Goal: Transaction & Acquisition: Purchase product/service

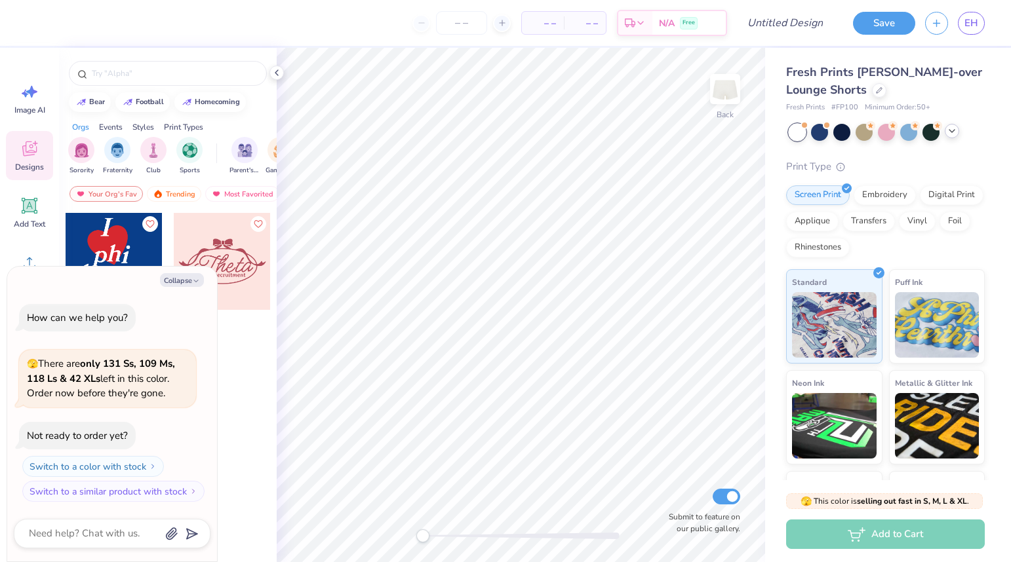
click at [948, 128] on icon at bounding box center [951, 131] width 10 height 10
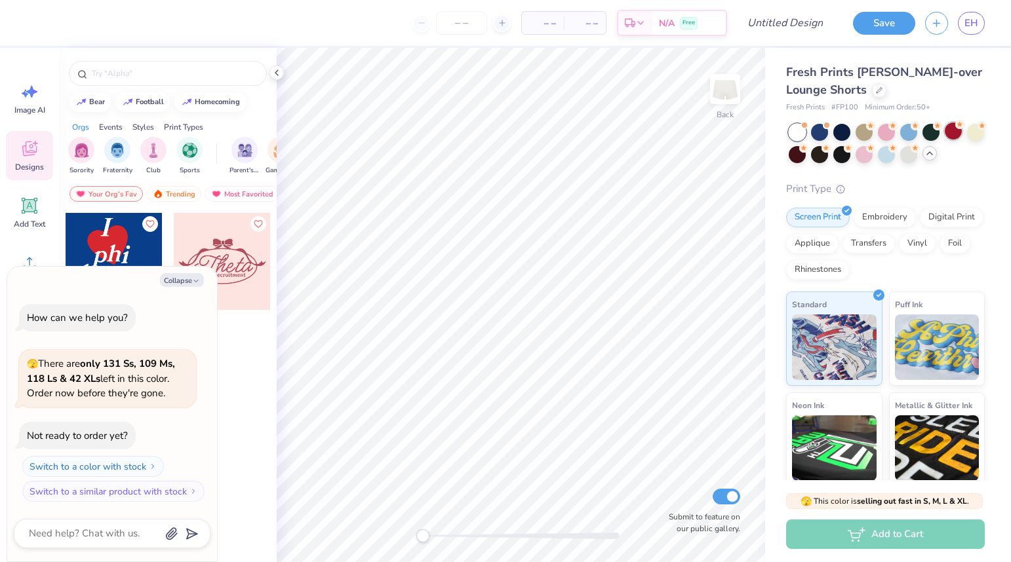
click at [947, 132] on div at bounding box center [952, 131] width 17 height 17
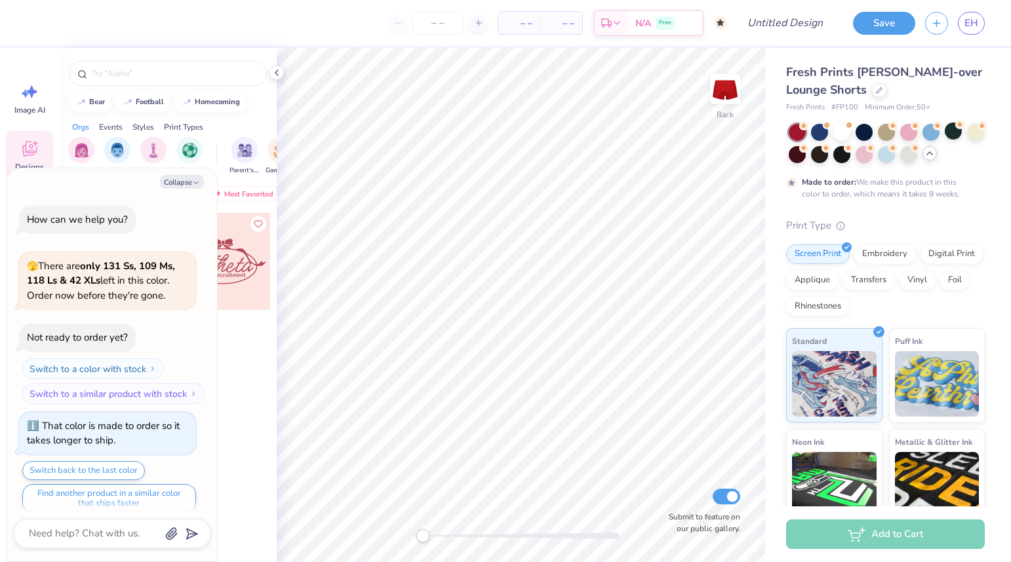
scroll to position [10, 0]
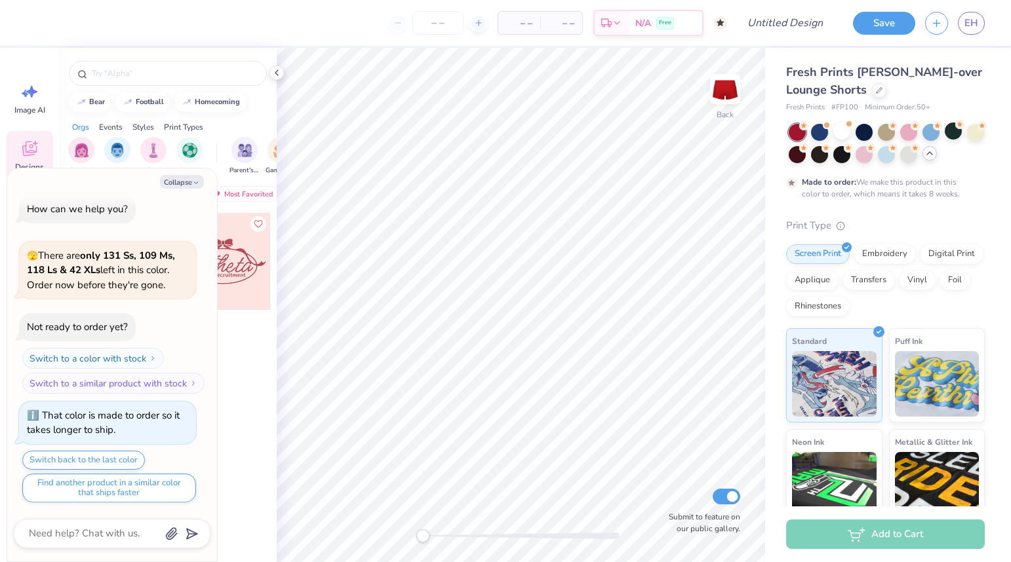
click at [849, 139] on div at bounding box center [886, 143] width 196 height 39
click at [845, 132] on div at bounding box center [841, 131] width 17 height 17
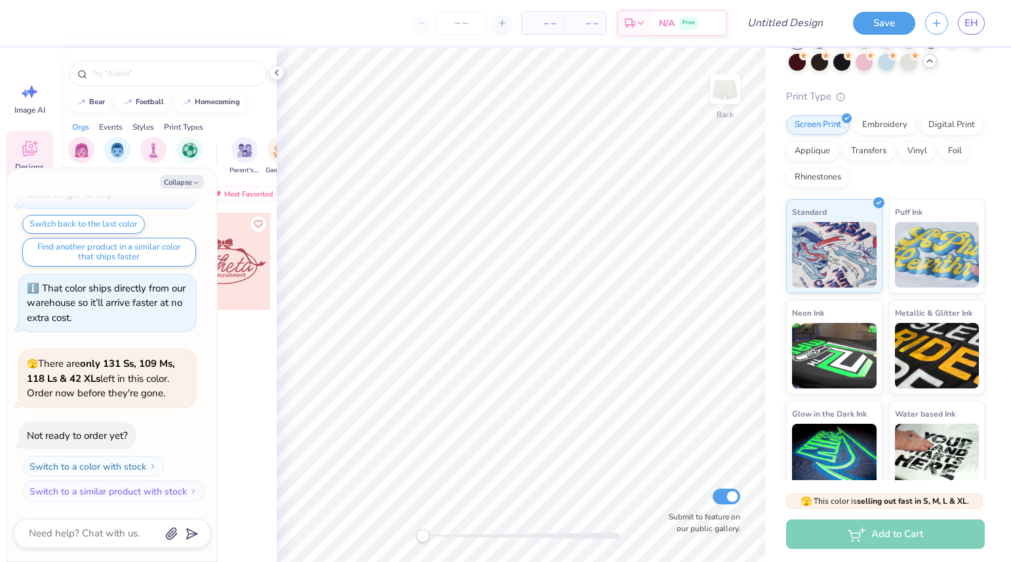
scroll to position [107, 0]
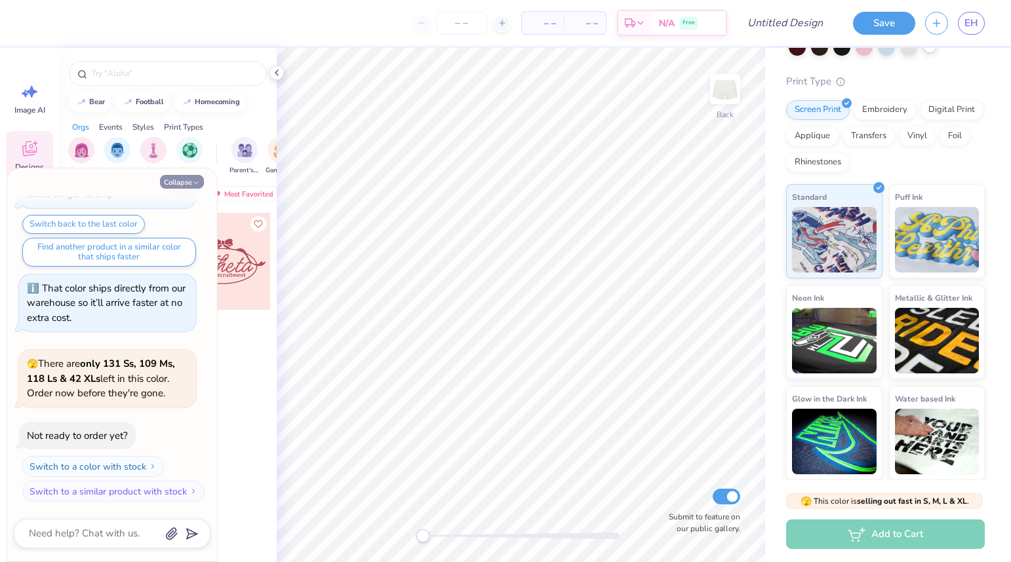
click at [196, 180] on icon "button" at bounding box center [196, 183] width 8 height 8
type textarea "x"
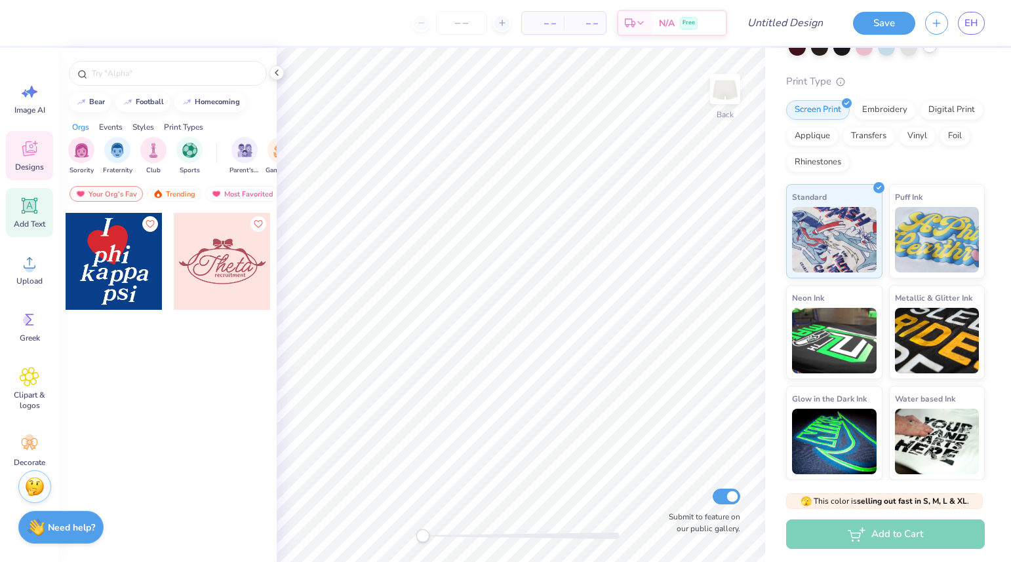
click at [37, 214] on icon at bounding box center [30, 206] width 20 height 20
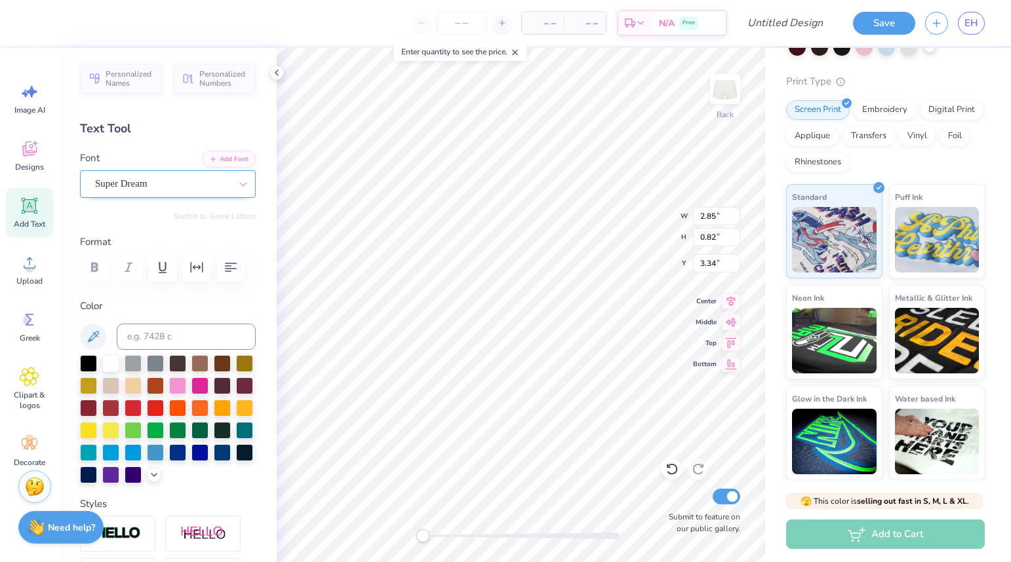
click at [149, 185] on div "Super Dream" at bounding box center [163, 184] width 138 height 20
click at [210, 184] on div "Super Dream" at bounding box center [162, 183] width 135 height 15
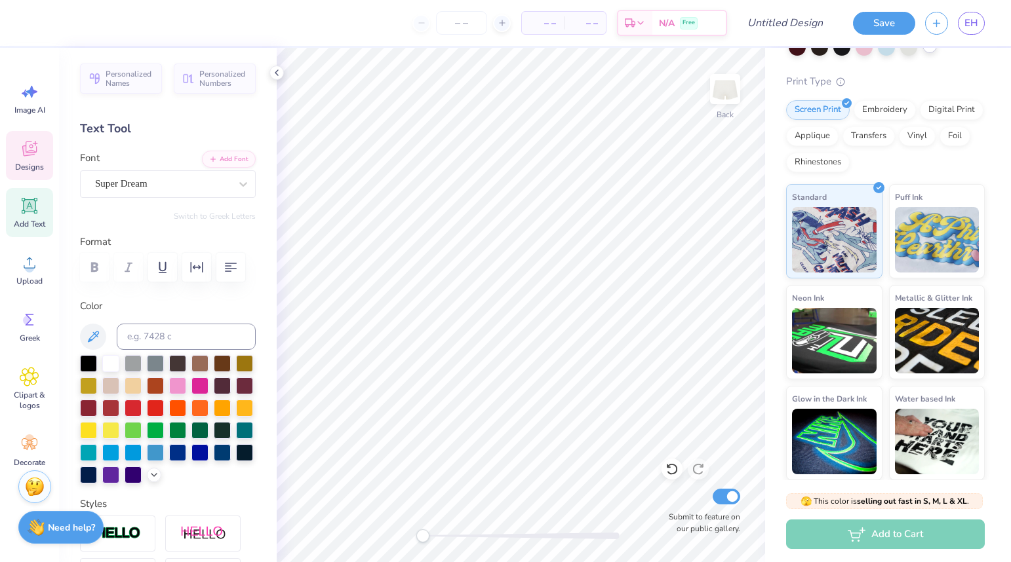
click at [29, 171] on span "Designs" at bounding box center [29, 167] width 29 height 10
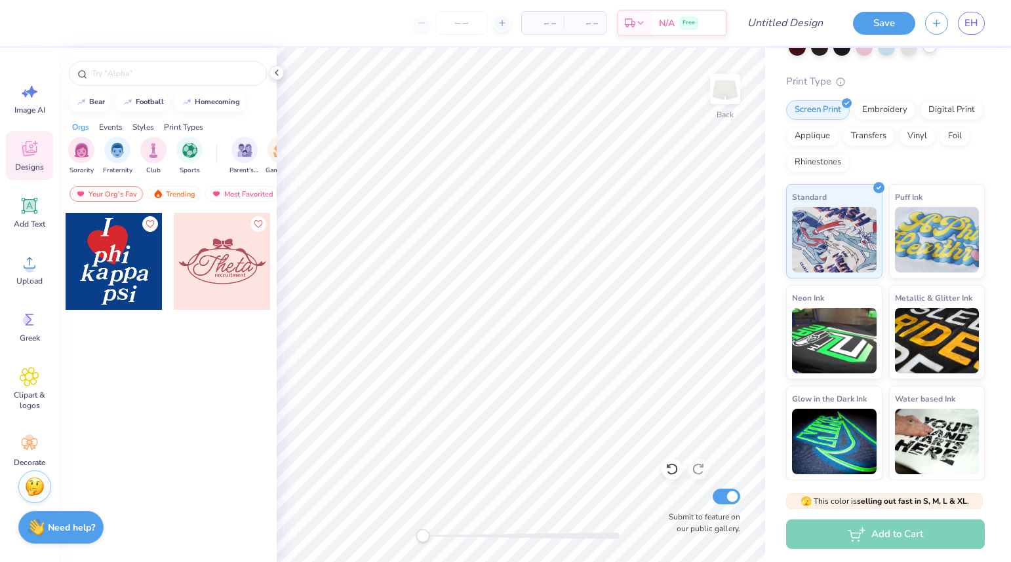
click at [28, 156] on icon at bounding box center [30, 149] width 20 height 20
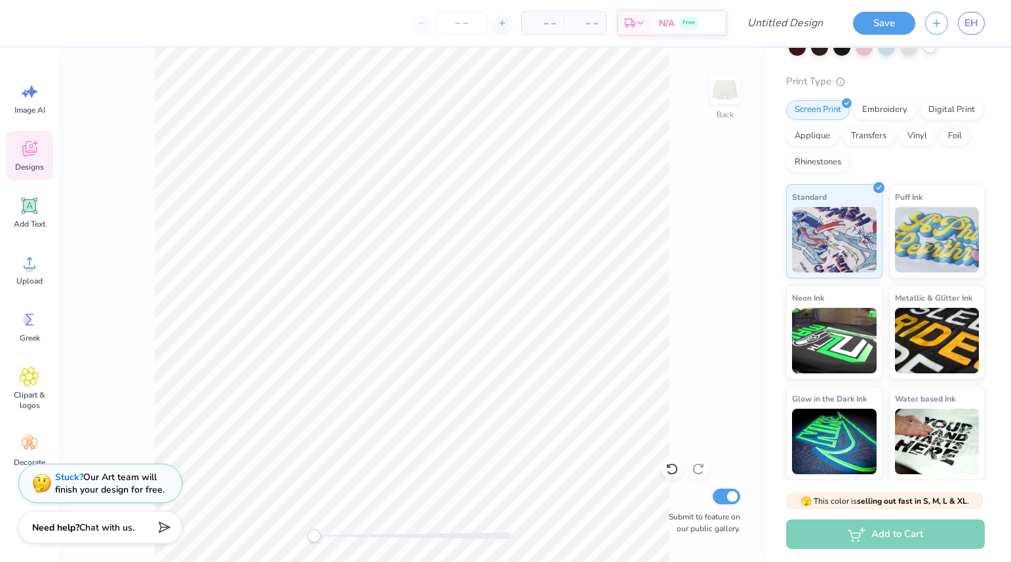
click at [33, 147] on icon at bounding box center [30, 149] width 20 height 20
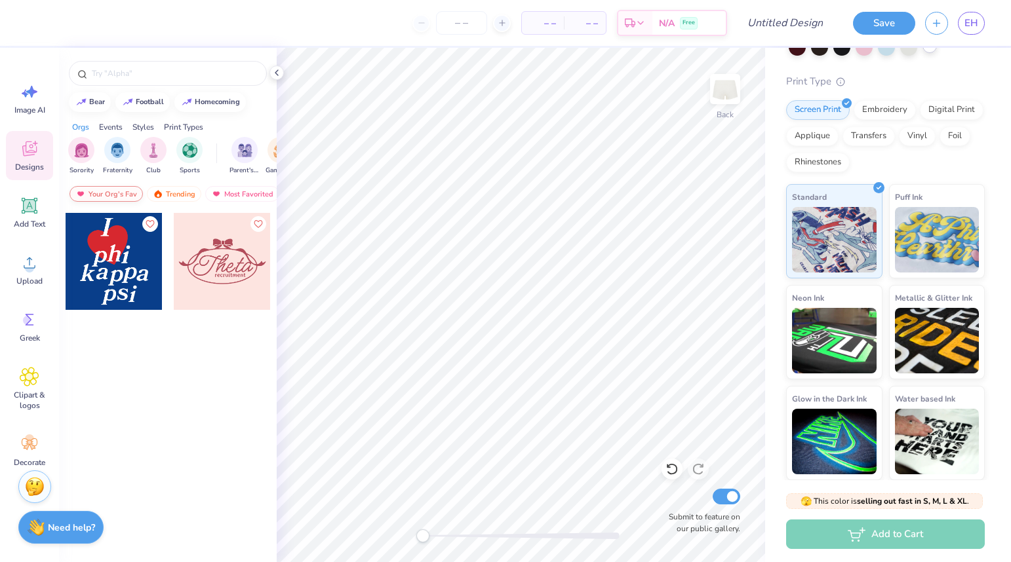
click at [111, 195] on div "Your Org's Fav" at bounding box center [105, 194] width 73 height 16
click at [181, 191] on div "Trending" at bounding box center [174, 194] width 54 height 16
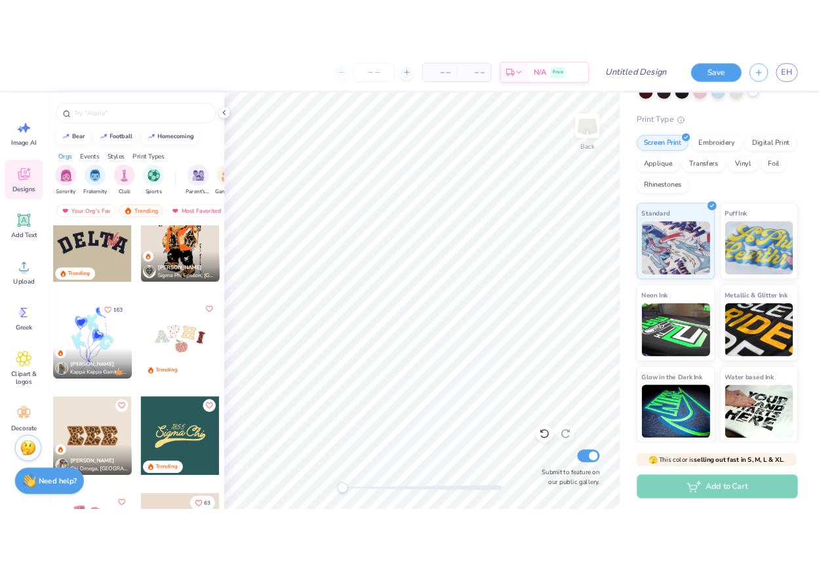
scroll to position [2774, 0]
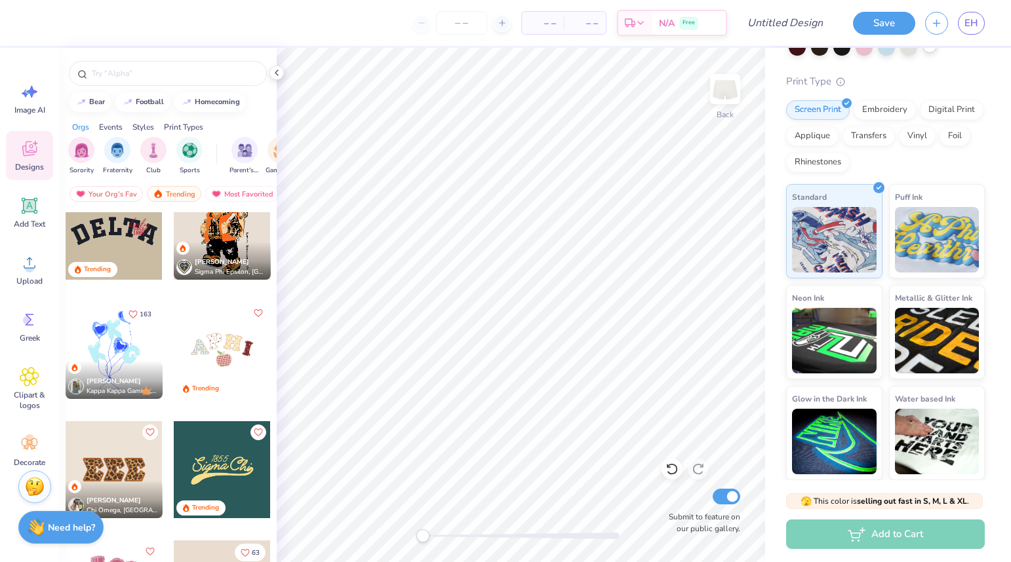
click at [107, 227] on div at bounding box center [114, 231] width 97 height 97
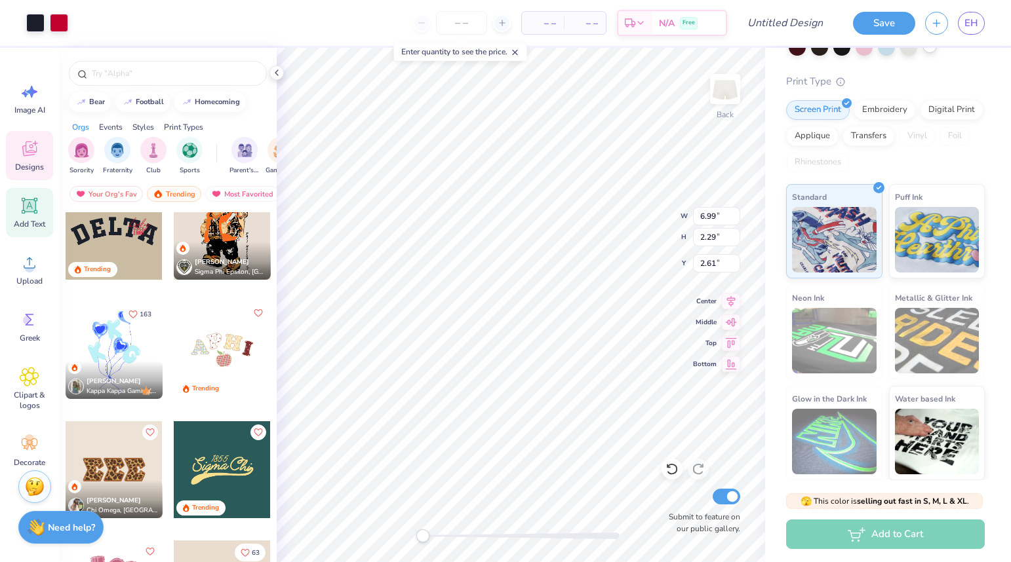
click at [39, 219] on span "Add Text" at bounding box center [29, 224] width 31 height 10
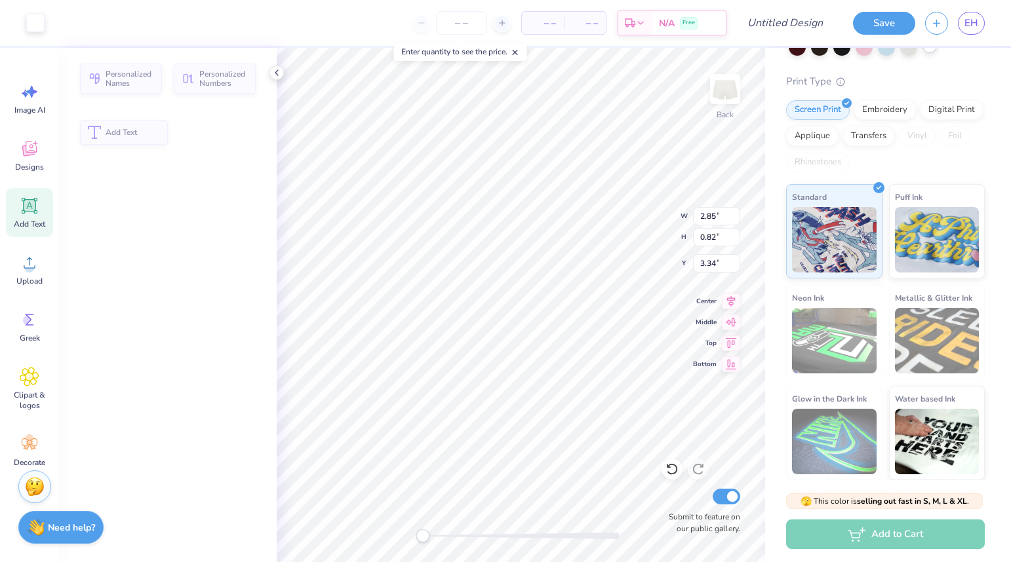
type input "2.85"
type input "0.82"
type input "3.34"
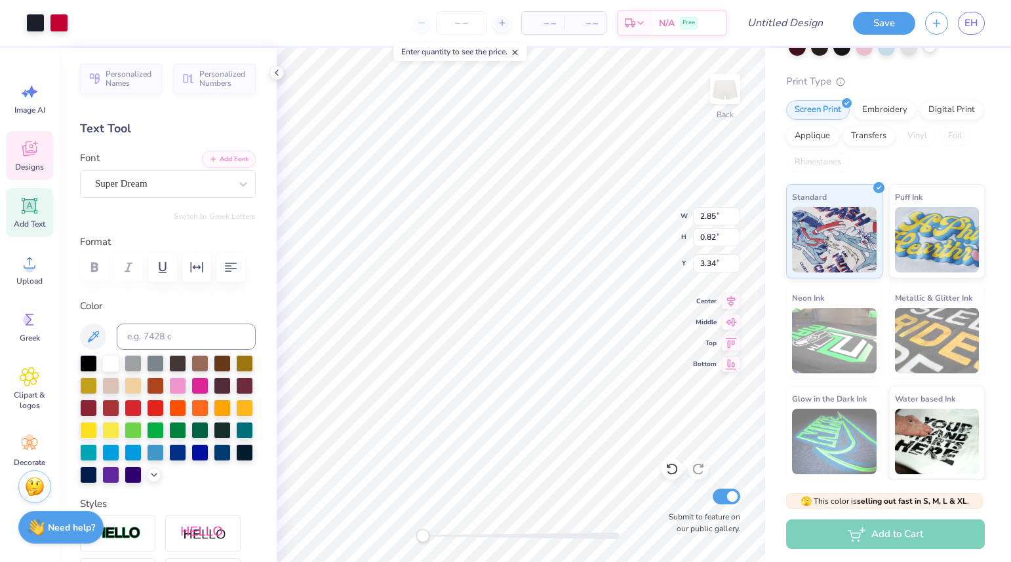
type input "6.99"
type input "2.29"
type input "1.61"
type input "2.85"
type input "0.82"
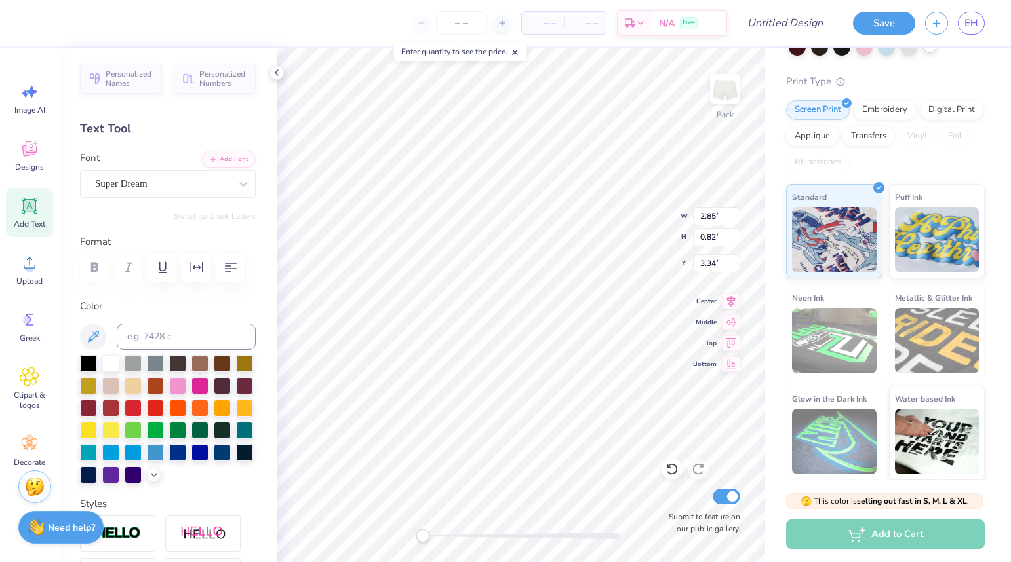
type input "3.34"
click at [193, 186] on div "Super Dream" at bounding box center [163, 184] width 138 height 20
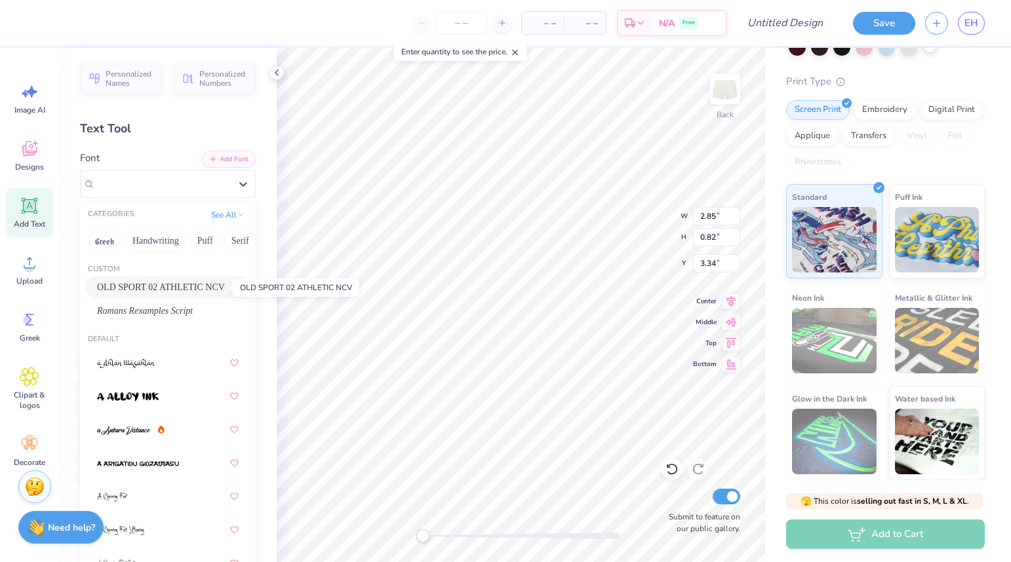
click at [201, 286] on span "OLD SPORT 02 ATHLETIC NCV" at bounding box center [161, 287] width 128 height 14
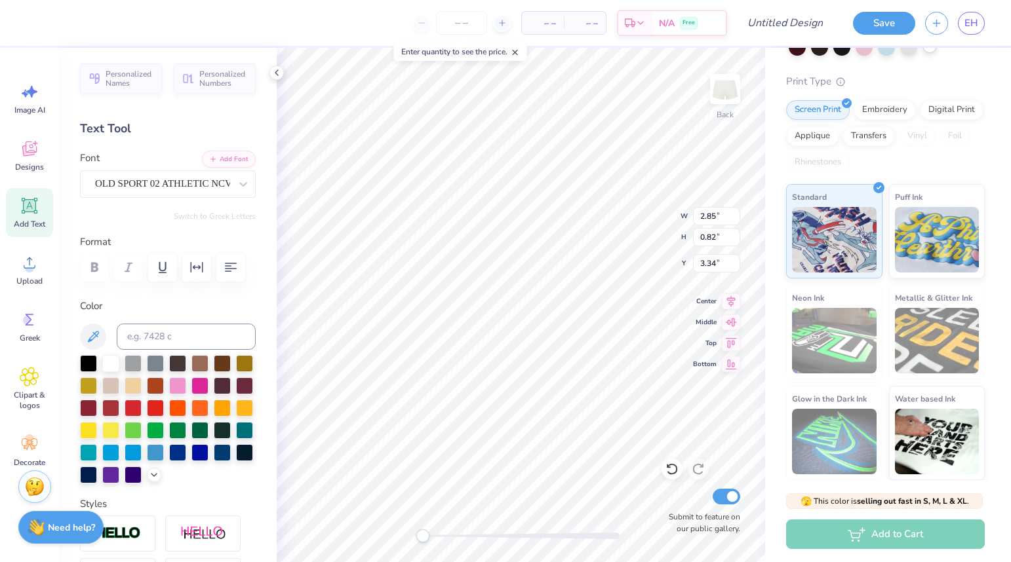
type textarea "A"
type textarea "@"
type textarea "23"
type input "1.70"
type input "0.63"
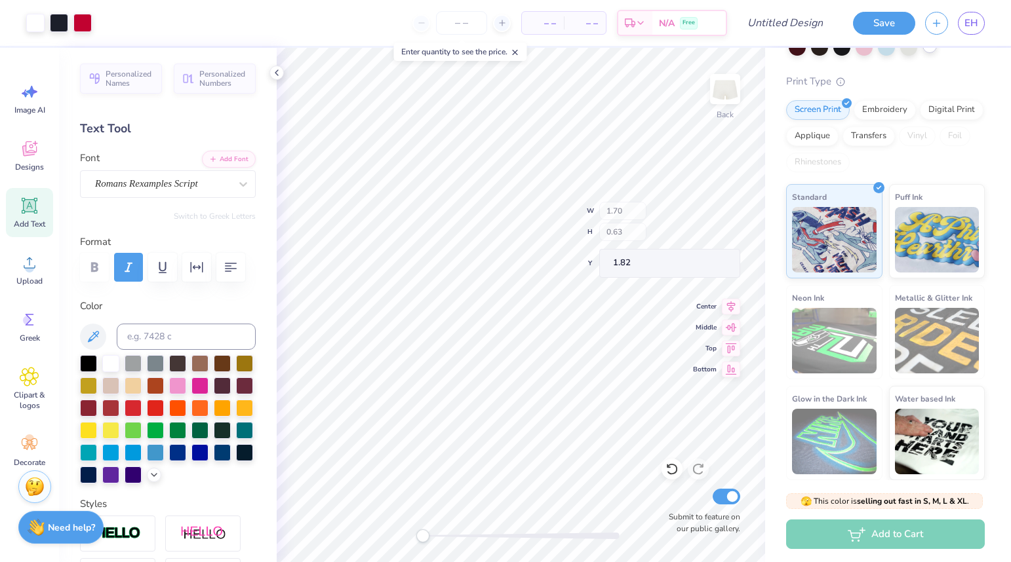
type input "1.82"
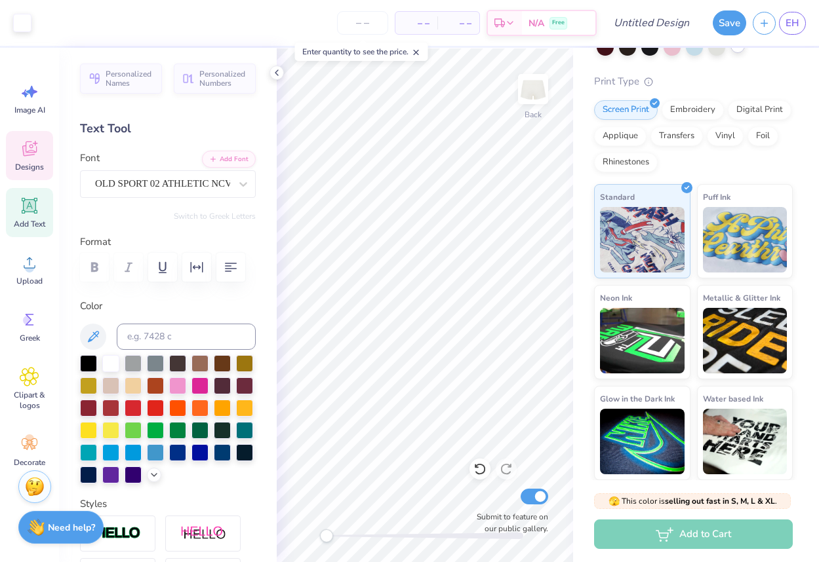
click at [31, 152] on icon at bounding box center [29, 149] width 14 height 15
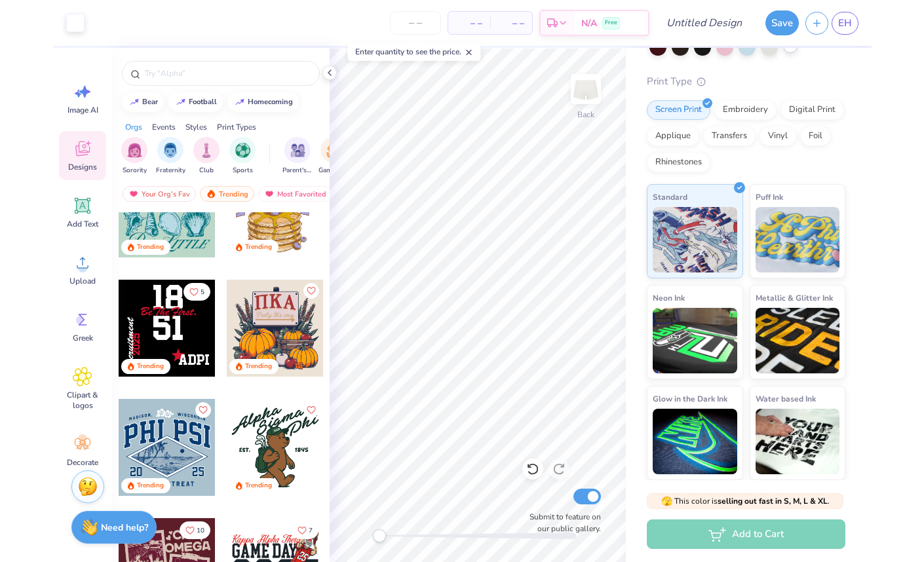
scroll to position [5900, 0]
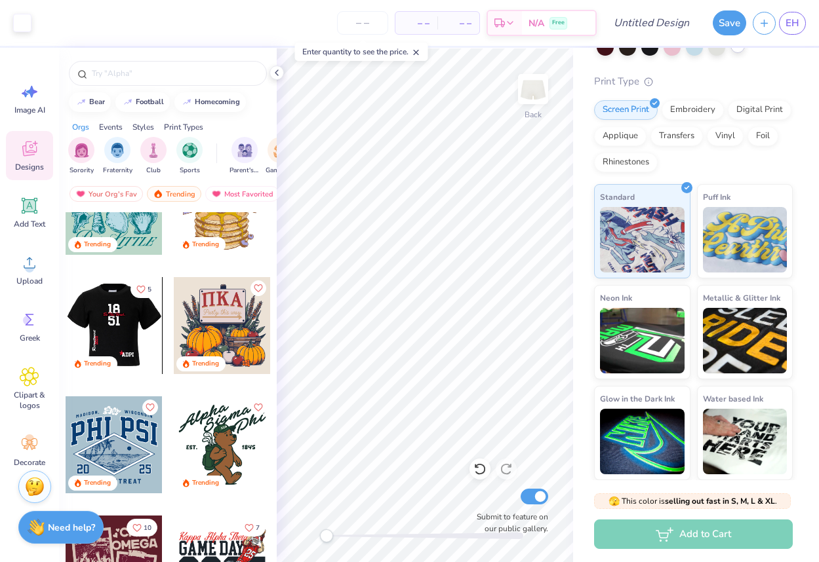
click at [66, 300] on div at bounding box center [17, 325] width 97 height 97
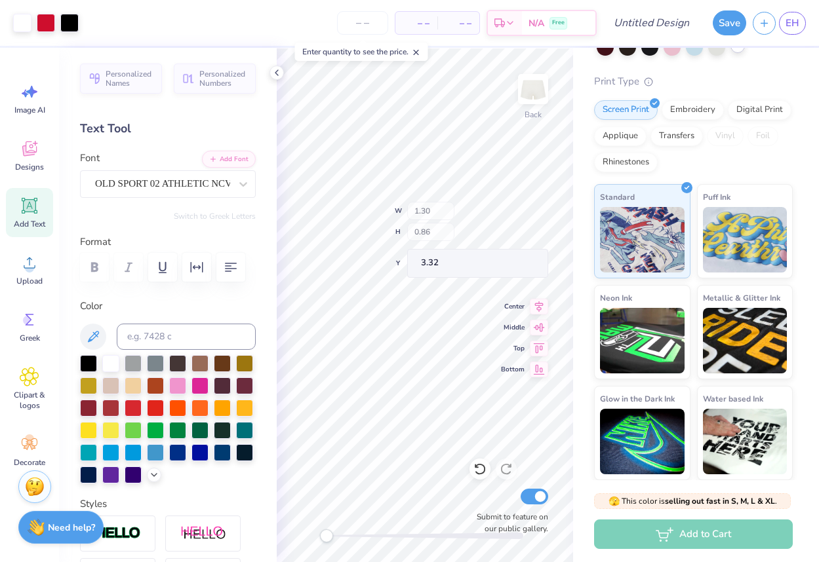
type input "1.30"
type input "0.86"
type input "3.32"
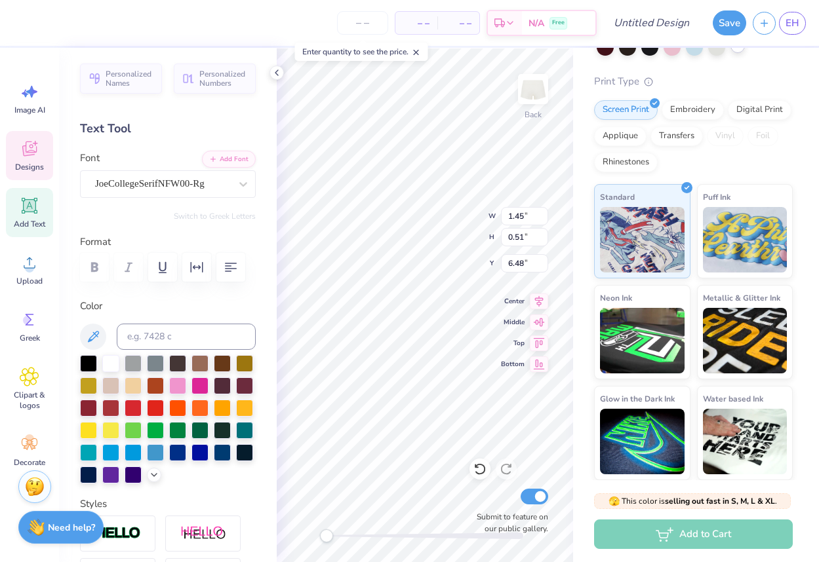
type input "0.66"
type input "0.62"
type input "6.19"
type input "0.80"
type input "0.42"
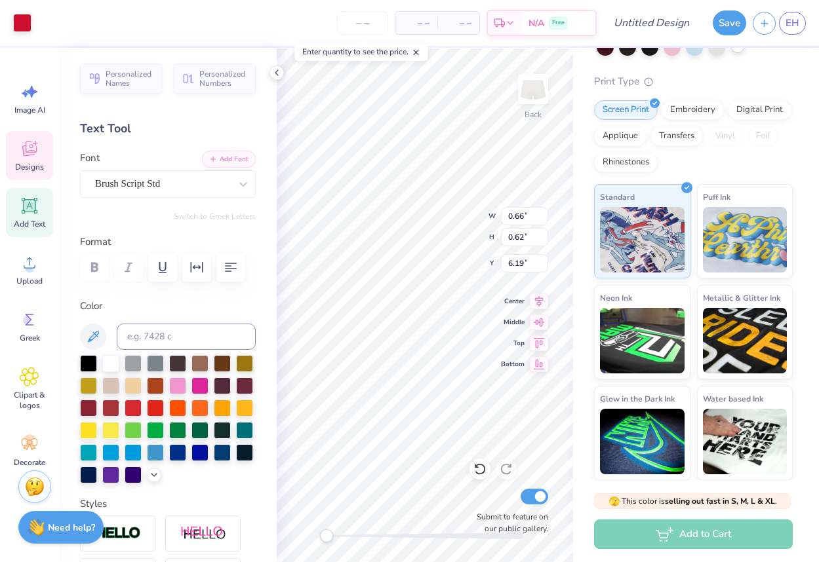
type input "1.56"
type textarea "5"
type textarea "2"
type textarea "51"
type input "0.52"
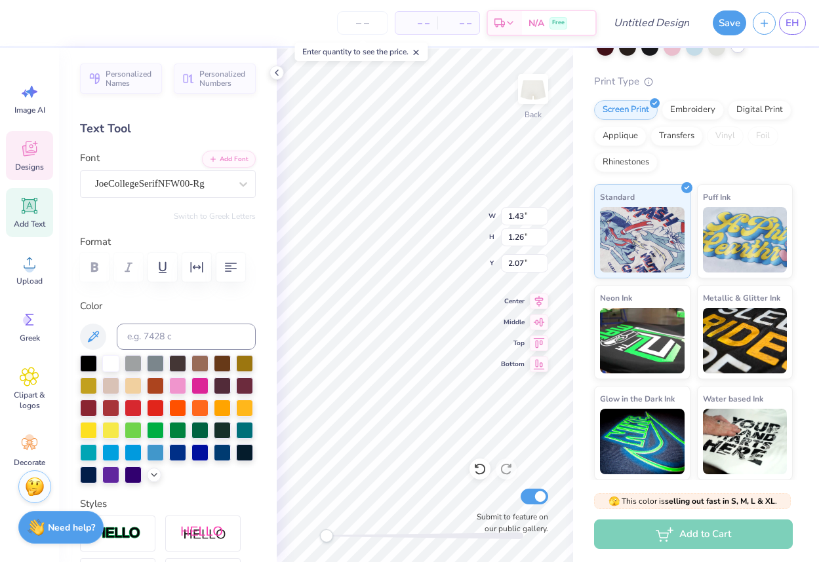
type input "0.66"
type input "0.62"
type input "5.52"
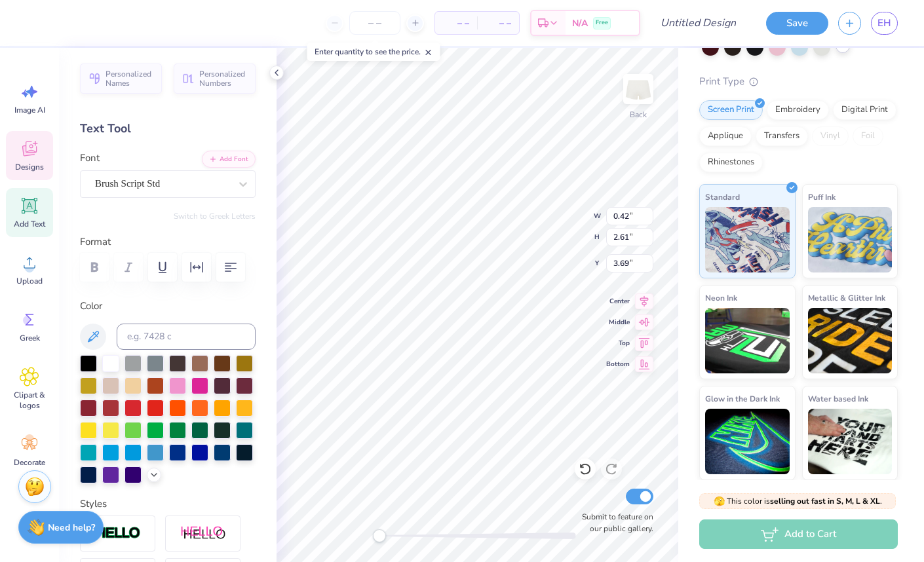
type input "1.43"
type input "1.26"
type input "3.75"
click at [153, 476] on icon at bounding box center [154, 474] width 10 height 10
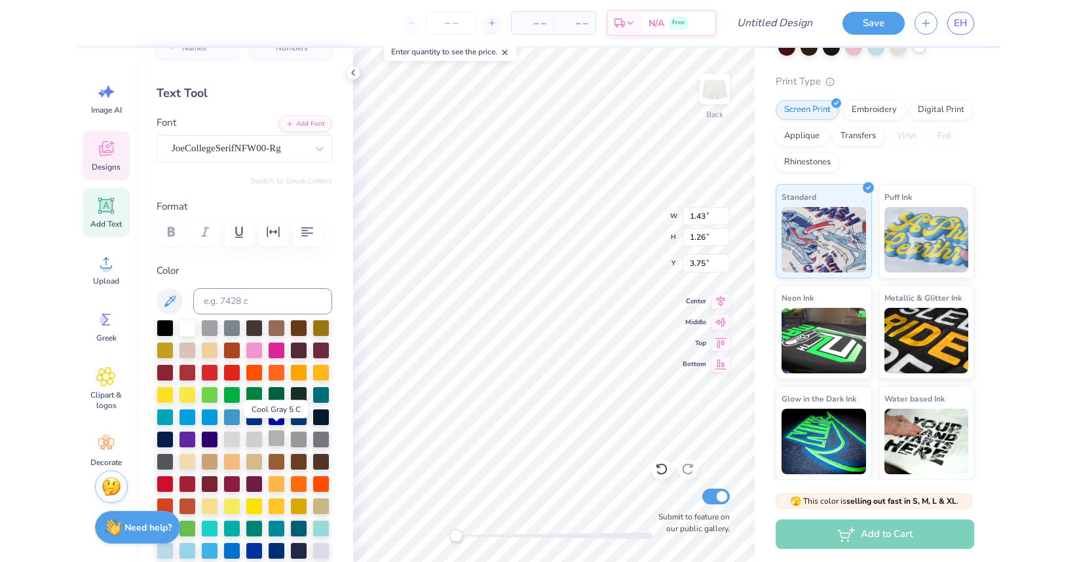
scroll to position [39, 0]
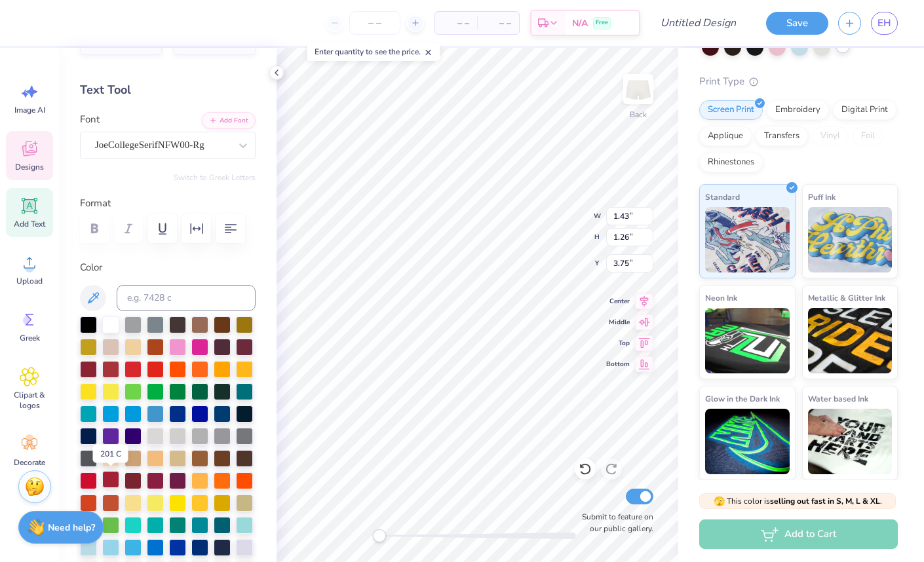
click at [111, 478] on div at bounding box center [110, 479] width 17 height 17
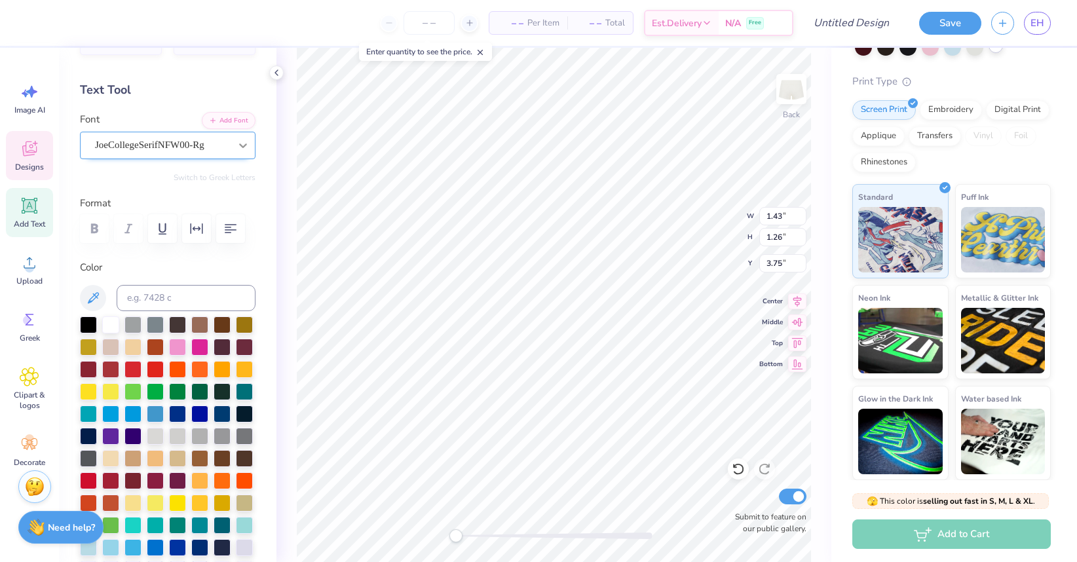
click at [242, 147] on icon at bounding box center [243, 146] width 8 height 5
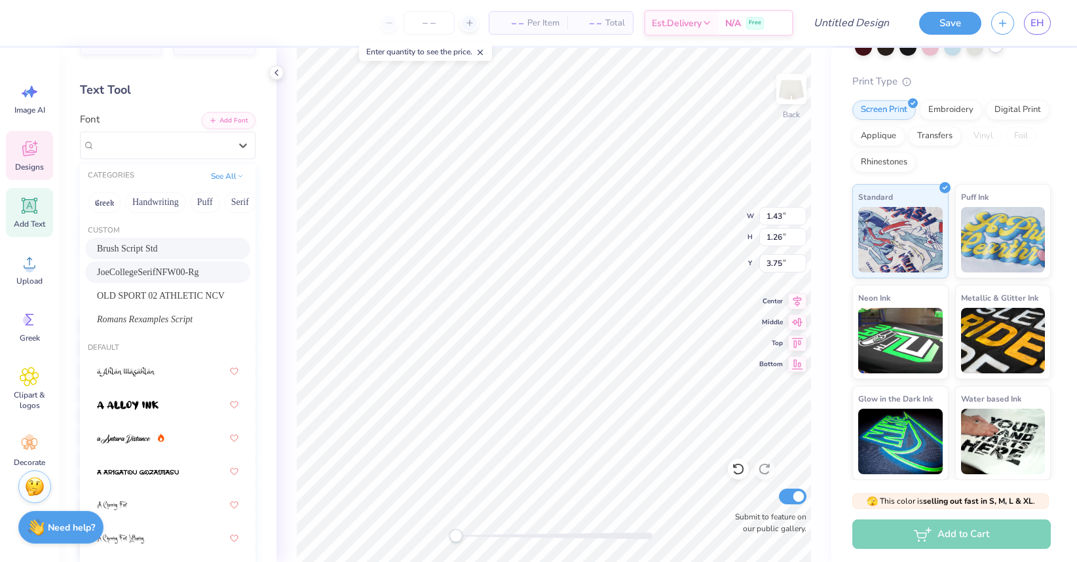
click at [295, 274] on div "Back W 1.43 1.43 " H 1.26 1.26 " Y 3.75 3.75 " Center Middle Top Bottom Submit …" at bounding box center [554, 305] width 555 height 514
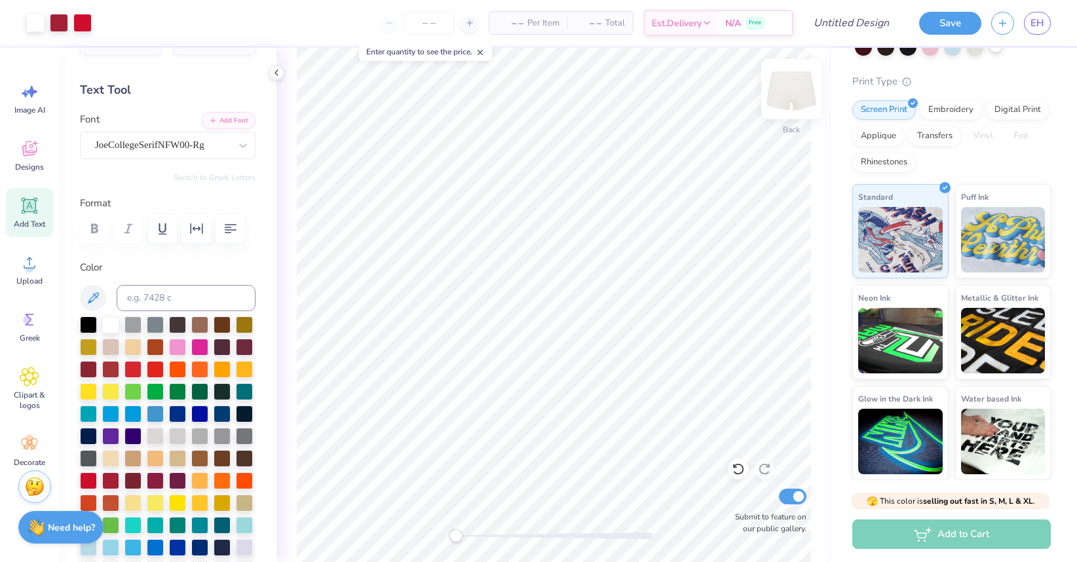
click at [792, 94] on img at bounding box center [791, 89] width 52 height 52
click at [42, 220] on span "Add Text" at bounding box center [29, 224] width 31 height 10
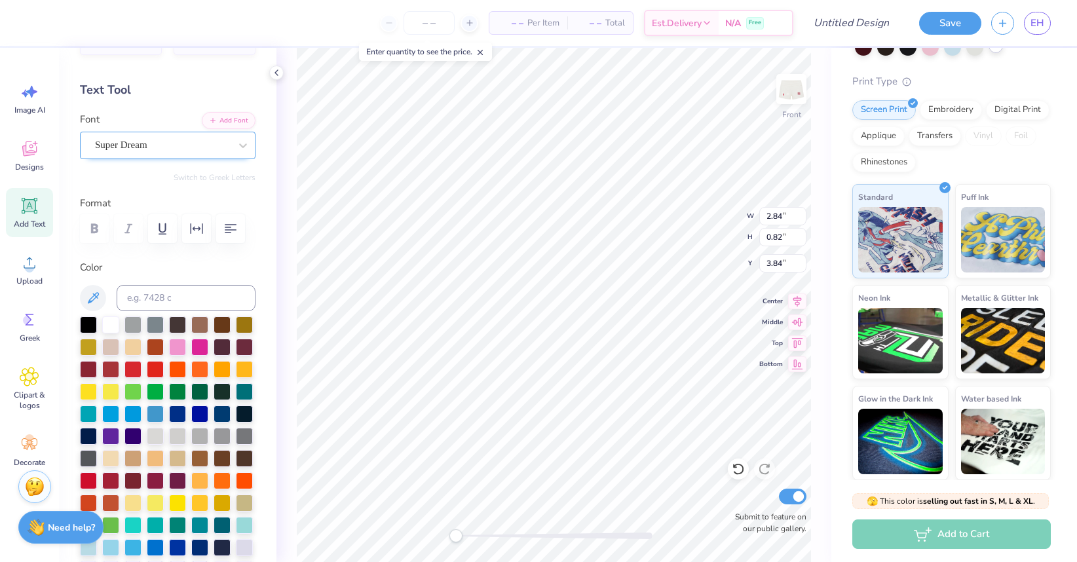
click at [227, 148] on div "Super Dream" at bounding box center [163, 145] width 138 height 20
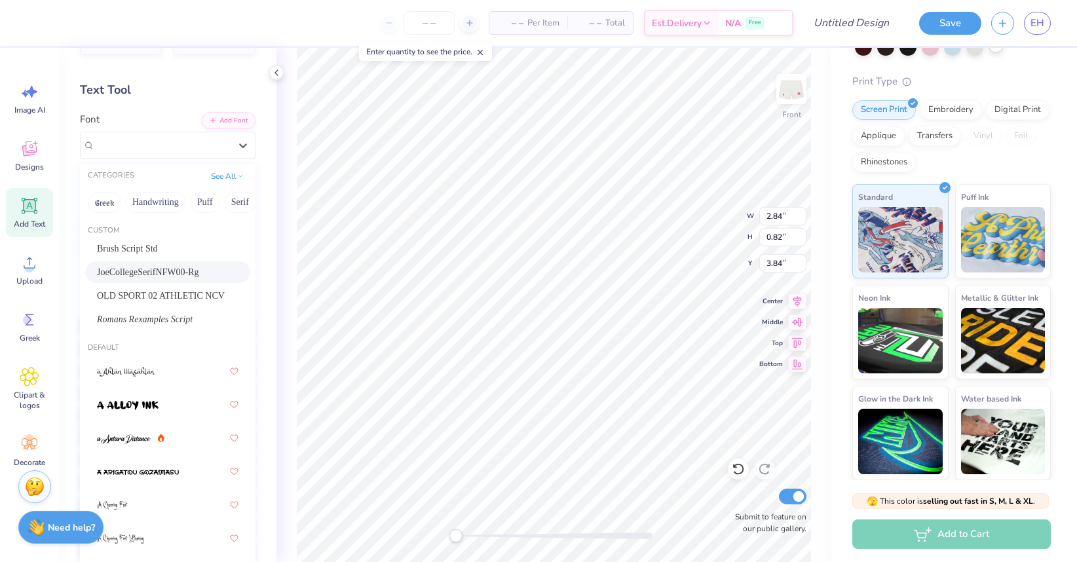
click at [184, 265] on span "JoeCollegeSerifNFW00-Rg" at bounding box center [148, 272] width 102 height 14
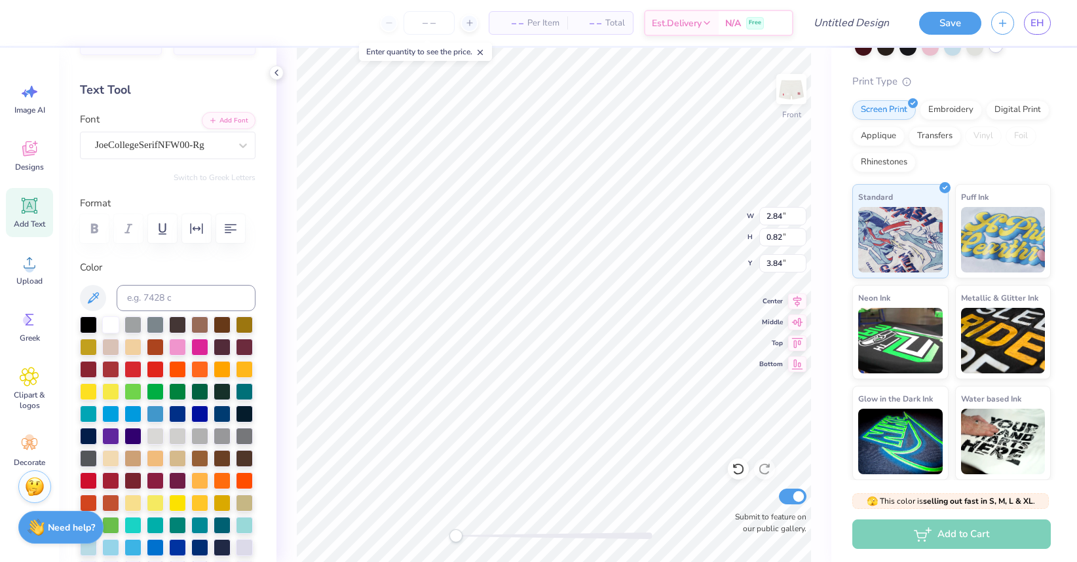
scroll to position [0, 0]
type textarea "ADPI"
click at [22, 217] on div "Add Text" at bounding box center [29, 212] width 47 height 49
paste textarea "PI"
type textarea "PI"
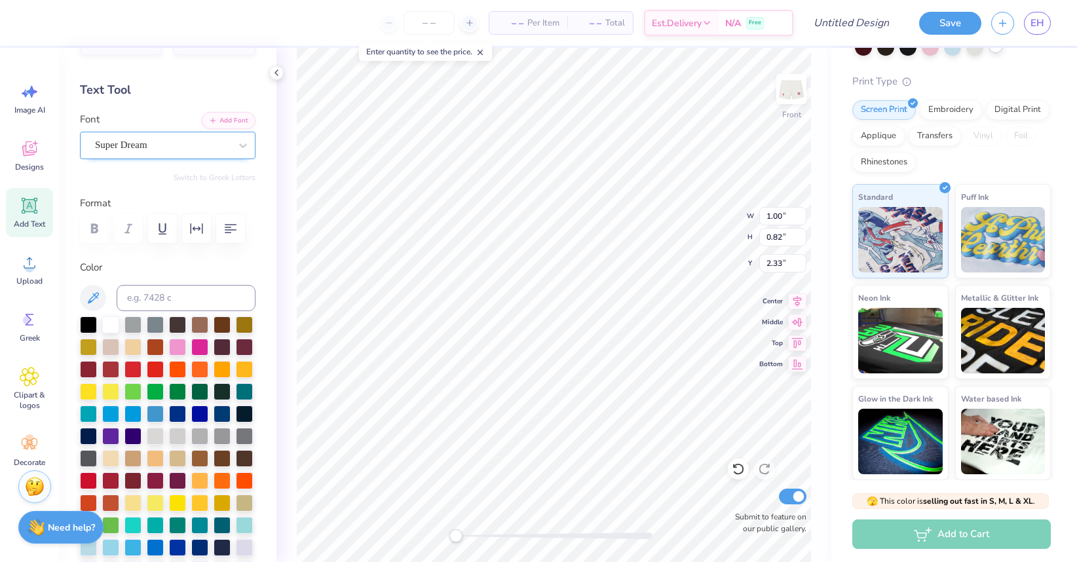
click at [194, 142] on div "Super Dream" at bounding box center [163, 145] width 138 height 20
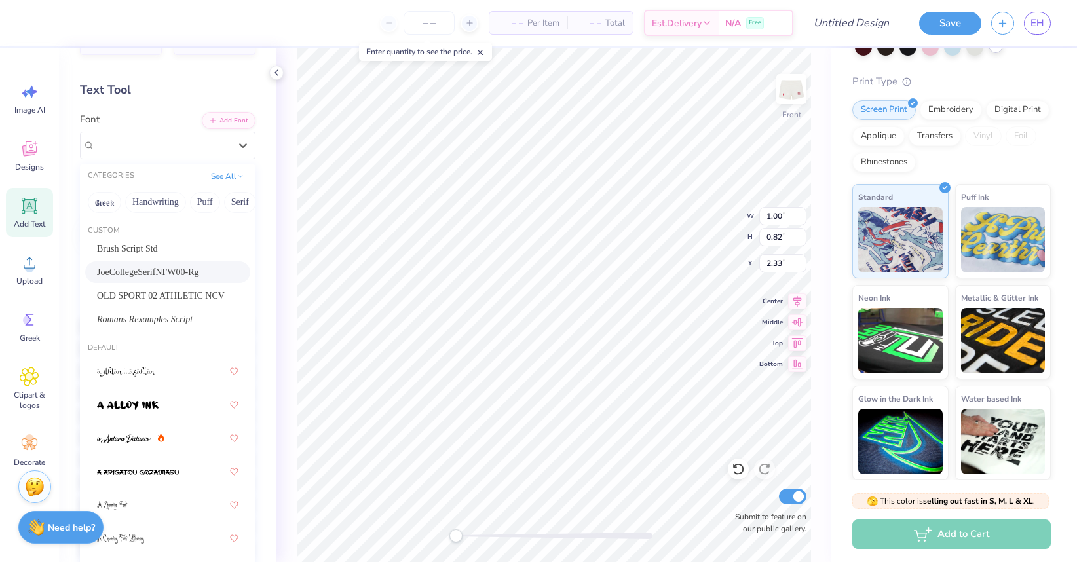
click at [174, 269] on span "JoeCollegeSerifNFW00-Rg" at bounding box center [148, 272] width 102 height 14
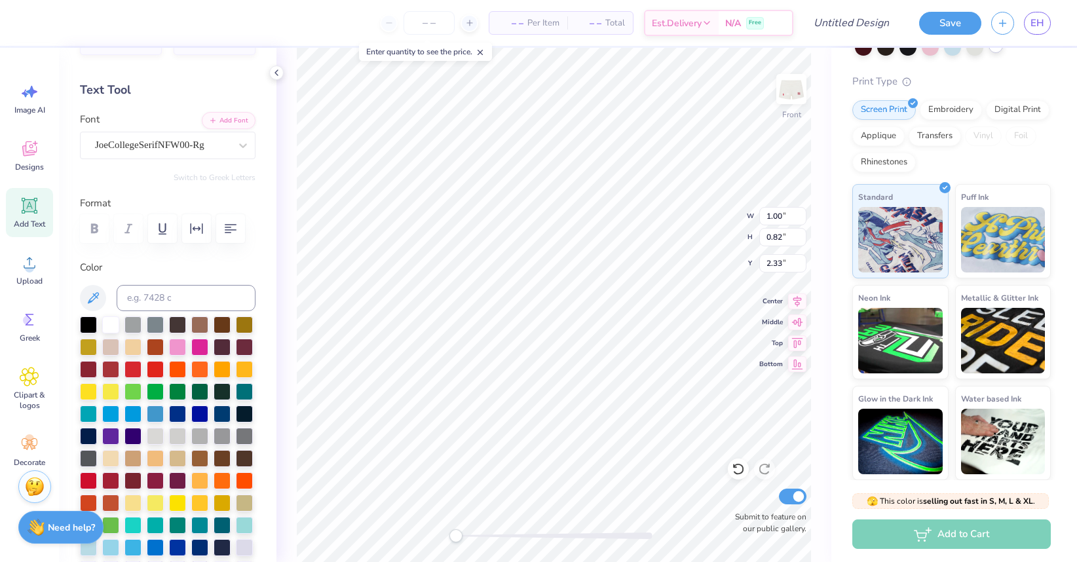
type input "2.67"
type input "0.92"
type input "3.79"
type textarea "AD"
type input "3.48"
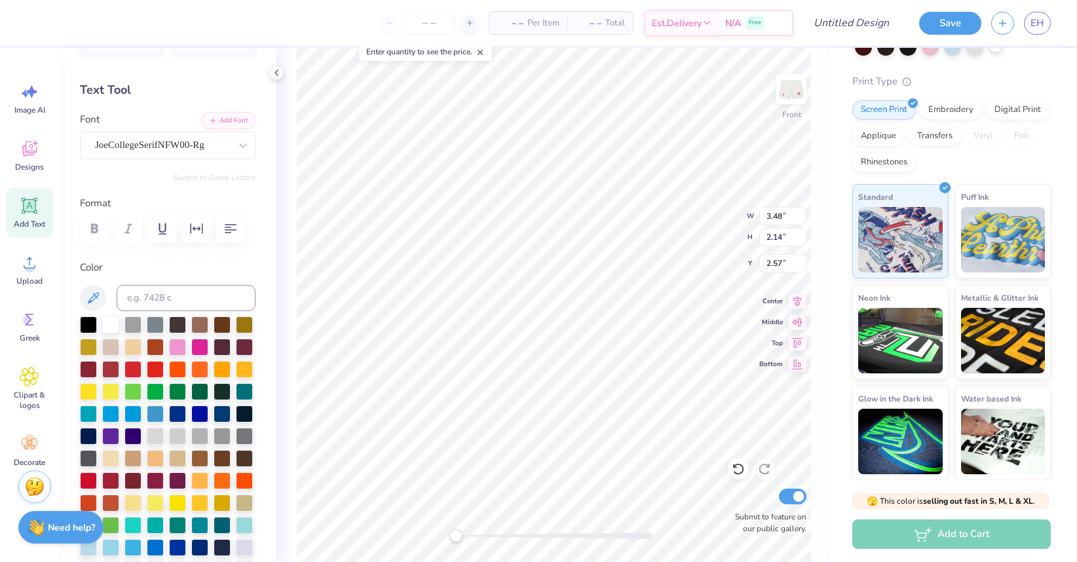
type input "2.14"
type input "2.57"
type input "1.09"
type input "0.92"
type input "2.28"
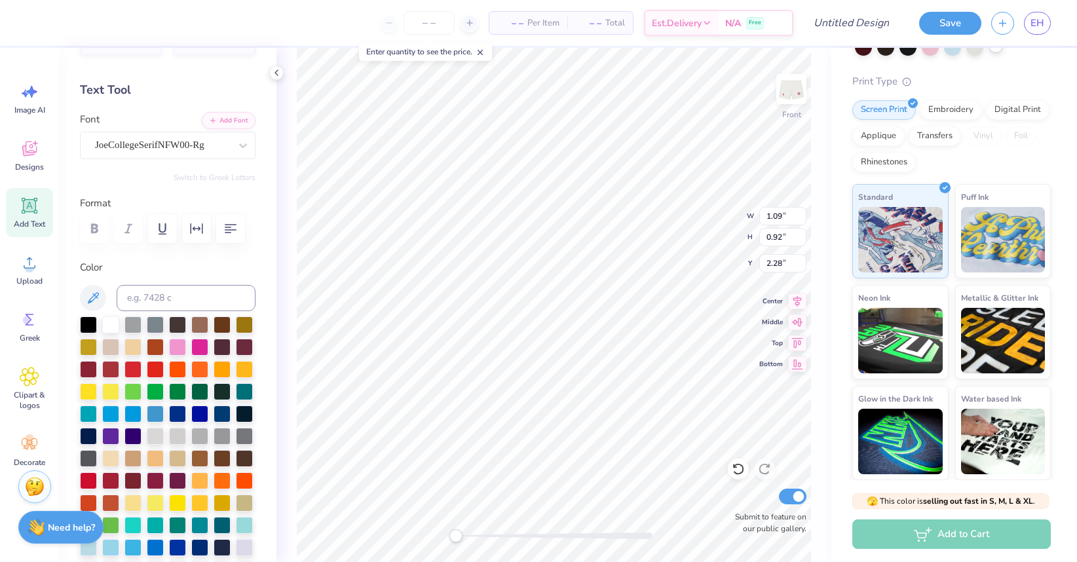
type input "3.05"
type input "2.57"
type input "1.87"
type input "3.48"
type input "2.14"
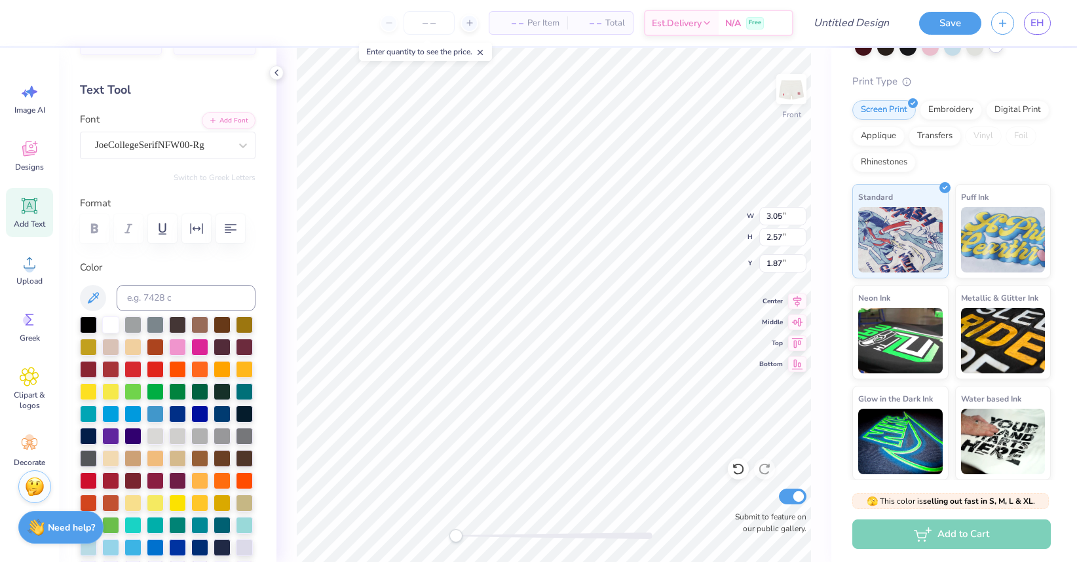
type input "4.44"
type input "3.05"
type input "2.57"
type input "1.87"
type input "3.48"
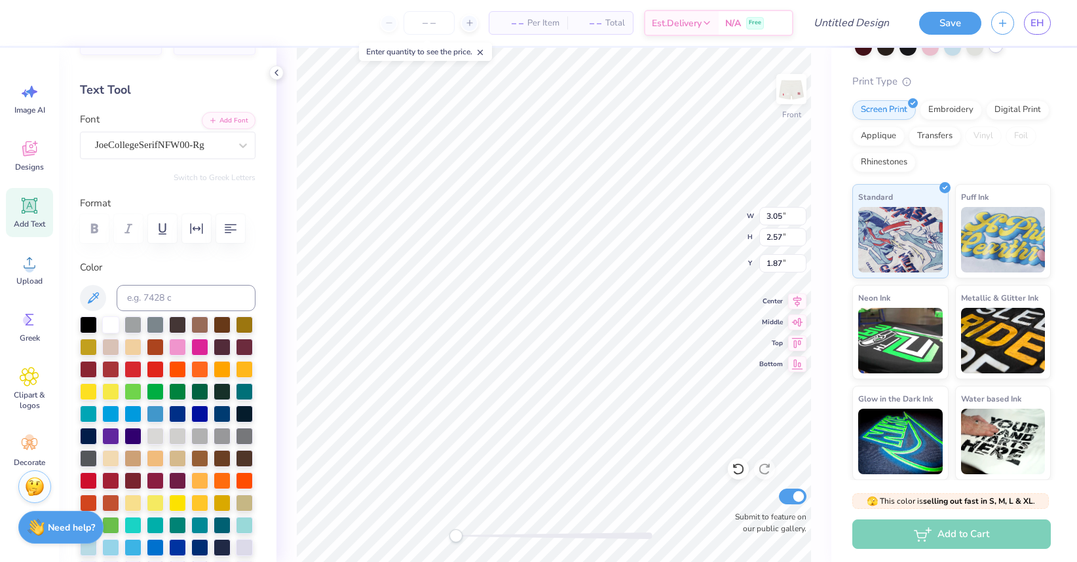
type input "2.14"
type input "1.59"
type input "3.98"
type input "2.45"
type input "3.05"
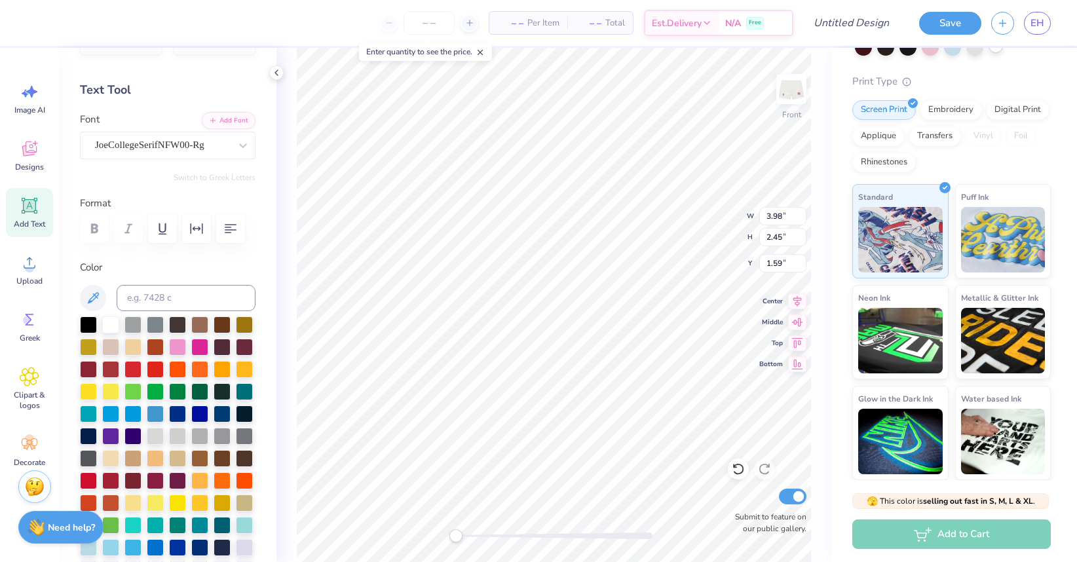
type input "2.57"
type input "1.37"
type input "2.88"
type input "2.43"
type input "1.68"
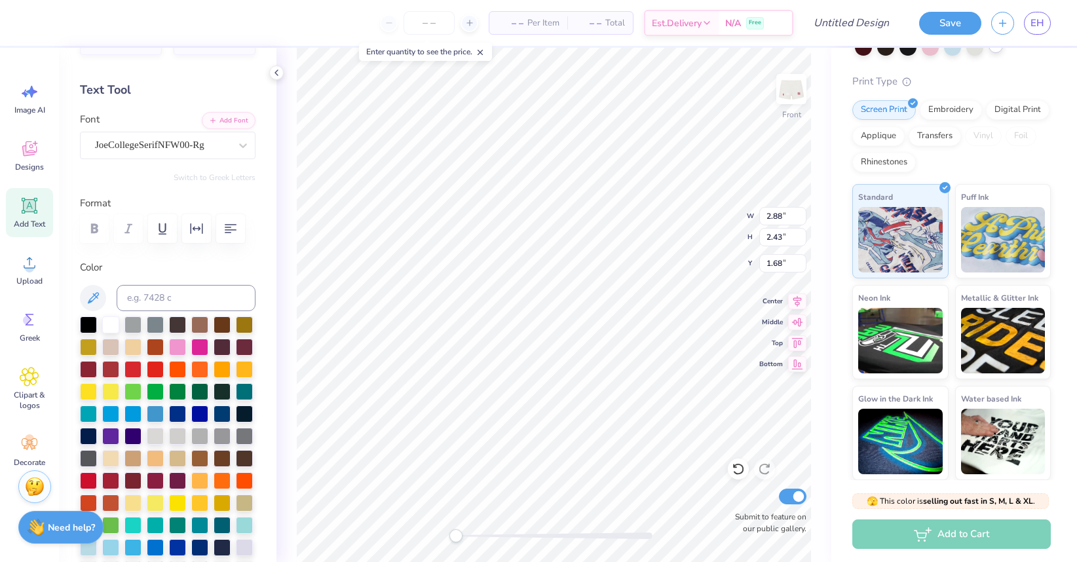
type input "3.98"
type input "2.45"
type input "1.59"
type input "2.88"
type input "2.43"
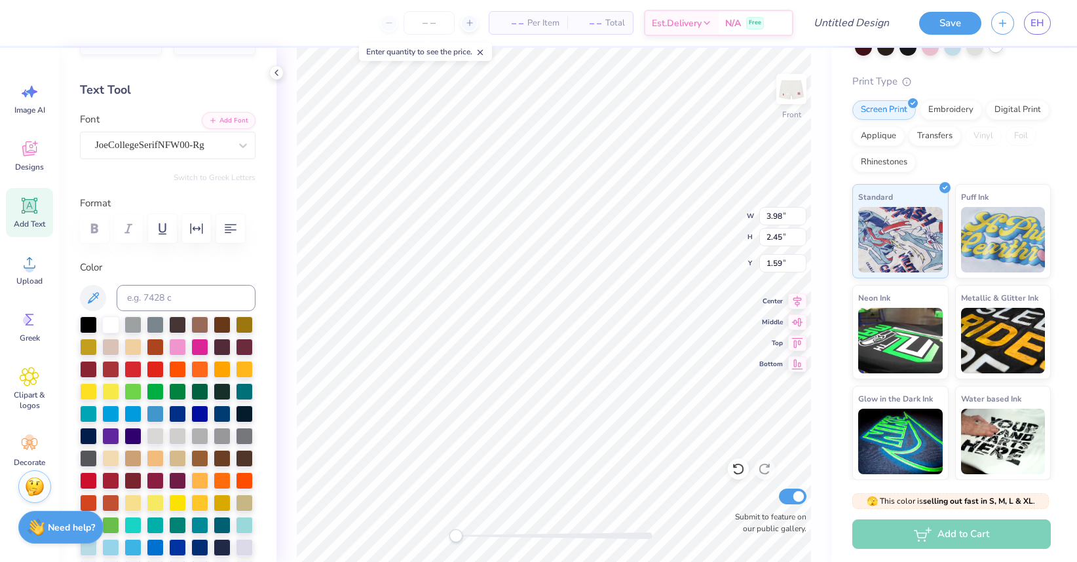
type input "1.61"
type input "2.89"
type input "2.44"
type input "1.60"
click at [197, 225] on icon "button" at bounding box center [197, 229] width 16 height 16
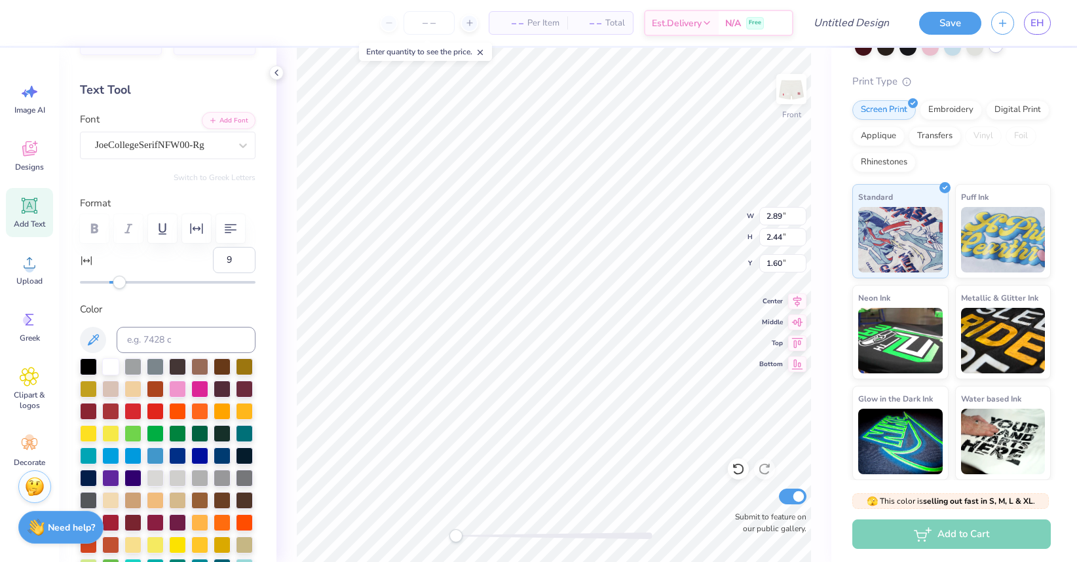
type input "10"
click at [125, 284] on div at bounding box center [168, 282] width 176 height 13
type input "3.98"
type input "2.45"
type input "1.59"
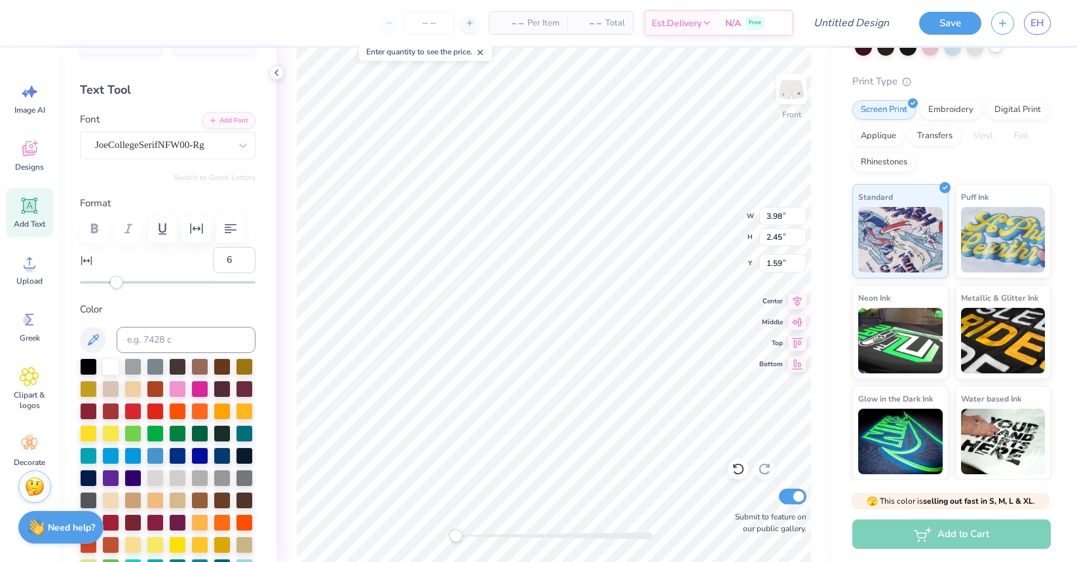
type input "7"
click at [119, 281] on div "Accessibility label" at bounding box center [119, 282] width 13 height 13
type input "8"
click at [121, 281] on div "Accessibility label" at bounding box center [121, 282] width 13 height 13
type input "3.20"
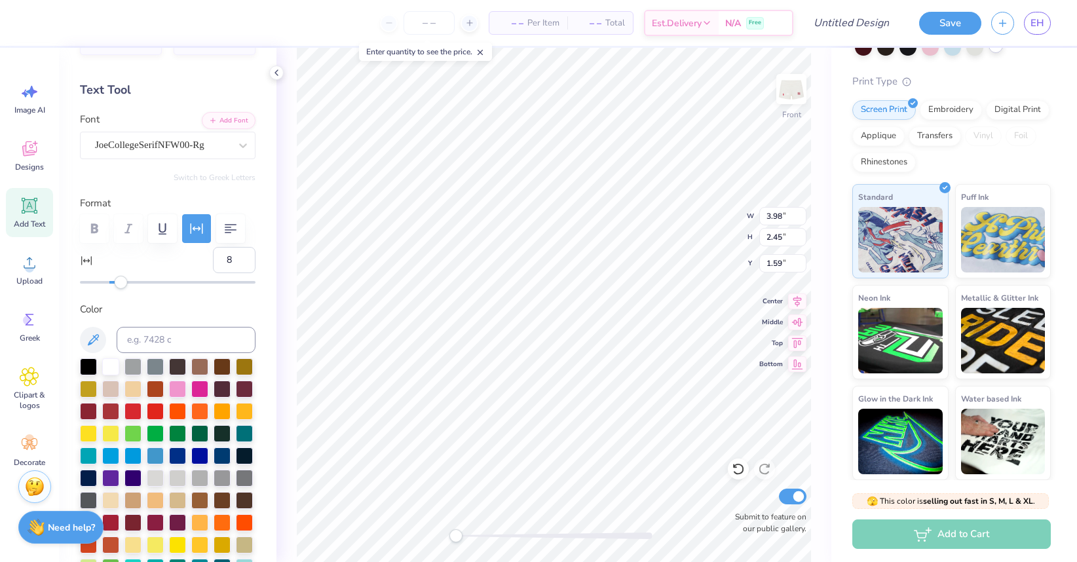
type input "2.44"
type input "1.60"
type input "10"
type input "4.23"
type input "2.45"
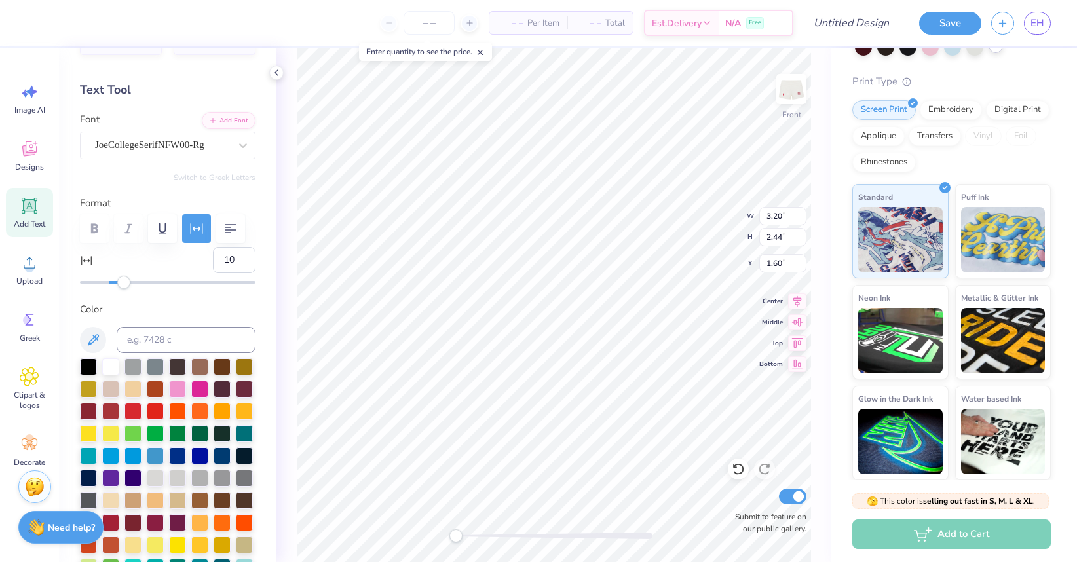
type input "1.59"
type input "8"
type input "3.20"
type input "2.44"
type input "1.60"
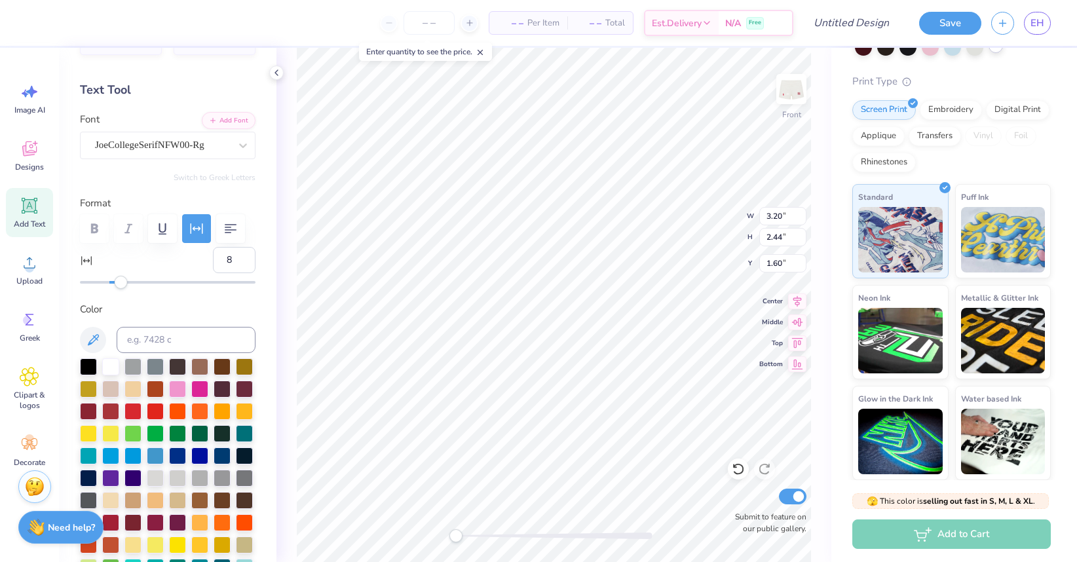
type input "10"
type input "4.23"
type input "2.45"
type input "1.59"
type input "8"
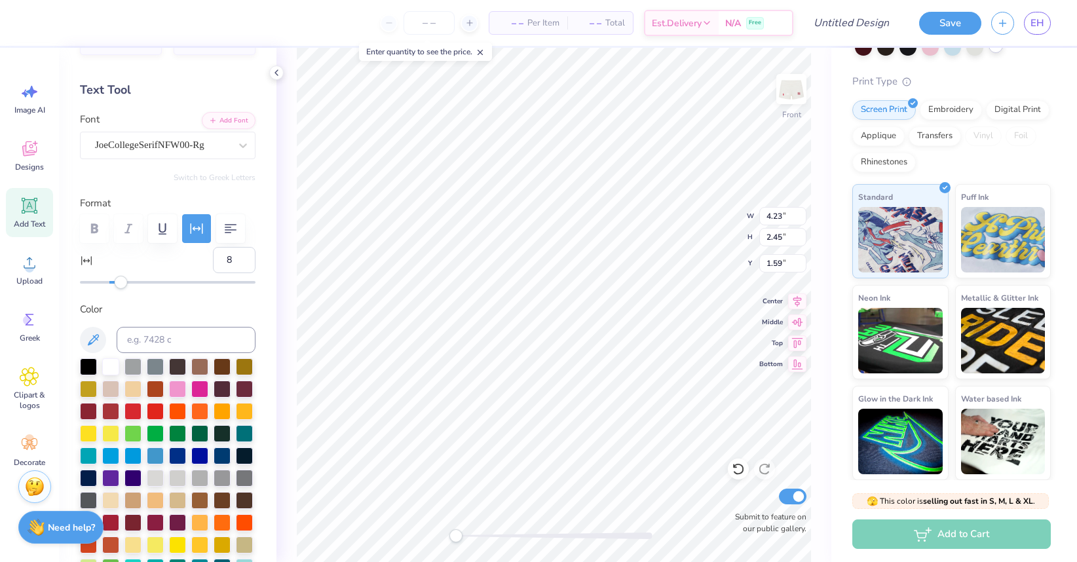
type input "3.20"
type input "2.44"
type input "10"
type input "4.23"
type input "2.45"
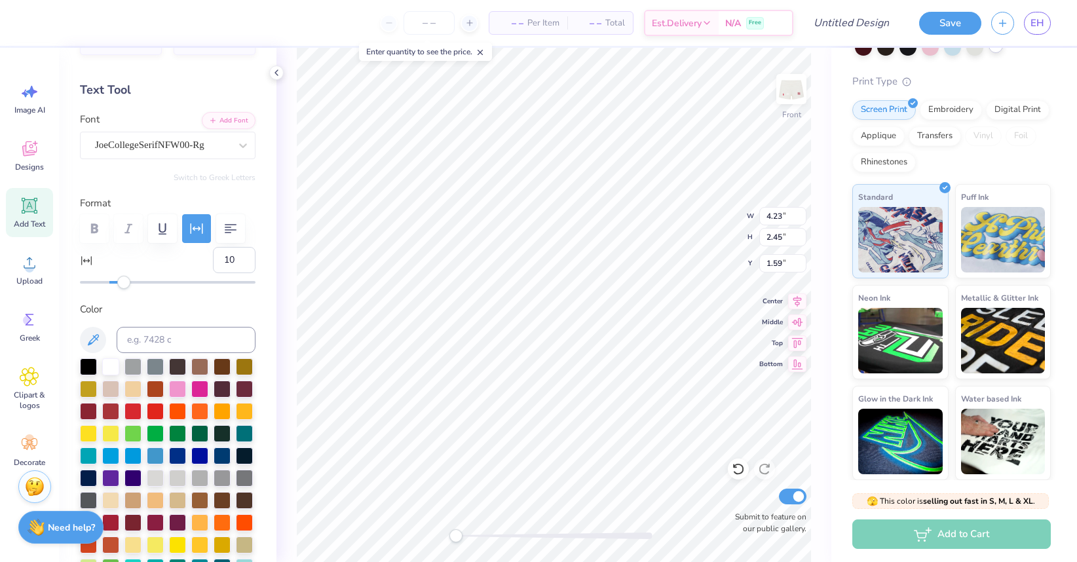
type input "8"
type input "3.20"
type input "2.44"
type input "8"
type input "3.20"
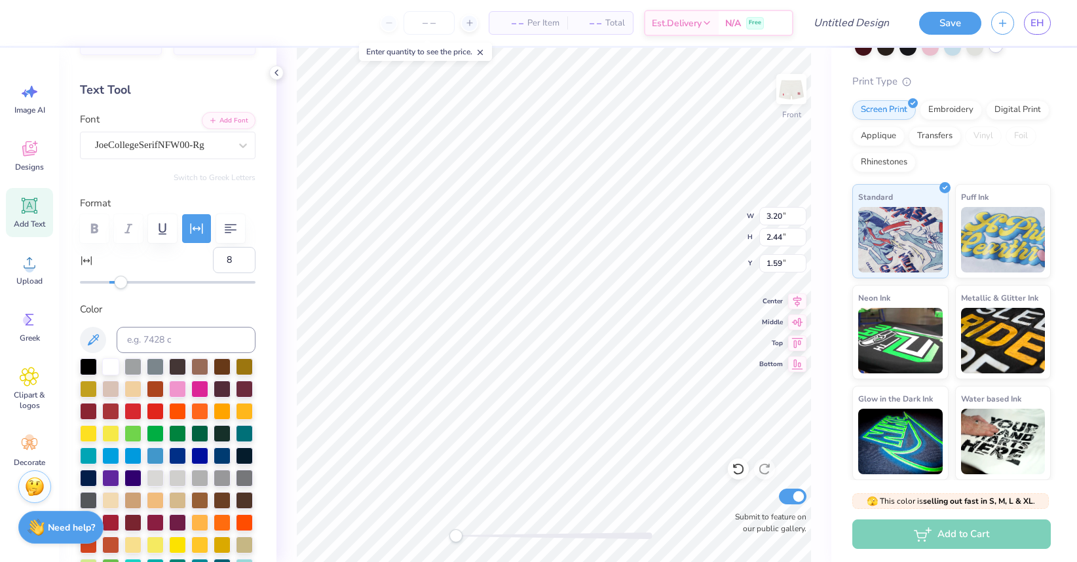
type input "2.44"
type input "8"
type input "3.20"
type input "2.44"
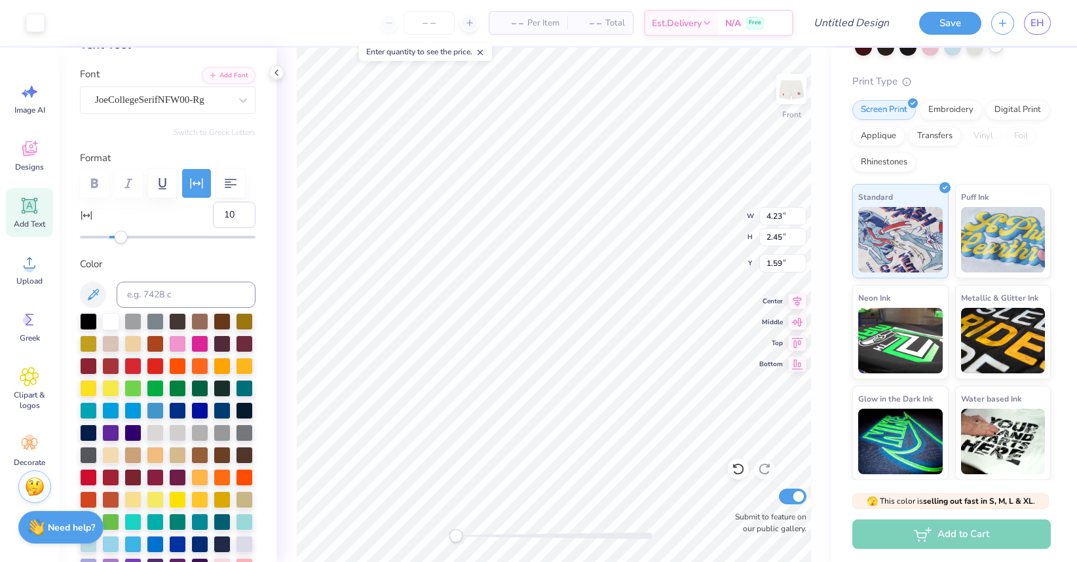
type input "8"
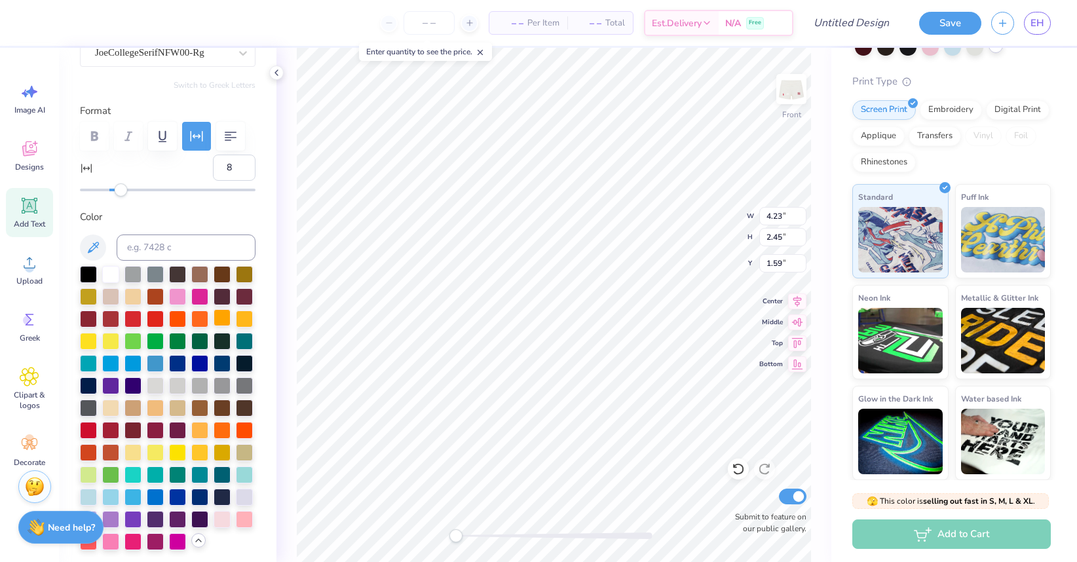
scroll to position [132, 0]
click at [155, 429] on div at bounding box center [155, 428] width 17 height 17
type input "3.20"
type input "2.44"
type input "10"
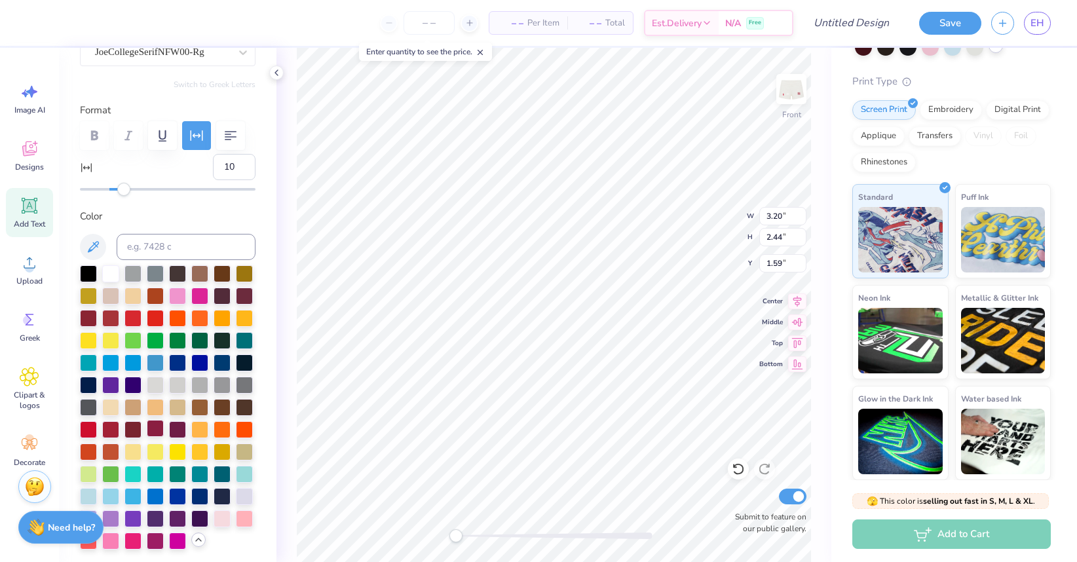
click at [157, 430] on div at bounding box center [155, 428] width 17 height 17
type input "4.23"
type input "2.45"
type input "8"
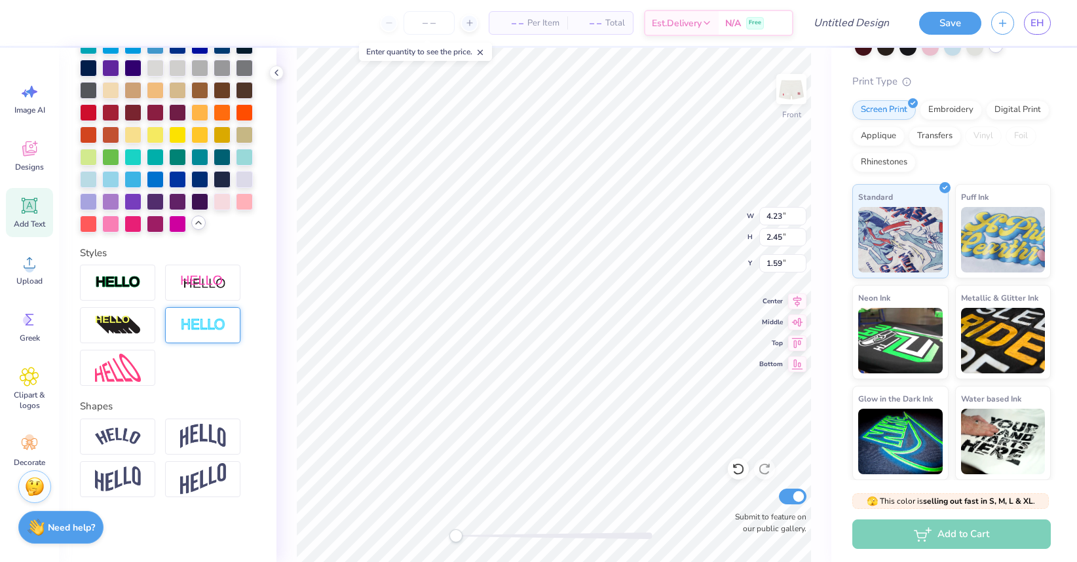
scroll to position [443, 0]
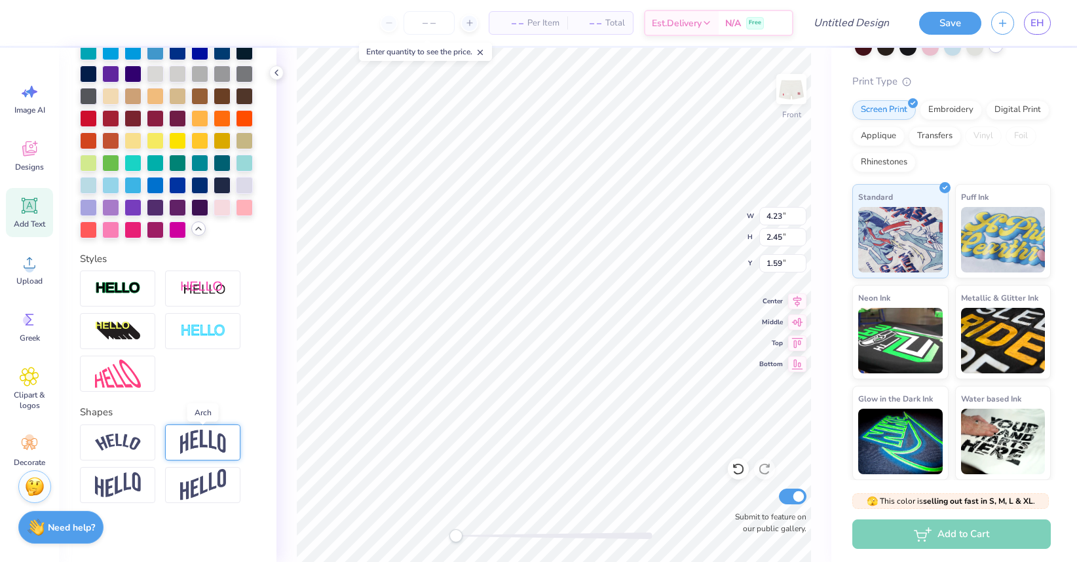
click at [195, 446] on img at bounding box center [203, 442] width 46 height 25
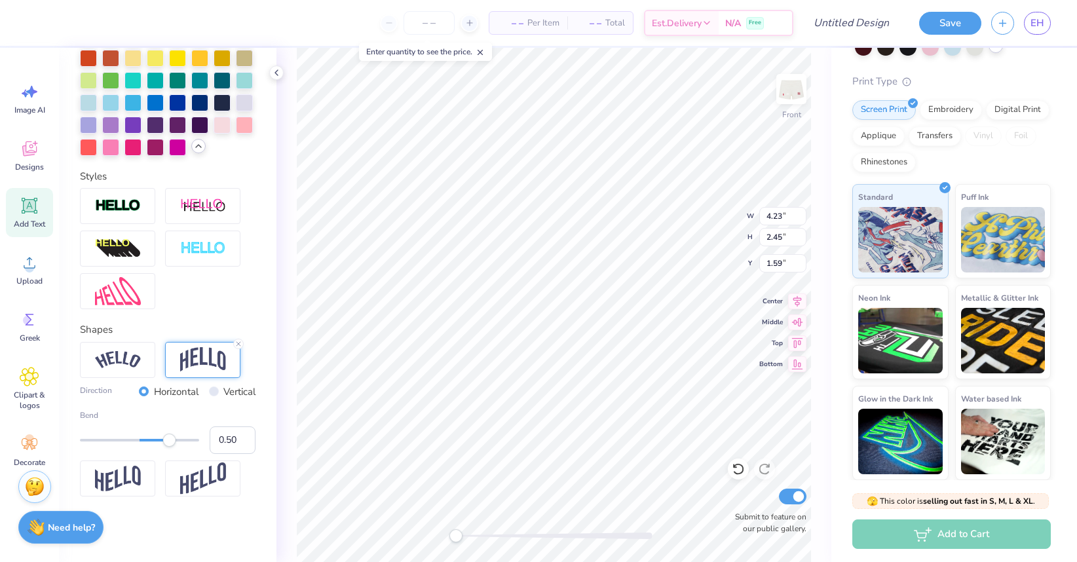
scroll to position [525, 0]
type input "0.27"
drag, startPoint x: 163, startPoint y: 444, endPoint x: 156, endPoint y: 443, distance: 7.3
click at [156, 443] on div at bounding box center [139, 441] width 119 height 13
type input "0.18"
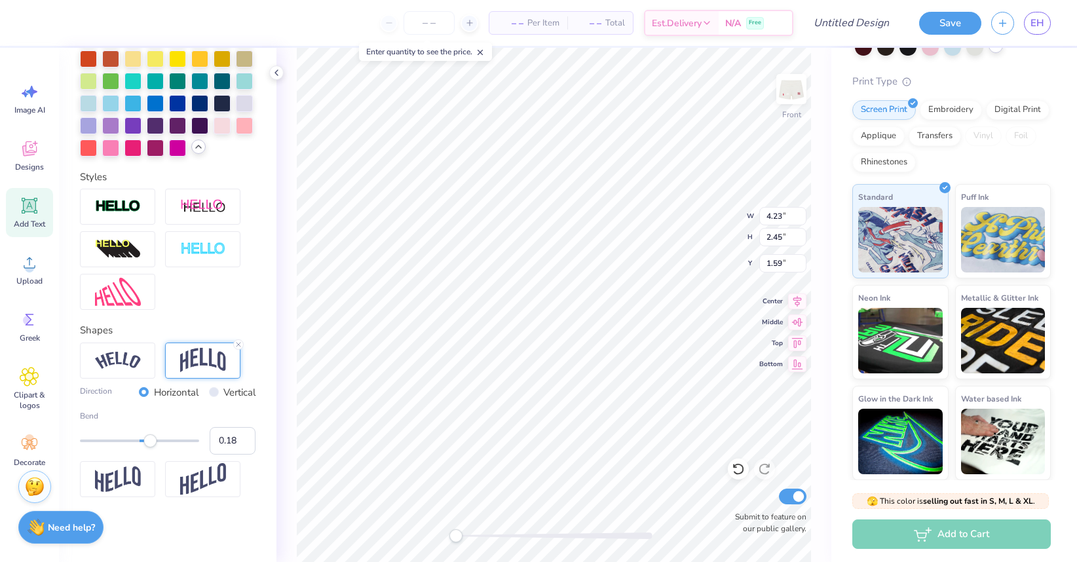
click at [150, 443] on div "Accessibility label" at bounding box center [150, 441] width 13 height 13
type input "3.20"
type input "2.44"
type input "10"
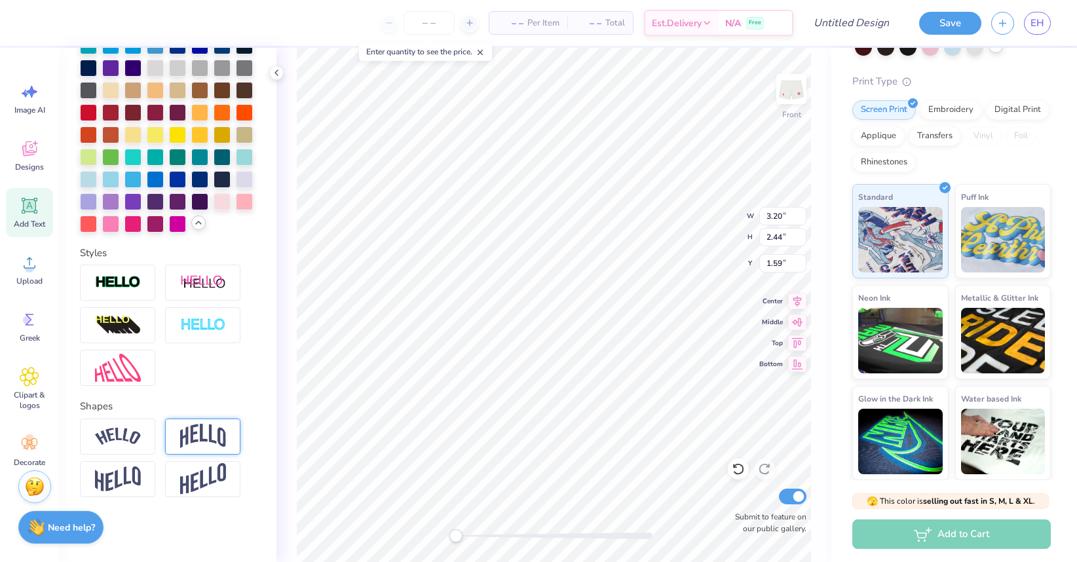
click at [223, 435] on img at bounding box center [203, 436] width 46 height 25
type input "0.42"
drag, startPoint x: 173, startPoint y: 514, endPoint x: 164, endPoint y: 514, distance: 8.5
click at [164, 514] on div "Accessibility label" at bounding box center [164, 517] width 13 height 13
type input "0.37"
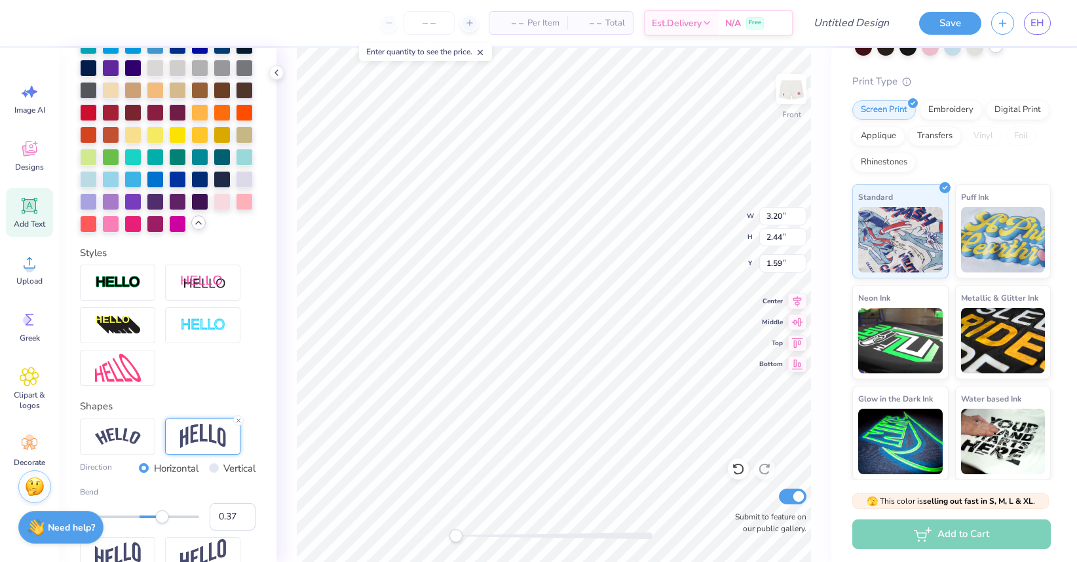
click at [162, 514] on div "Accessibility label" at bounding box center [162, 517] width 13 height 13
type input "0.18"
drag, startPoint x: 162, startPoint y: 514, endPoint x: 151, endPoint y: 517, distance: 11.6
click at [151, 517] on div "Accessibility label" at bounding box center [150, 517] width 13 height 13
type input "4.23"
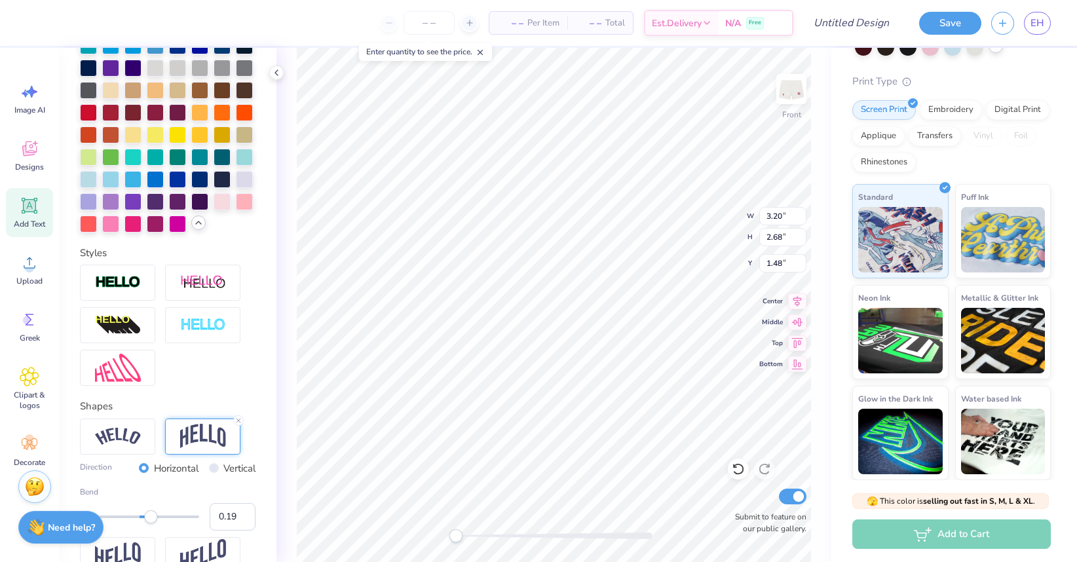
type input "2.75"
type input "1.44"
type input "8"
type input "1.50"
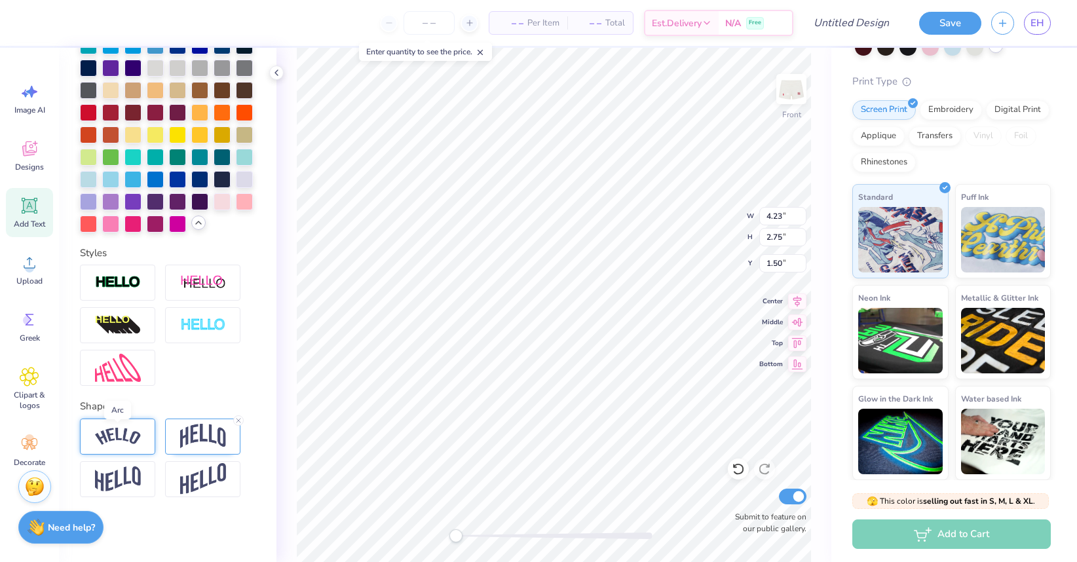
click at [134, 435] on img at bounding box center [118, 437] width 46 height 18
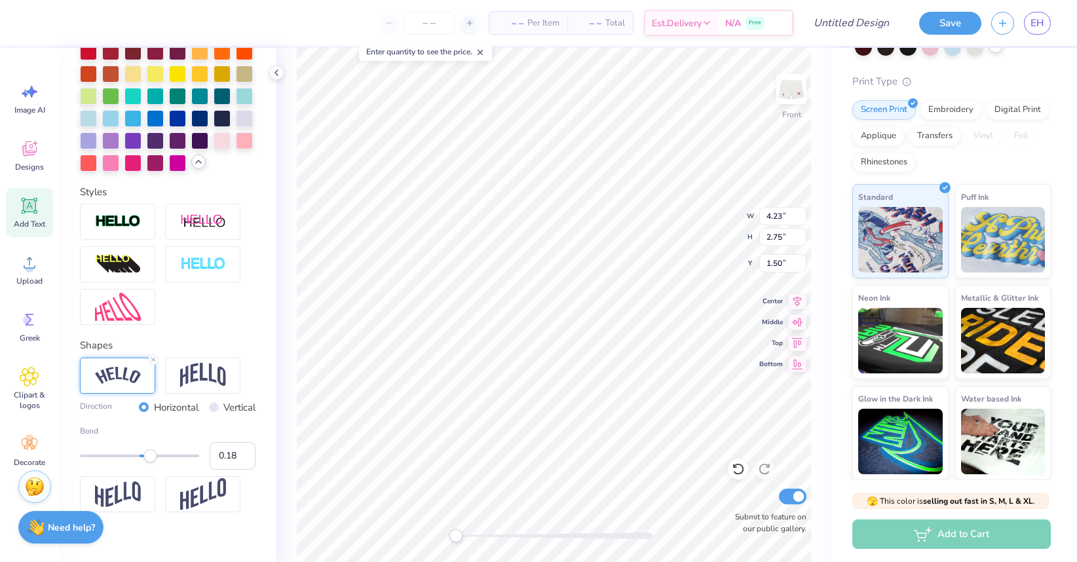
scroll to position [511, 0]
click at [199, 378] on img at bounding box center [203, 374] width 46 height 25
click at [131, 377] on img at bounding box center [118, 375] width 46 height 18
click at [220, 364] on img at bounding box center [203, 374] width 46 height 25
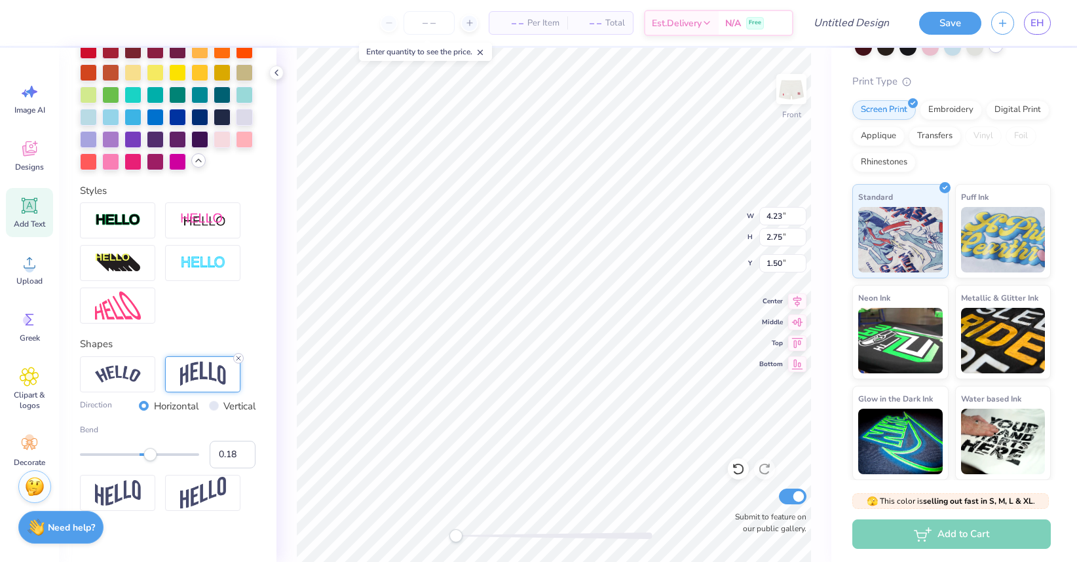
click at [238, 357] on icon at bounding box center [239, 359] width 8 height 8
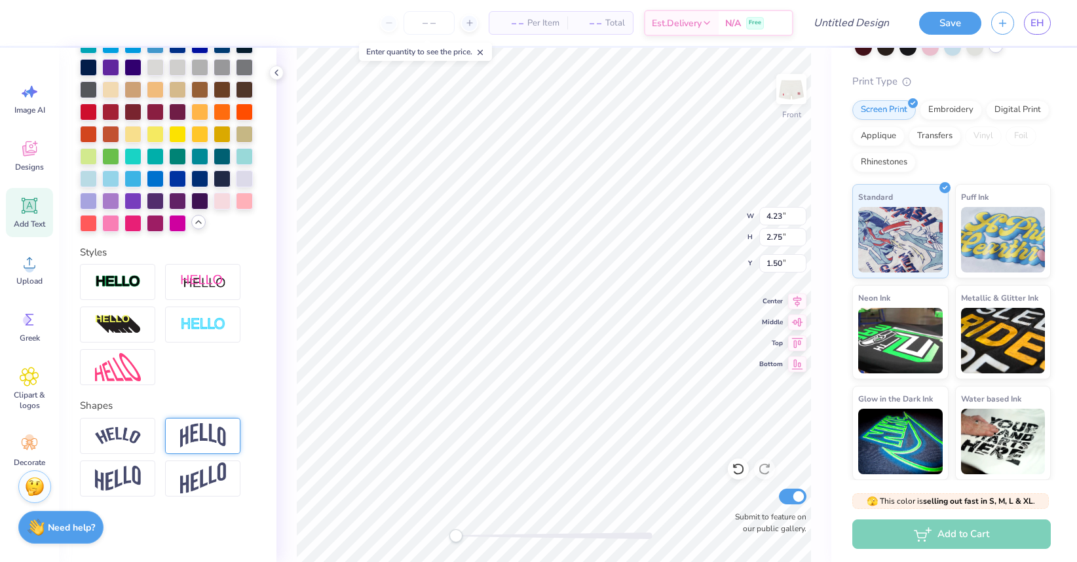
scroll to position [449, 0]
click at [220, 436] on img at bounding box center [203, 436] width 46 height 25
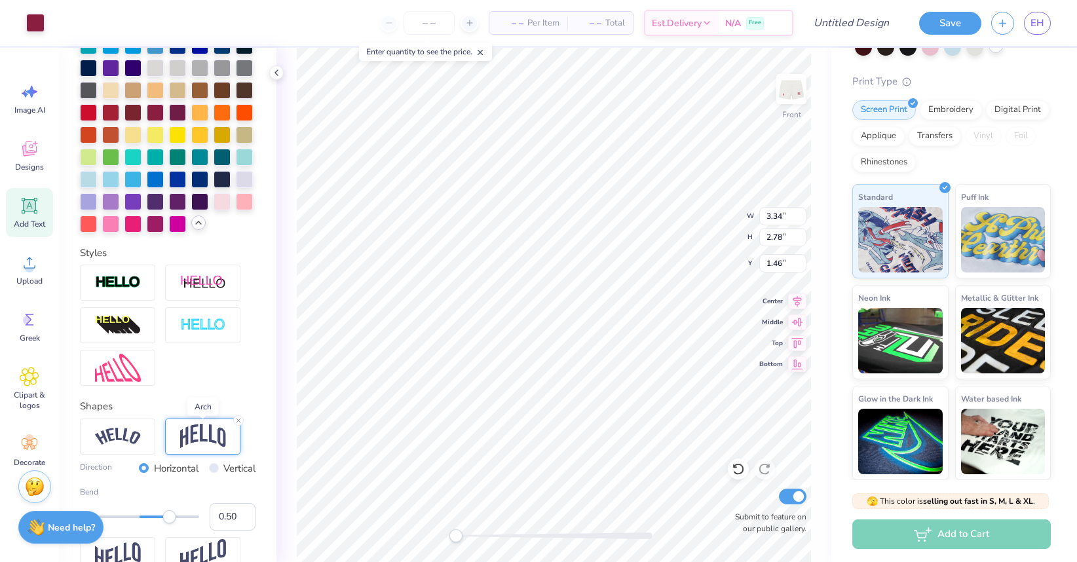
type input "3.34"
type input "2.78"
type input "1.46"
type input "10"
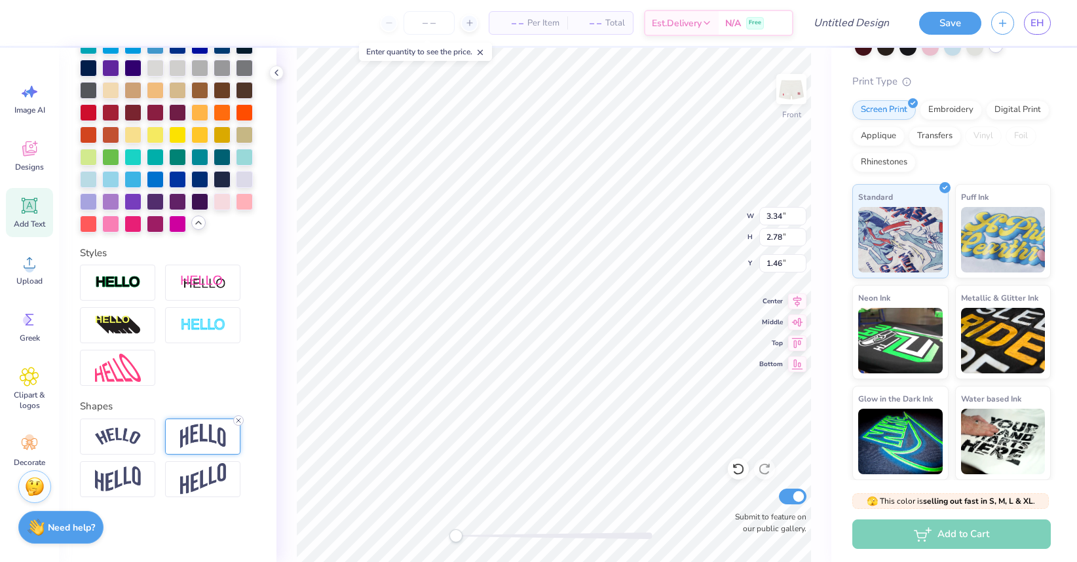
click at [239, 421] on line at bounding box center [239, 421] width 4 height 4
click at [237, 418] on icon at bounding box center [239, 421] width 8 height 8
click at [206, 444] on img at bounding box center [203, 436] width 46 height 25
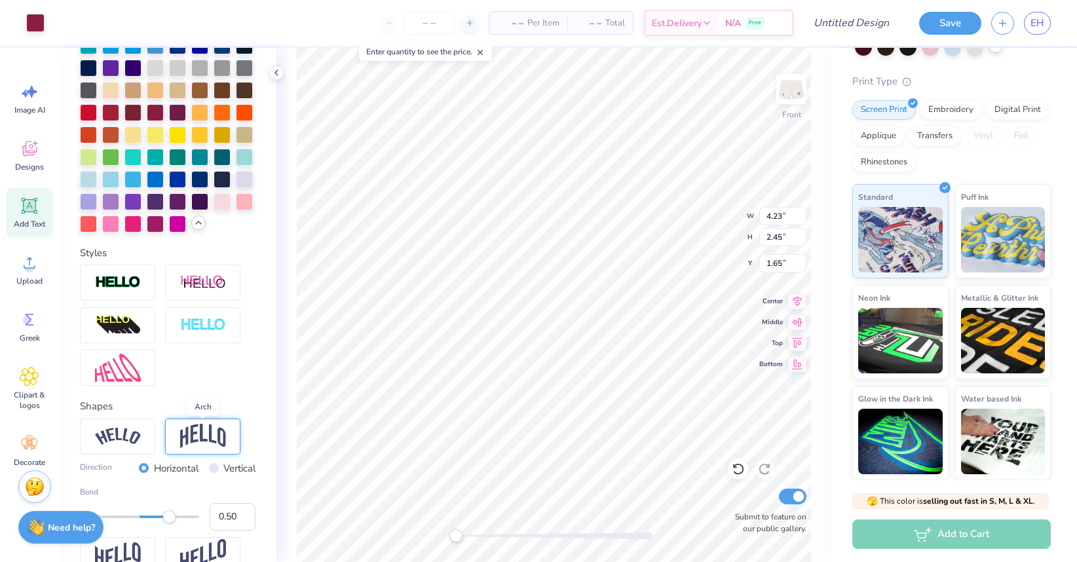
type input "4.23"
type input "2.45"
type input "1.65"
type input "8"
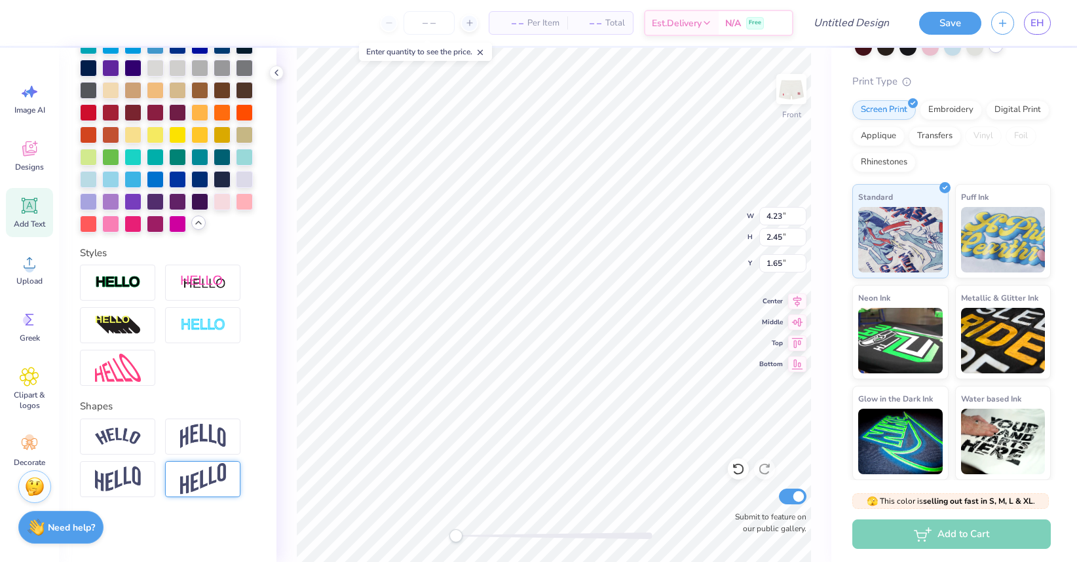
click at [212, 479] on img at bounding box center [203, 479] width 46 height 32
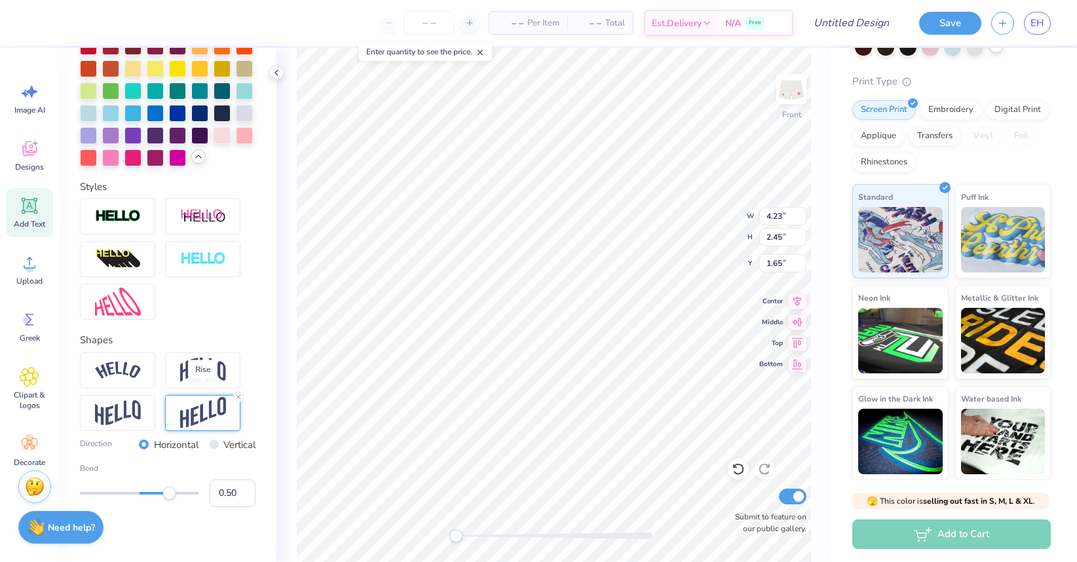
scroll to position [526, 0]
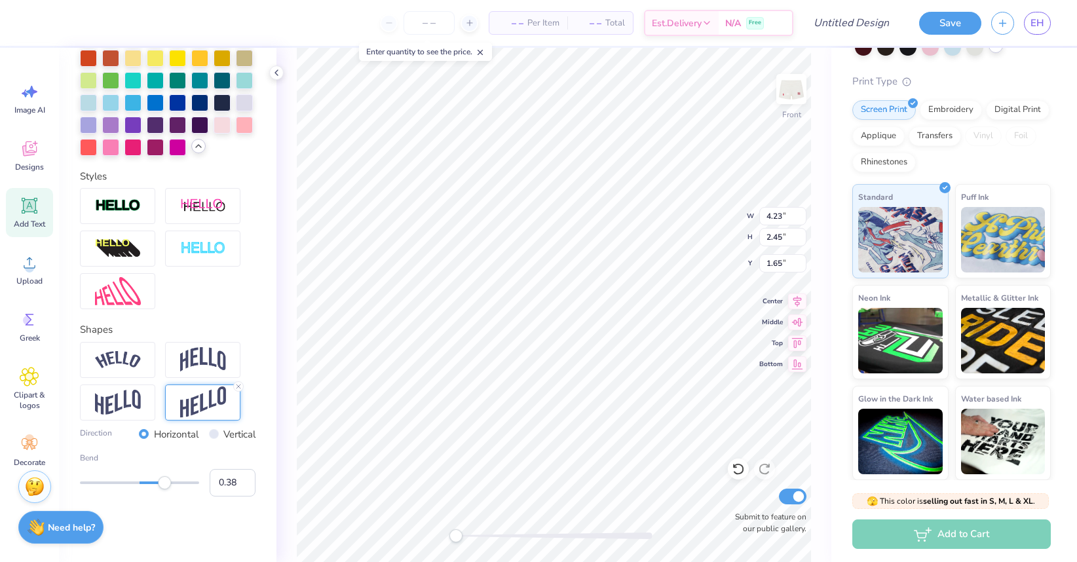
type input "0.37"
drag, startPoint x: 169, startPoint y: 481, endPoint x: 162, endPoint y: 484, distance: 7.7
click at [162, 484] on div "Accessibility label" at bounding box center [164, 482] width 13 height 13
type input "0.31"
click at [158, 485] on div "Accessibility label" at bounding box center [158, 482] width 13 height 13
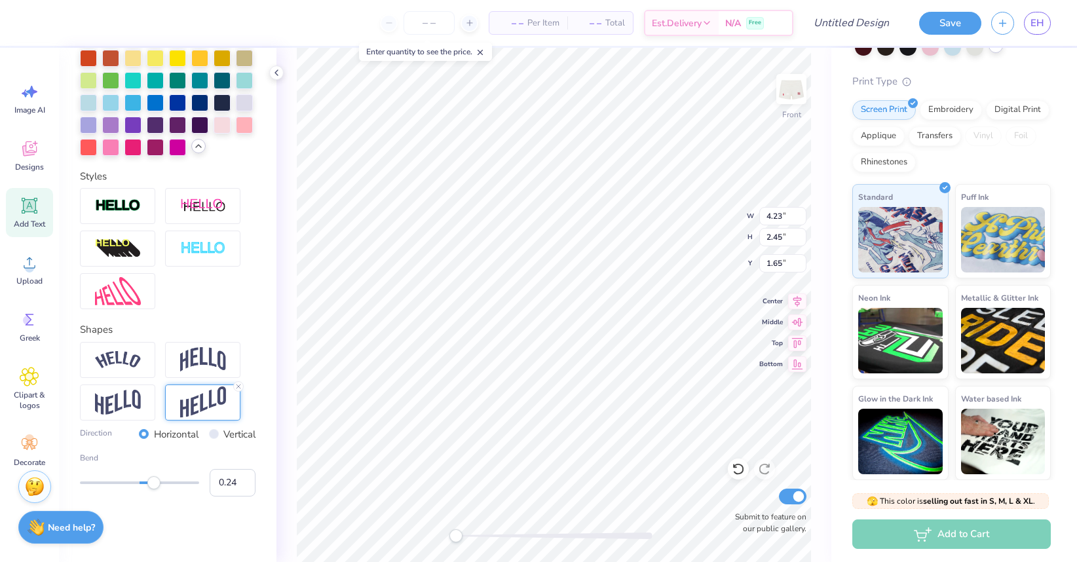
type input "0.23"
click at [153, 486] on div "Accessibility label" at bounding box center [153, 482] width 13 height 13
type input "0.22"
click at [153, 486] on div "Accessibility label" at bounding box center [152, 482] width 13 height 13
type input "0.14"
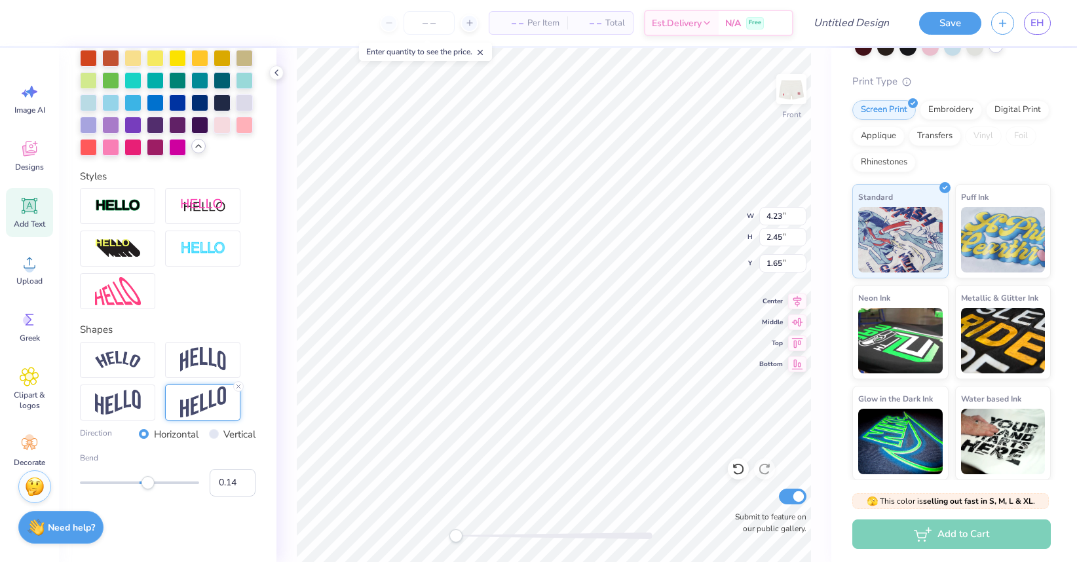
click at [148, 488] on div "Accessibility label" at bounding box center [148, 482] width 13 height 13
type input "3.22"
type input "2.47"
type input "1.58"
type input "10"
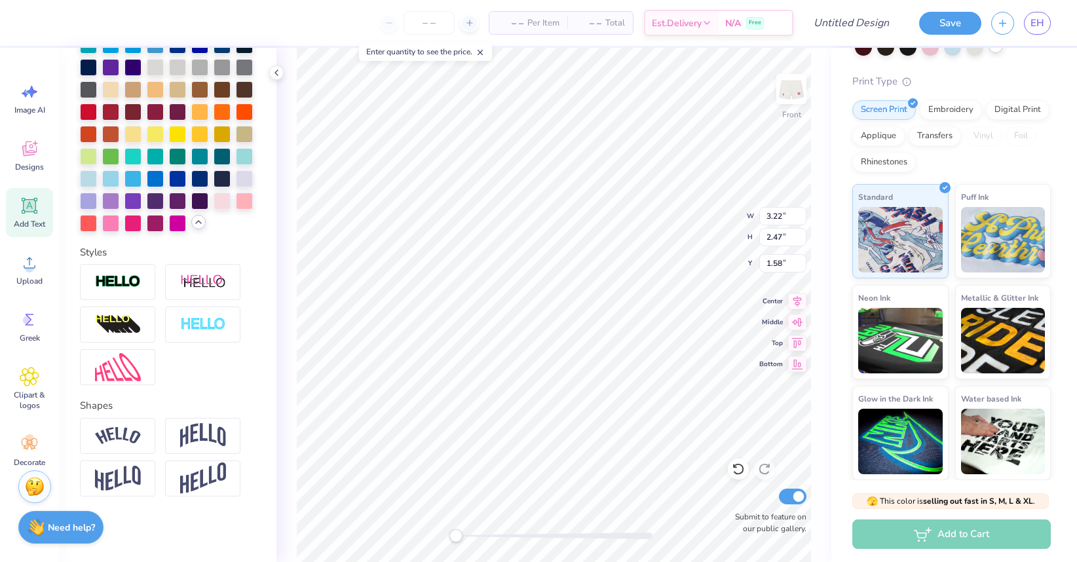
scroll to position [449, 0]
click at [204, 482] on img at bounding box center [203, 479] width 46 height 32
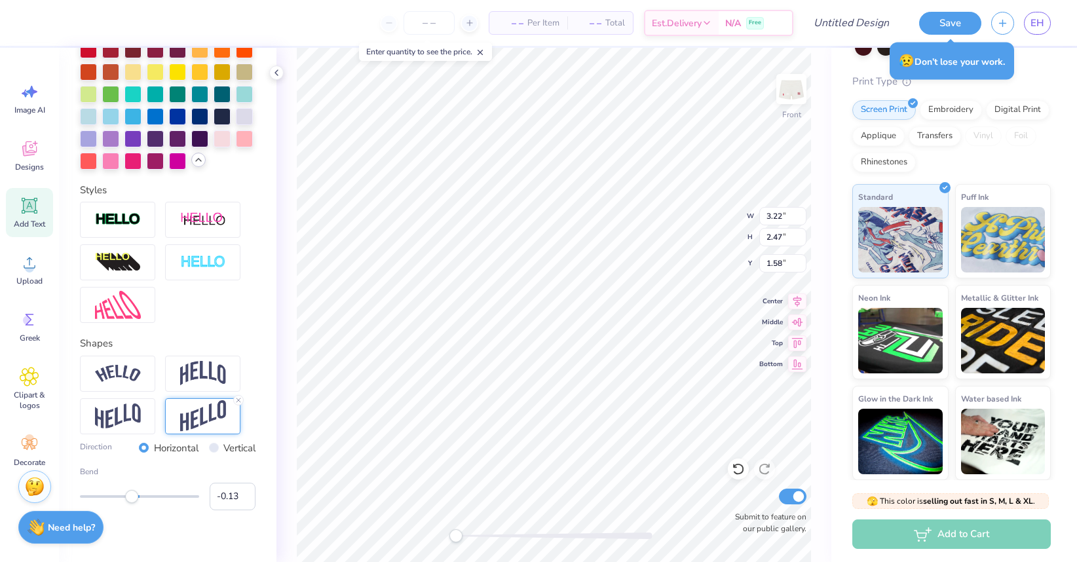
type input "-0.14"
drag, startPoint x: 168, startPoint y: 499, endPoint x: 131, endPoint y: 503, distance: 36.9
click at [131, 503] on div "Accessibility label" at bounding box center [131, 496] width 13 height 13
type input "-0.08"
click at [135, 493] on div "Accessibility label" at bounding box center [134, 496] width 13 height 13
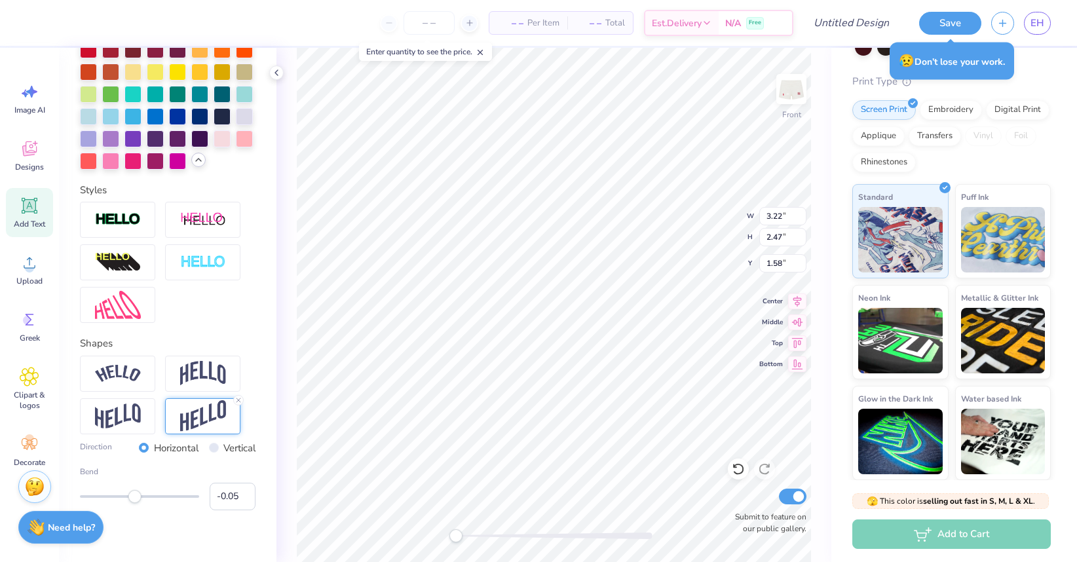
type input "-0.04"
click at [137, 493] on div "Accessibility label" at bounding box center [134, 496] width 13 height 13
type input "4.23"
type input "3.12"
type input "1.38"
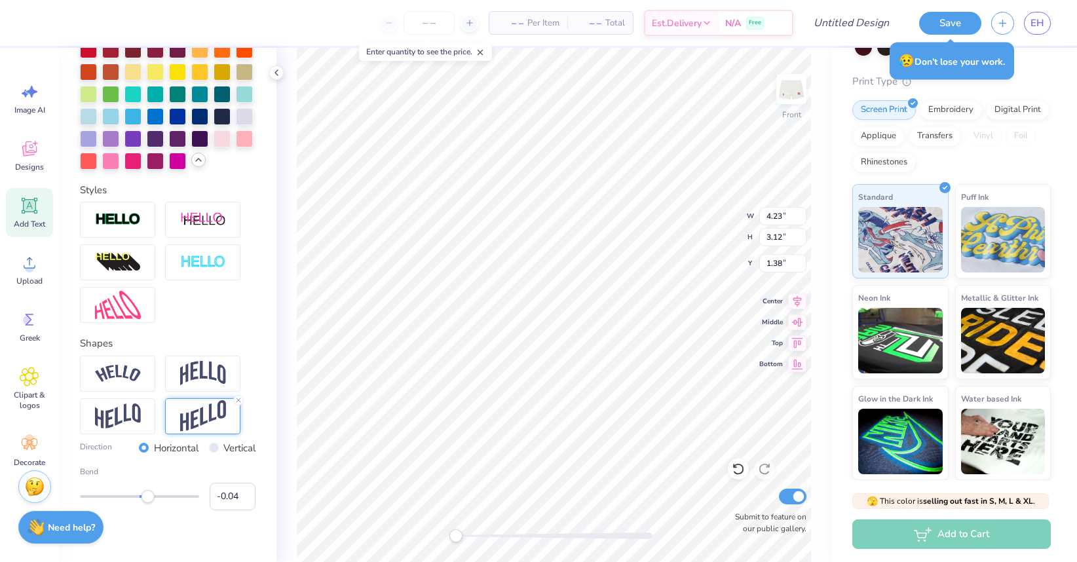
type input "8"
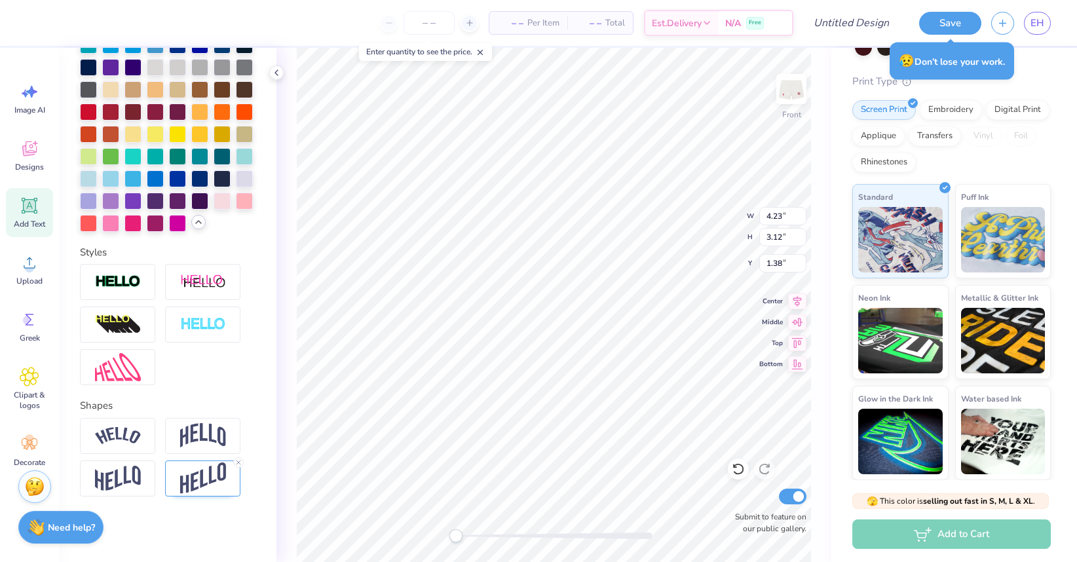
scroll to position [449, 0]
type input "3.22"
type input "2.66"
type input "1.61"
type input "10"
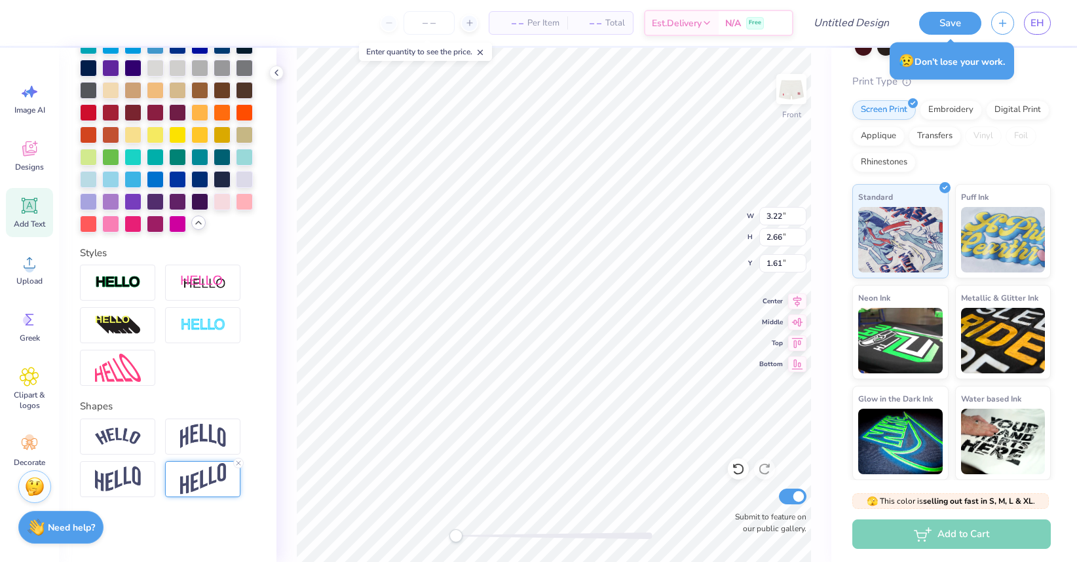
click at [217, 475] on img at bounding box center [203, 479] width 46 height 32
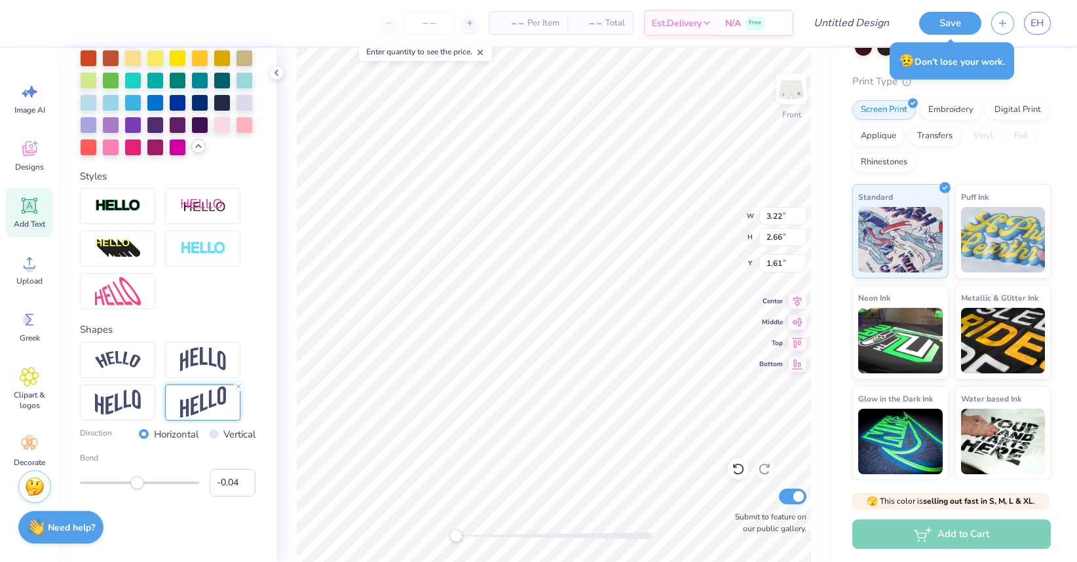
type input "4.23"
type input "3.12"
type input "1.38"
type input "8"
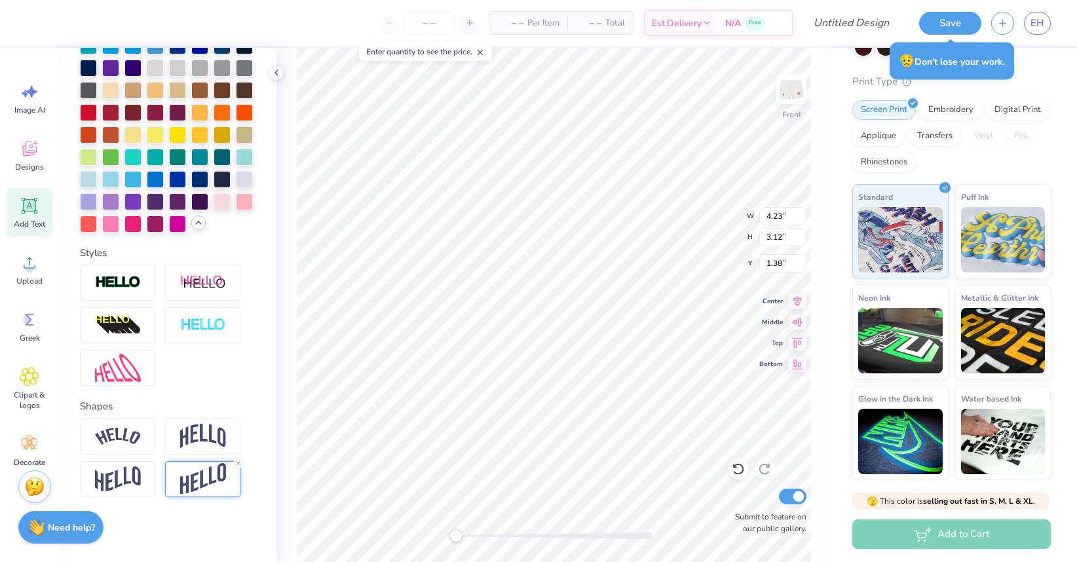
click at [186, 466] on img at bounding box center [203, 479] width 46 height 32
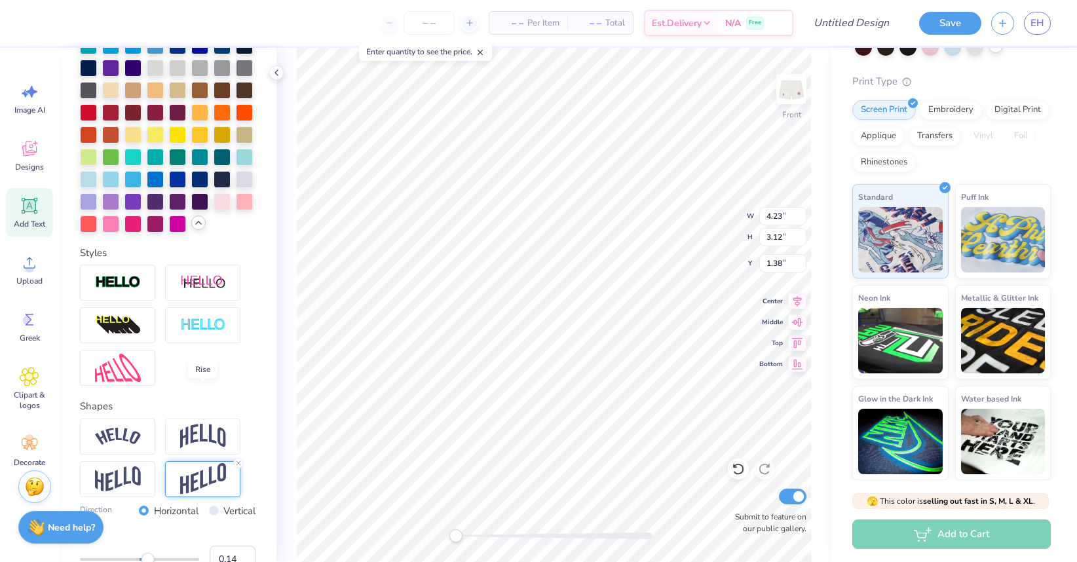
scroll to position [526, 0]
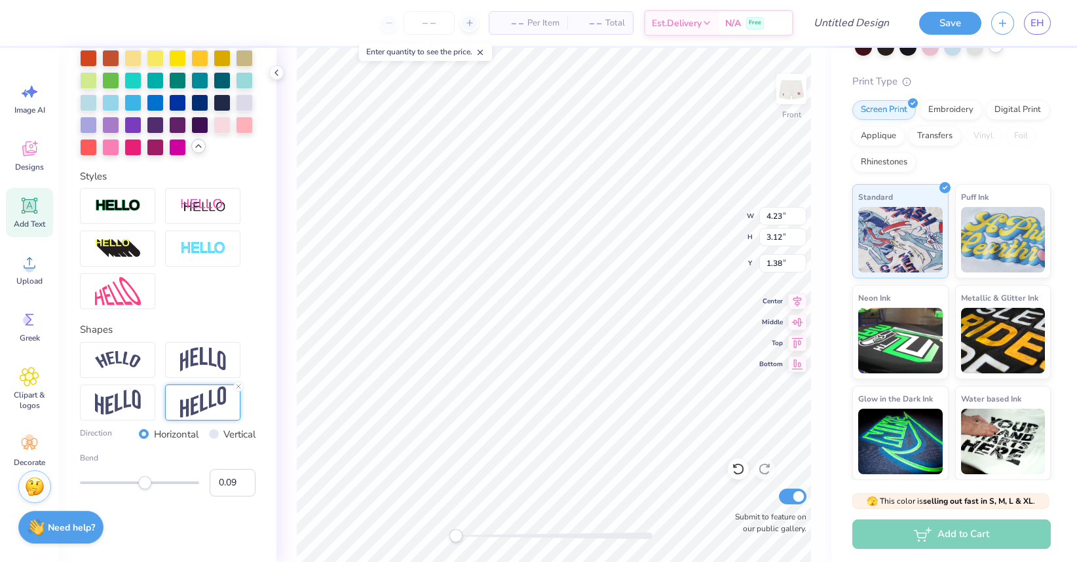
type input "0.08"
click at [144, 488] on div "Accessibility label" at bounding box center [144, 482] width 13 height 13
type input "0.07"
click at [144, 488] on div "Accessibility label" at bounding box center [143, 482] width 13 height 13
click at [142, 366] on div at bounding box center [117, 360] width 75 height 36
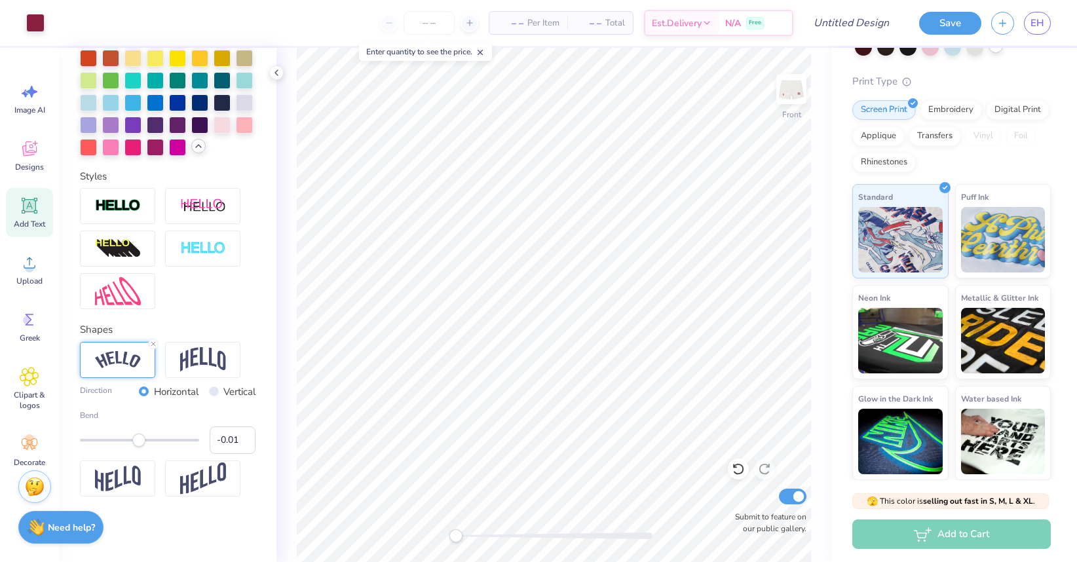
type input "-0.02"
drag, startPoint x: 145, startPoint y: 440, endPoint x: 139, endPoint y: 439, distance: 6.6
click at [139, 439] on div "Accessibility label" at bounding box center [138, 440] width 13 height 13
type input "-0.27"
drag, startPoint x: 139, startPoint y: 439, endPoint x: 123, endPoint y: 439, distance: 15.7
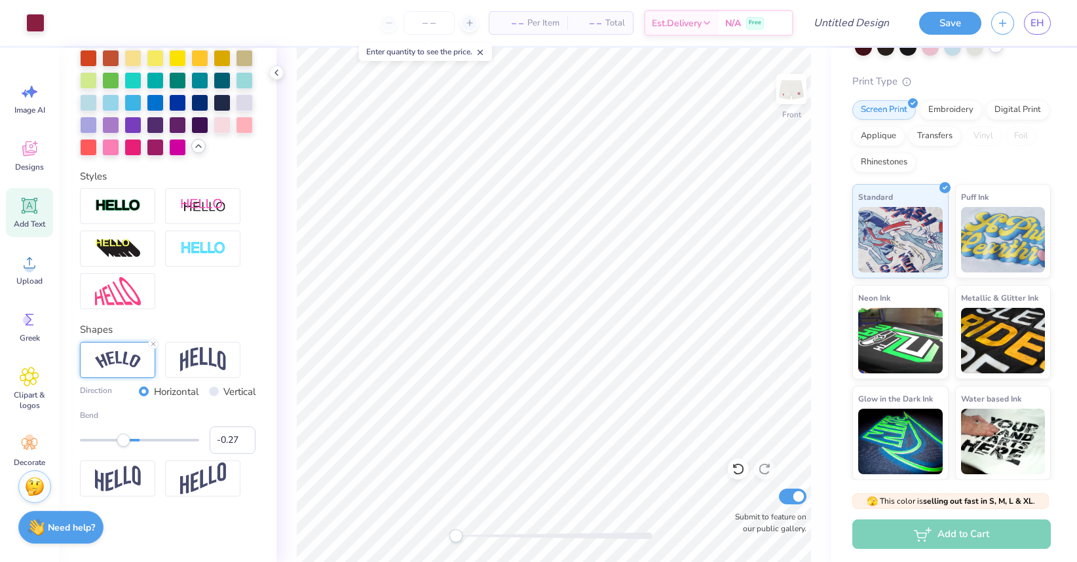
click at [123, 439] on div "Accessibility label" at bounding box center [123, 440] width 13 height 13
type input "0.12"
drag, startPoint x: 123, startPoint y: 439, endPoint x: 147, endPoint y: 442, distance: 23.7
click at [147, 442] on div "Accessibility label" at bounding box center [146, 440] width 13 height 13
type input "0.10"
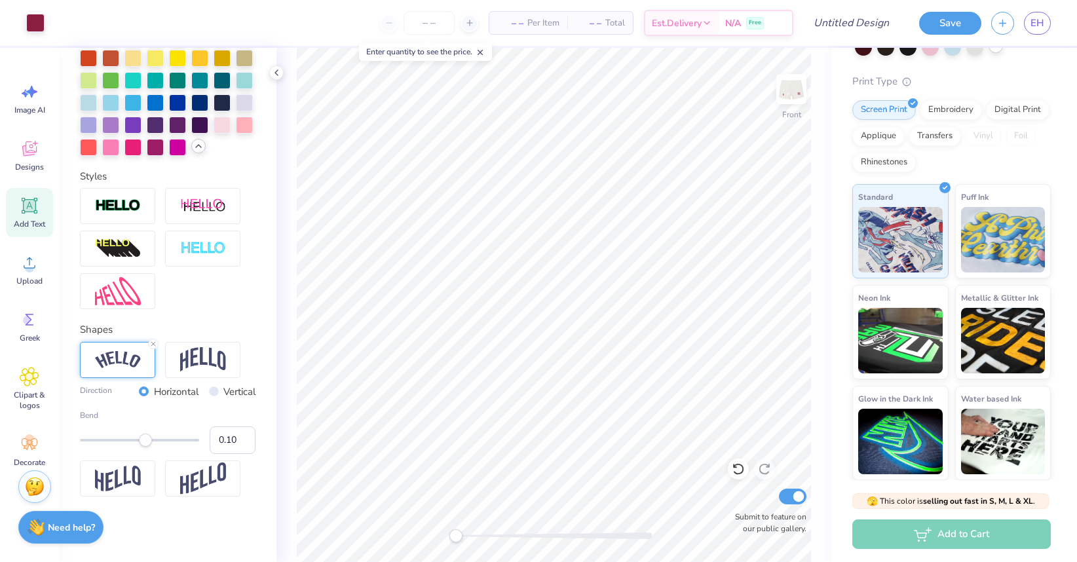
click at [145, 441] on div "Accessibility label" at bounding box center [145, 440] width 13 height 13
type input "0.08"
click at [144, 442] on div "Accessibility label" at bounding box center [144, 440] width 13 height 13
type input "0.03"
click at [142, 442] on div "Accessibility label" at bounding box center [141, 440] width 13 height 13
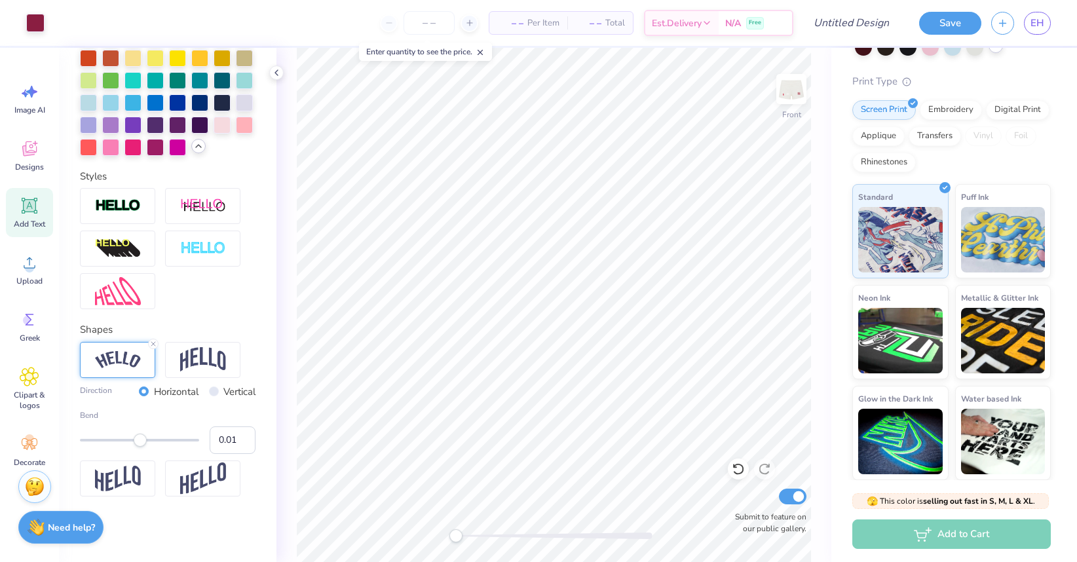
type input "0.00"
click at [140, 442] on div "Accessibility label" at bounding box center [139, 440] width 13 height 13
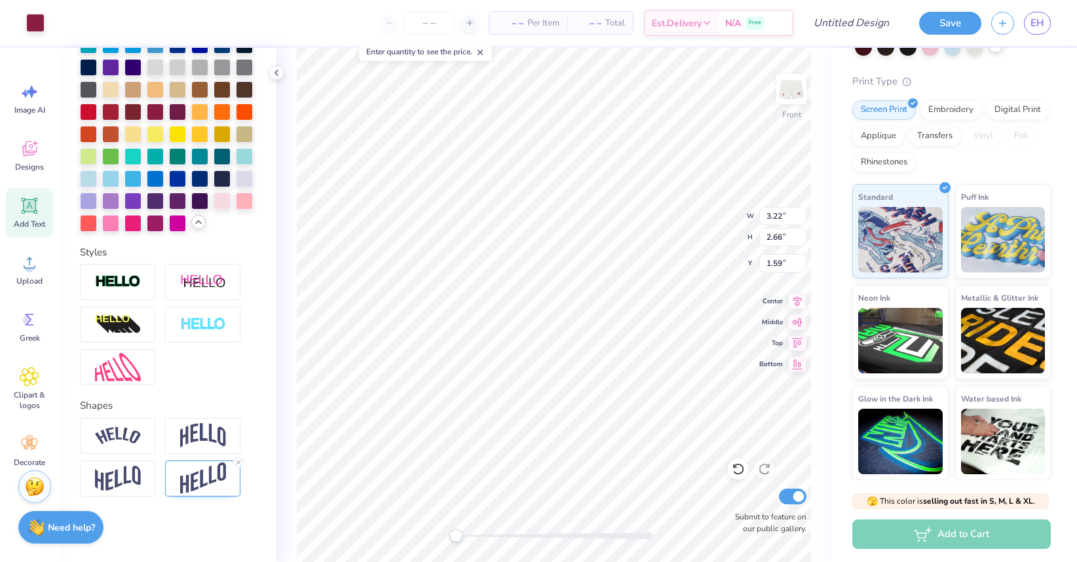
scroll to position [449, 0]
click at [241, 461] on icon at bounding box center [239, 463] width 8 height 8
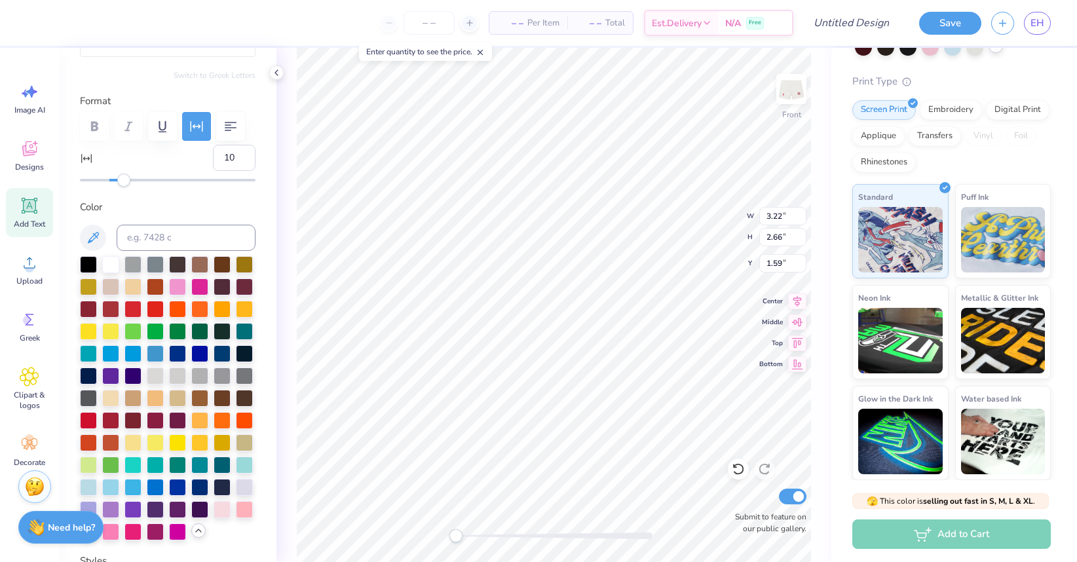
scroll to position [0, 0]
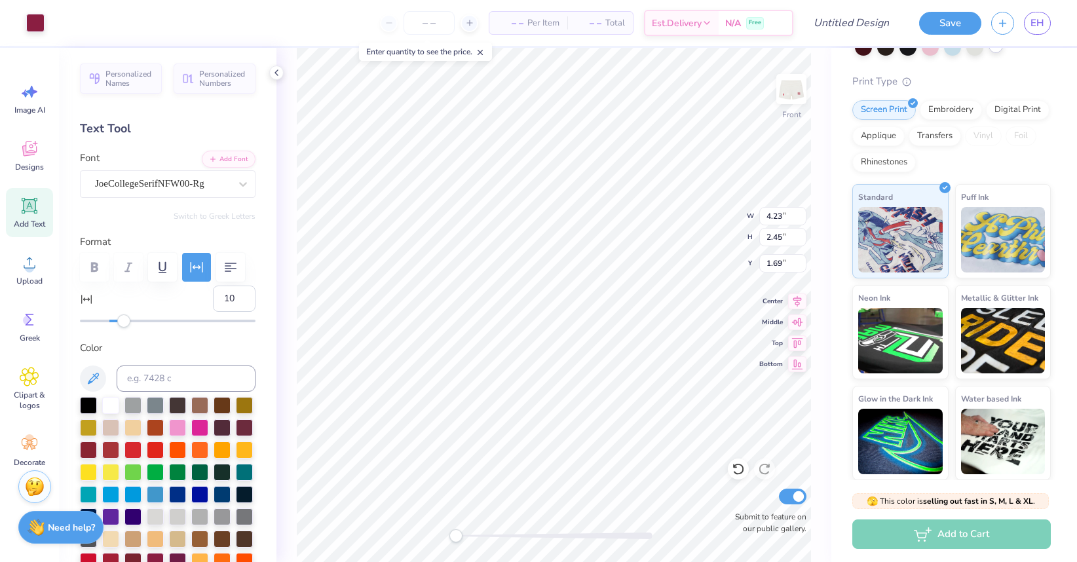
type input "8"
type textarea "D"
type input "1.82"
type textarea "A"
type input "3.22"
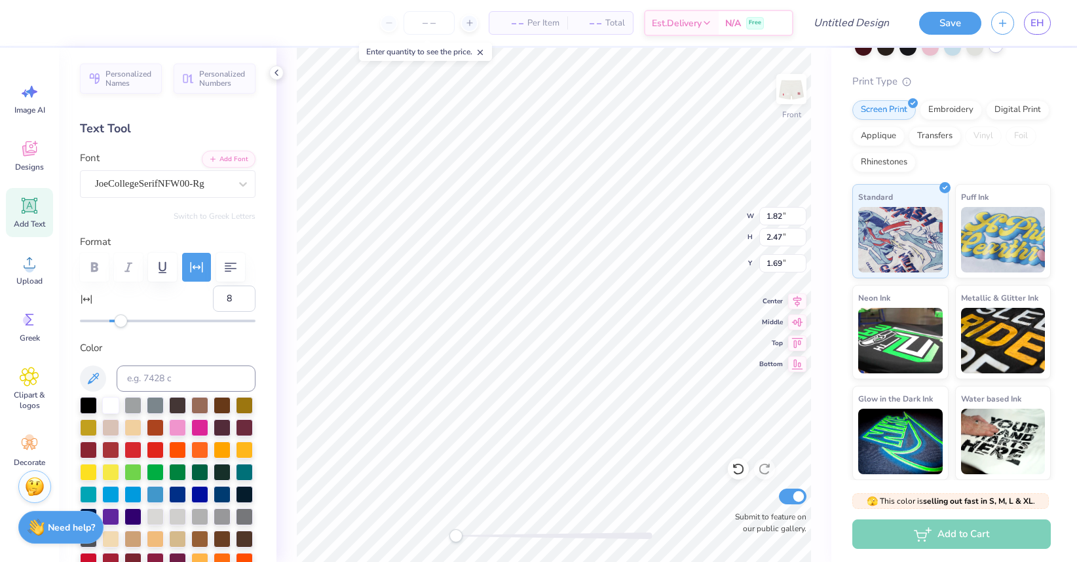
type input "2.47"
type input "10"
paste textarea "PI"
type textarea "I"
type input "8"
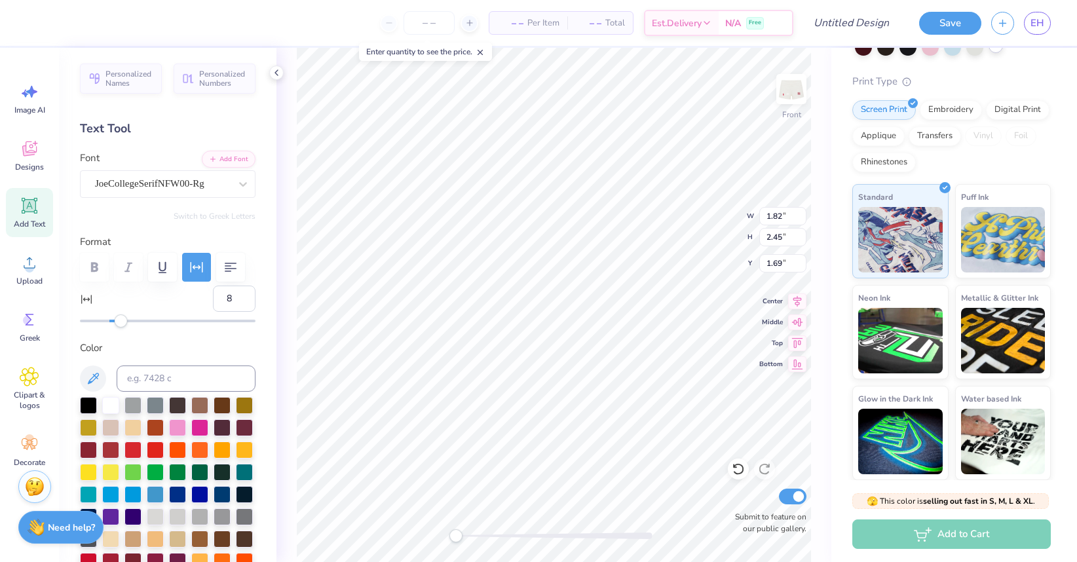
type textarea "P"
type input "10"
type input "1.77"
type input "3.93"
type input "8"
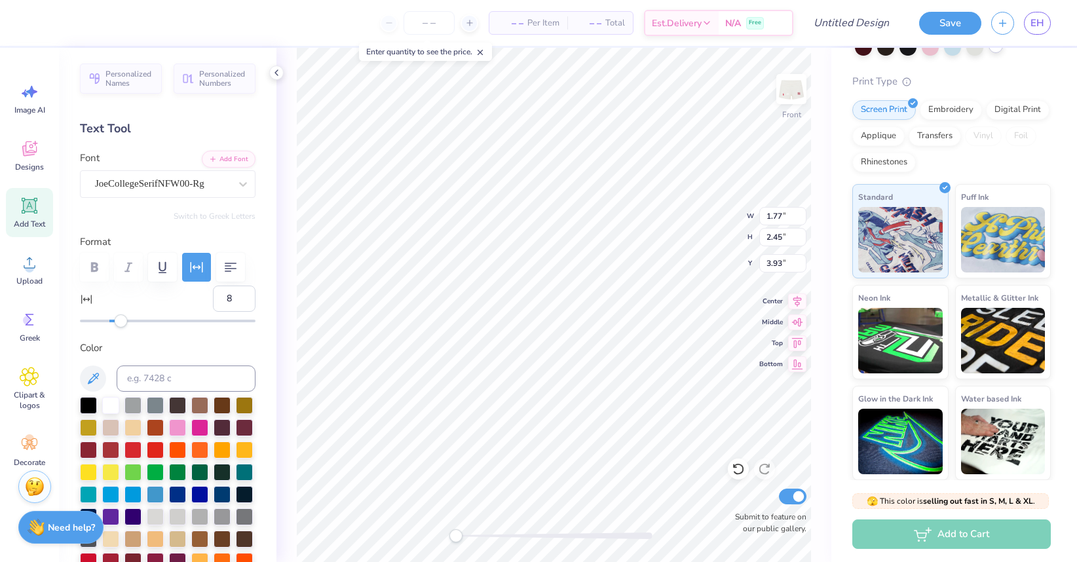
type input "1.82"
type input "1.69"
type input "1.96"
type input "3.55"
type input "0.95"
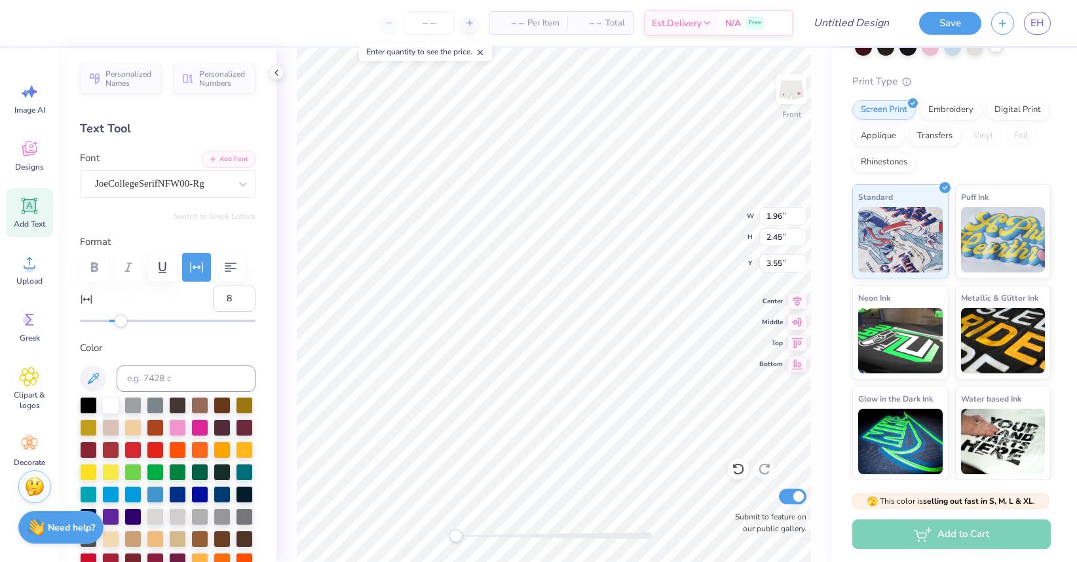
type input "1.69"
type input "10"
type input "1.77"
type input "8"
type input "1.77"
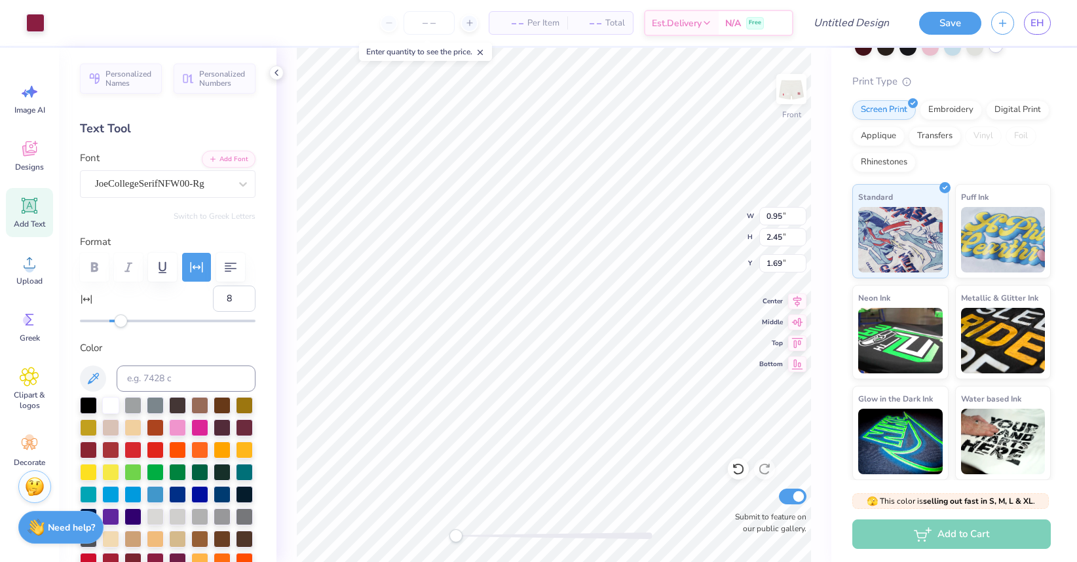
type input "10"
type input "1.77"
type input "10"
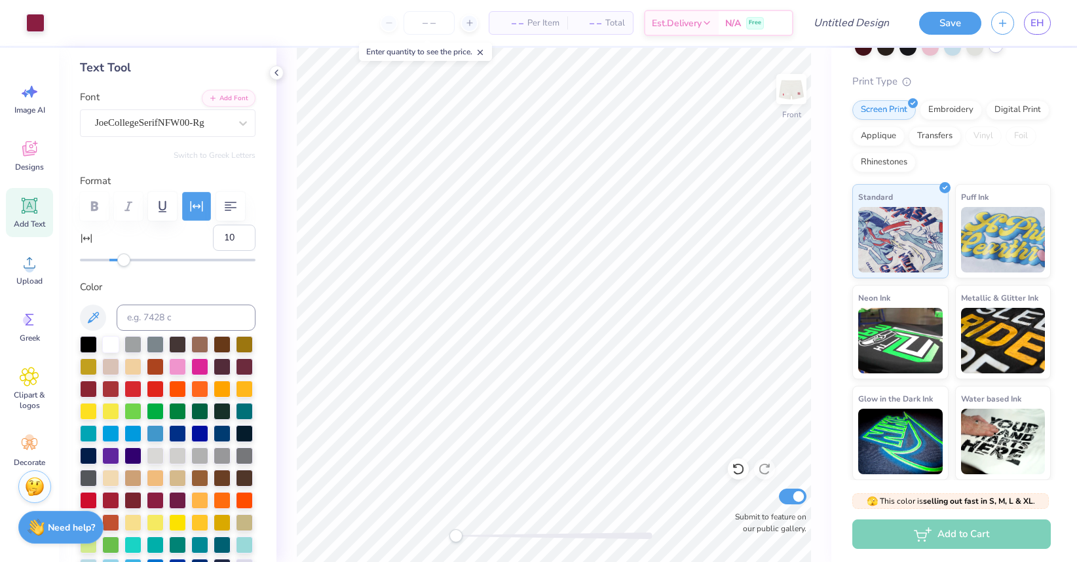
scroll to position [68, 0]
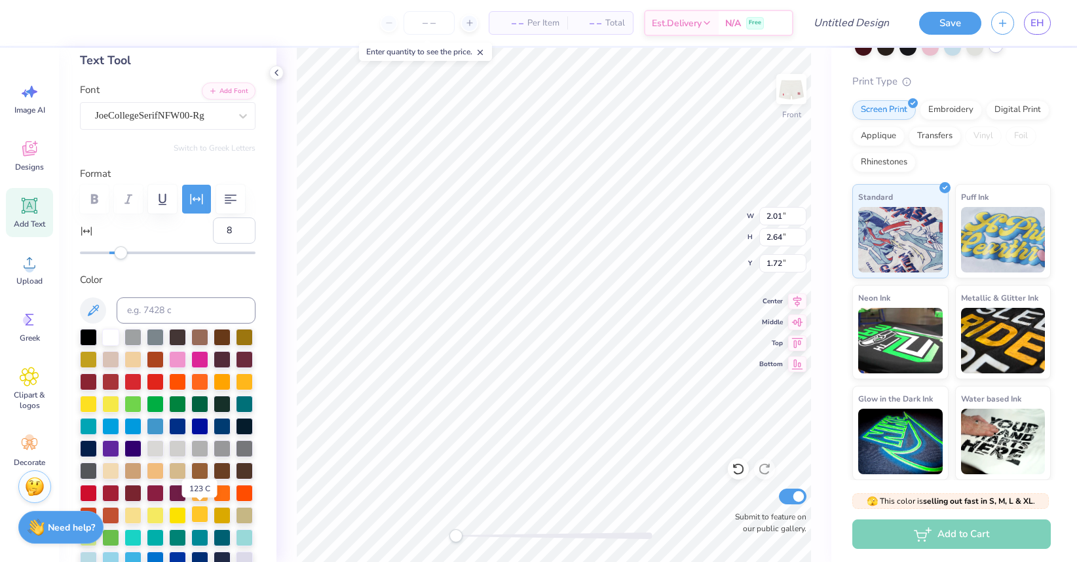
click at [197, 514] on div at bounding box center [199, 514] width 17 height 17
click at [461, 516] on li "Send Backward" at bounding box center [468, 521] width 103 height 26
click at [461, 541] on li "Send to Back" at bounding box center [463, 546] width 103 height 26
click at [463, 518] on li "Send Backward" at bounding box center [481, 521] width 103 height 26
click at [542, 539] on li "Send to Back" at bounding box center [559, 546] width 103 height 26
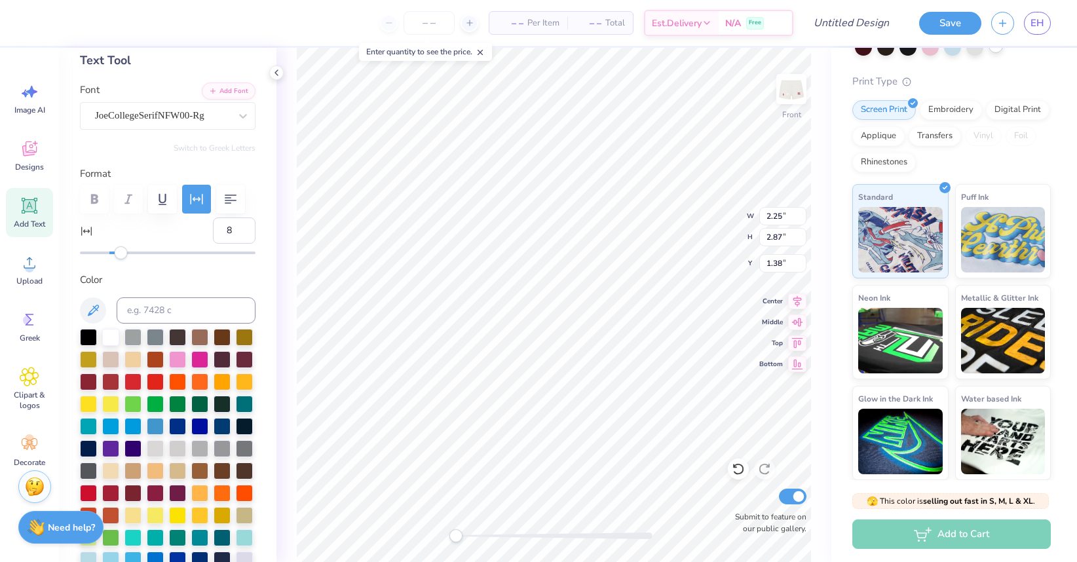
scroll to position [1, 0]
click at [653, 541] on li "Send to Back" at bounding box center [671, 546] width 103 height 26
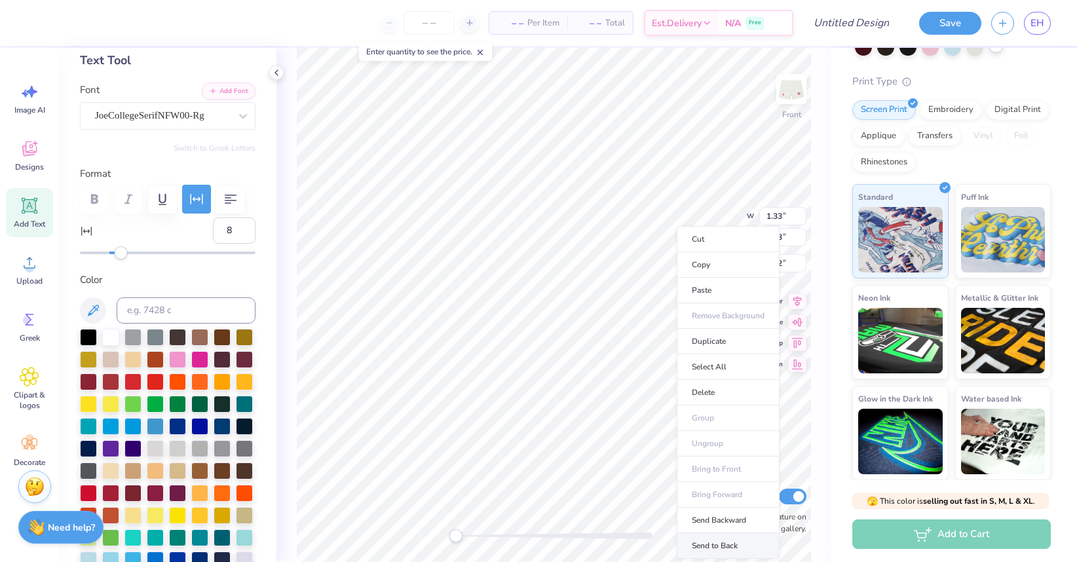
click at [735, 539] on li "Send to Back" at bounding box center [728, 546] width 103 height 26
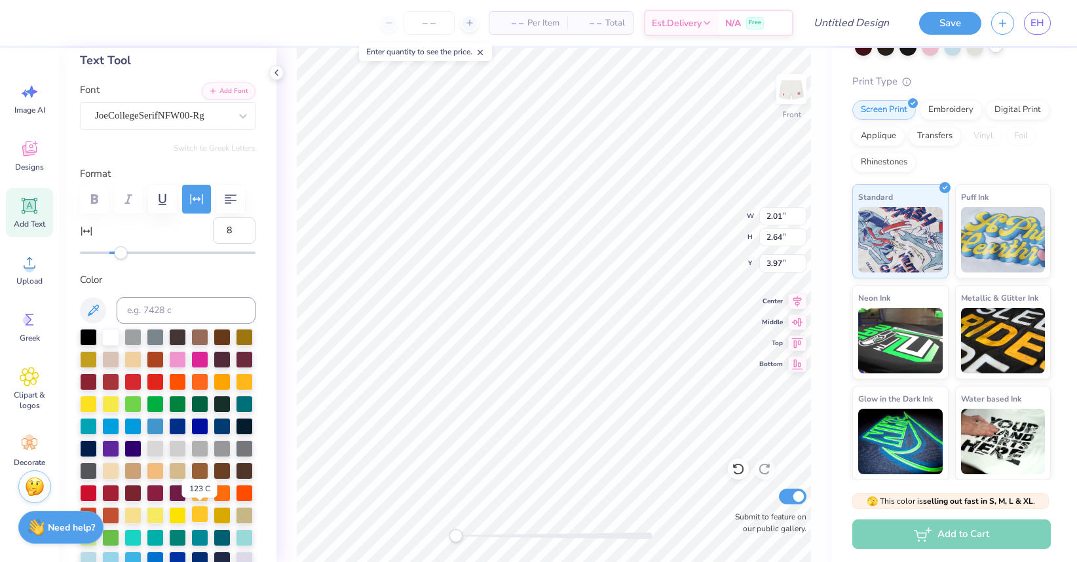
click at [203, 514] on div at bounding box center [199, 514] width 17 height 17
click at [493, 536] on li "Send to Back" at bounding box center [522, 546] width 103 height 26
click at [201, 515] on div at bounding box center [199, 514] width 17 height 17
click at [589, 545] on li "Send to Back" at bounding box center [584, 546] width 103 height 26
click at [198, 516] on div at bounding box center [199, 514] width 17 height 17
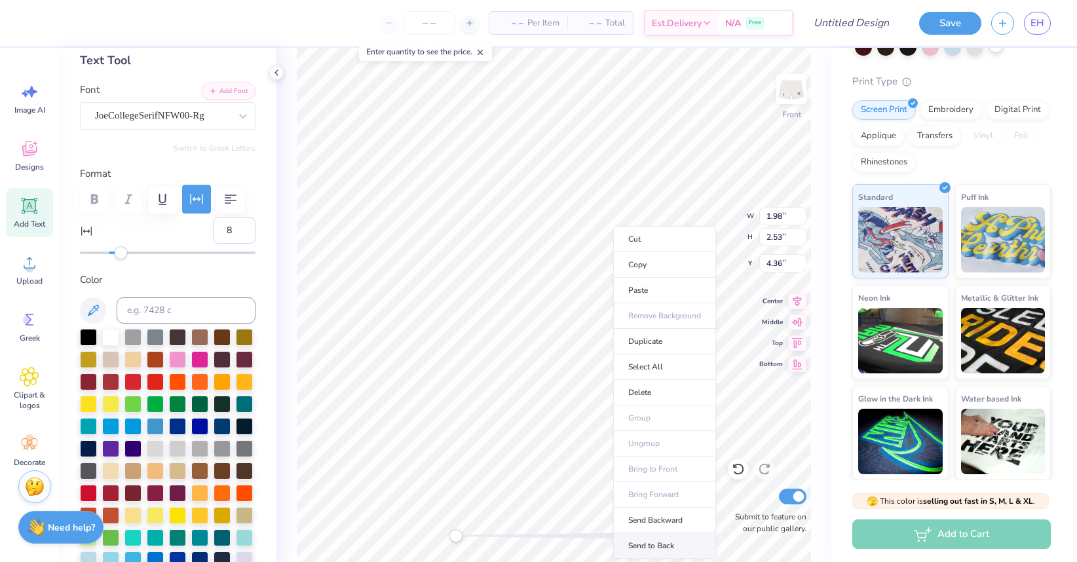
click at [651, 544] on li "Send to Back" at bounding box center [664, 546] width 103 height 26
click at [201, 517] on div at bounding box center [199, 514] width 17 height 17
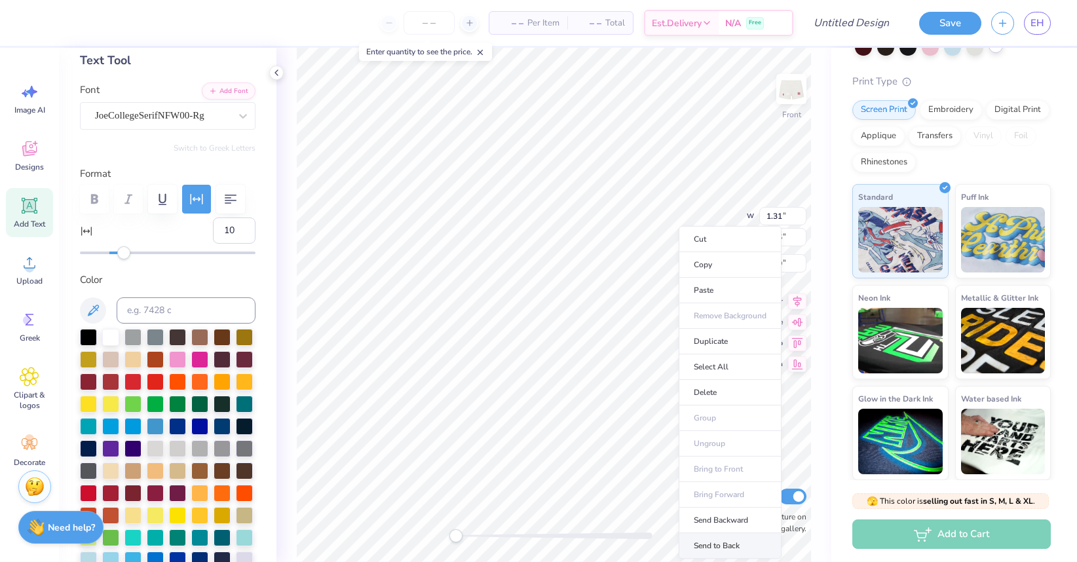
click at [734, 541] on li "Send to Back" at bounding box center [730, 546] width 103 height 26
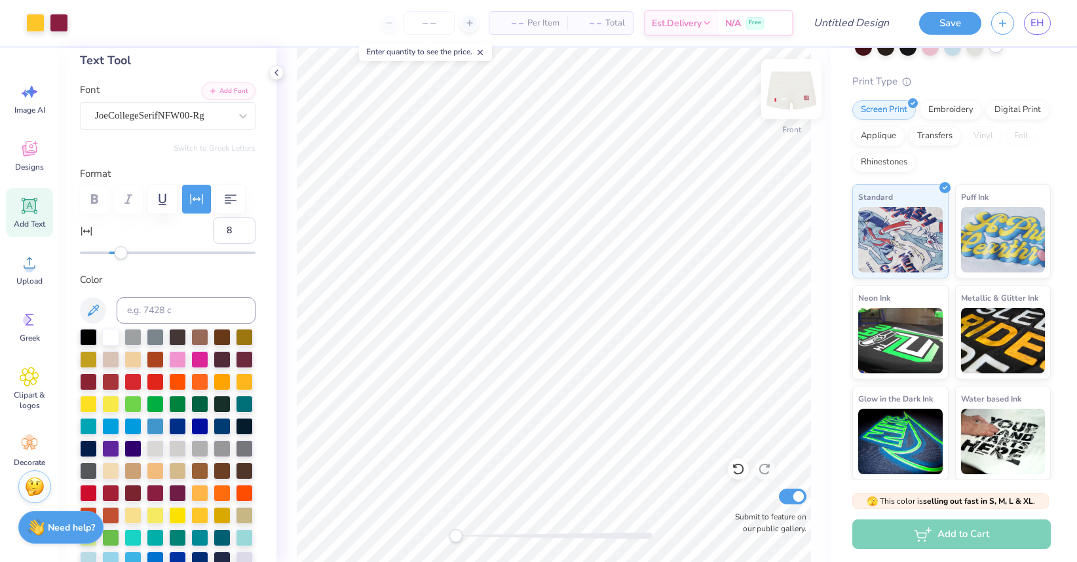
click at [788, 88] on img at bounding box center [791, 89] width 52 height 52
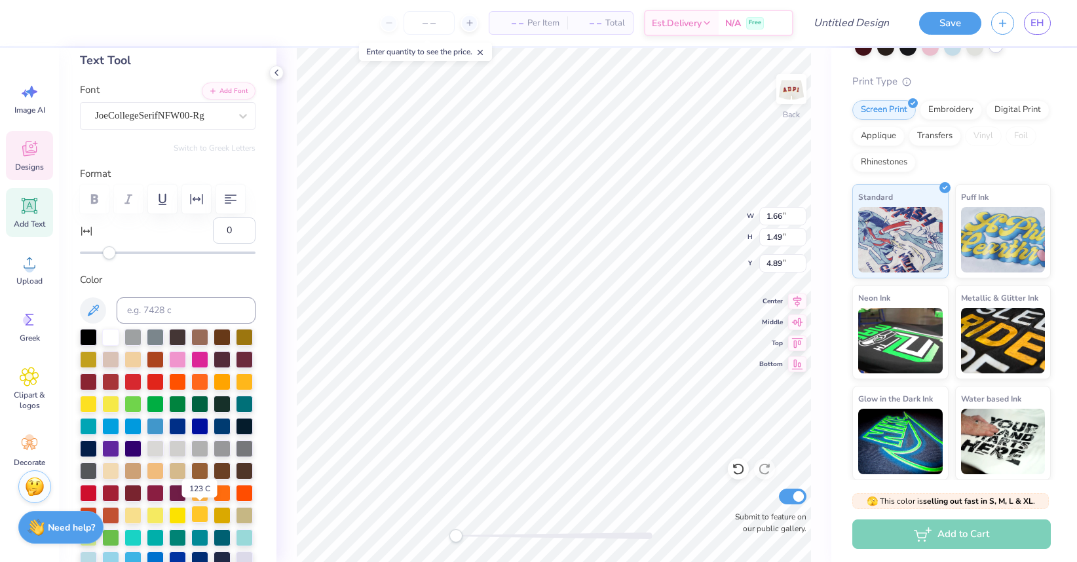
click at [203, 514] on div at bounding box center [199, 514] width 17 height 17
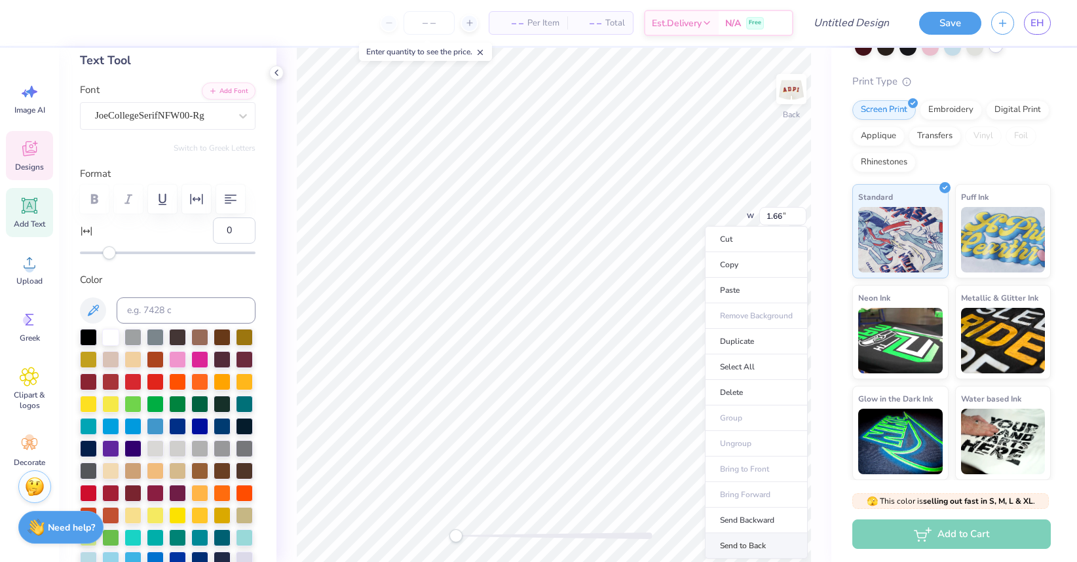
click at [745, 543] on li "Send to Back" at bounding box center [756, 546] width 103 height 26
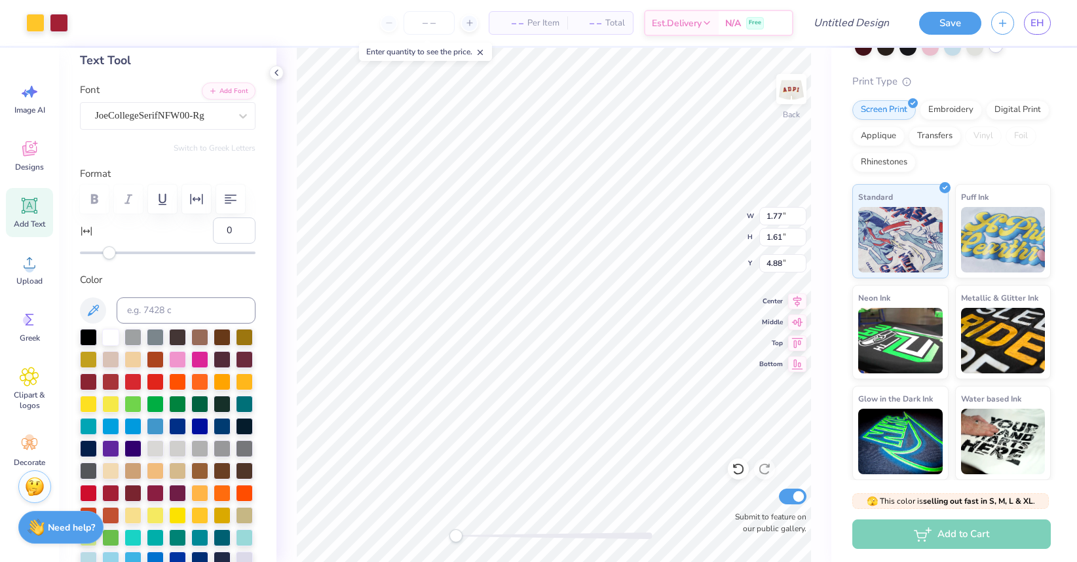
click at [811, 128] on div "Back W 1.77 1.77 " H 1.61 1.61 " Y 4.88 4.88 " Center Middle Top Bottom Submit …" at bounding box center [554, 305] width 555 height 514
click at [796, 96] on img at bounding box center [791, 89] width 52 height 52
click at [1010, 113] on div "Digital Print" at bounding box center [1018, 108] width 64 height 20
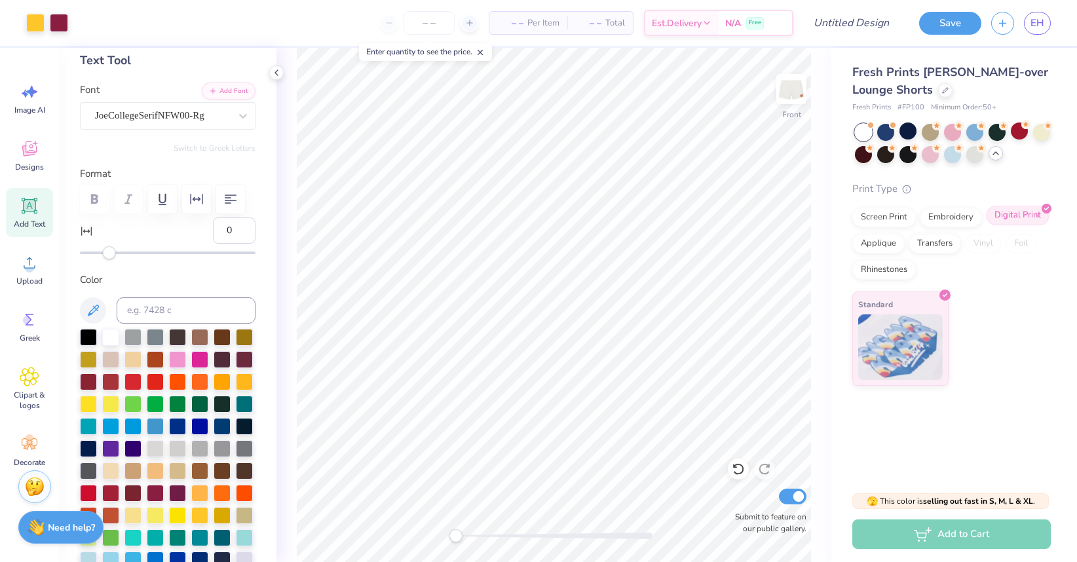
scroll to position [0, 0]
click at [1010, 212] on div "Digital Print" at bounding box center [1018, 216] width 64 height 20
click at [891, 218] on div "Screen Print" at bounding box center [885, 216] width 64 height 20
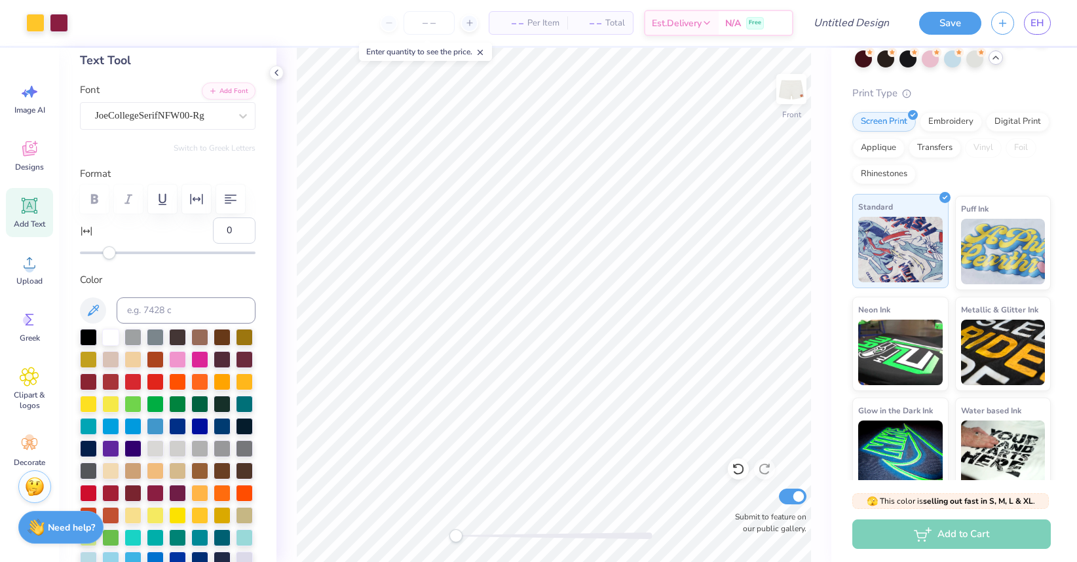
scroll to position [107, 0]
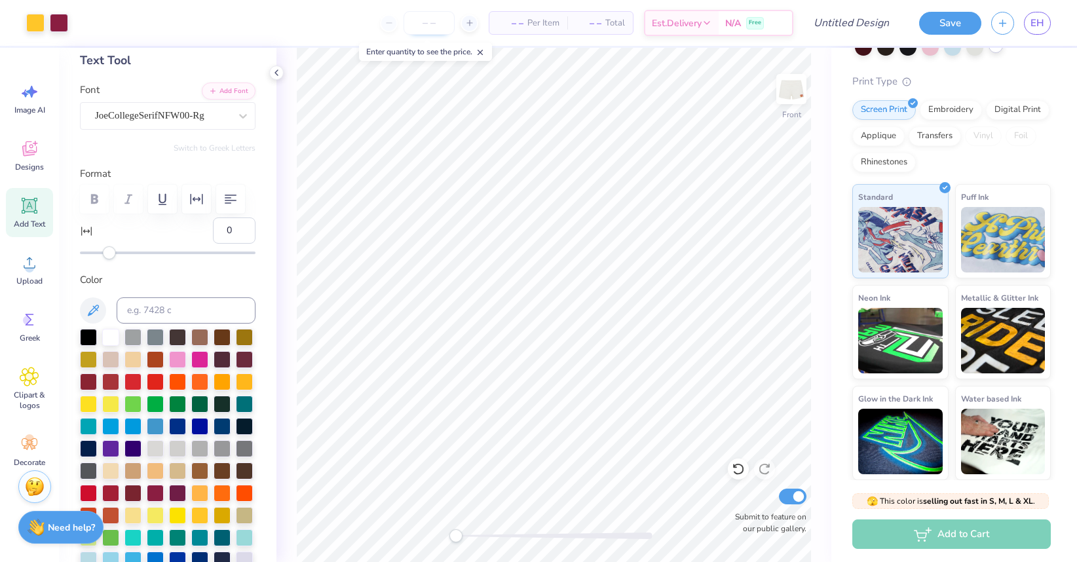
click at [427, 24] on input "number" at bounding box center [429, 23] width 51 height 24
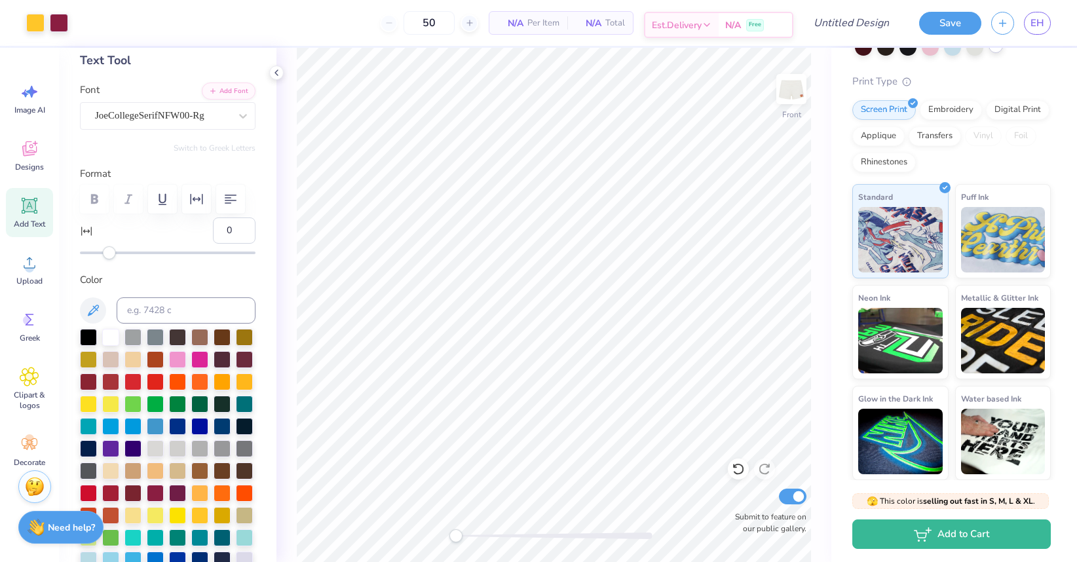
click at [682, 28] on span "Est. Delivery" at bounding box center [677, 25] width 50 height 14
click at [792, 94] on img at bounding box center [791, 89] width 52 height 52
click at [787, 94] on img at bounding box center [791, 89] width 52 height 52
click at [1007, 243] on img at bounding box center [1003, 238] width 85 height 66
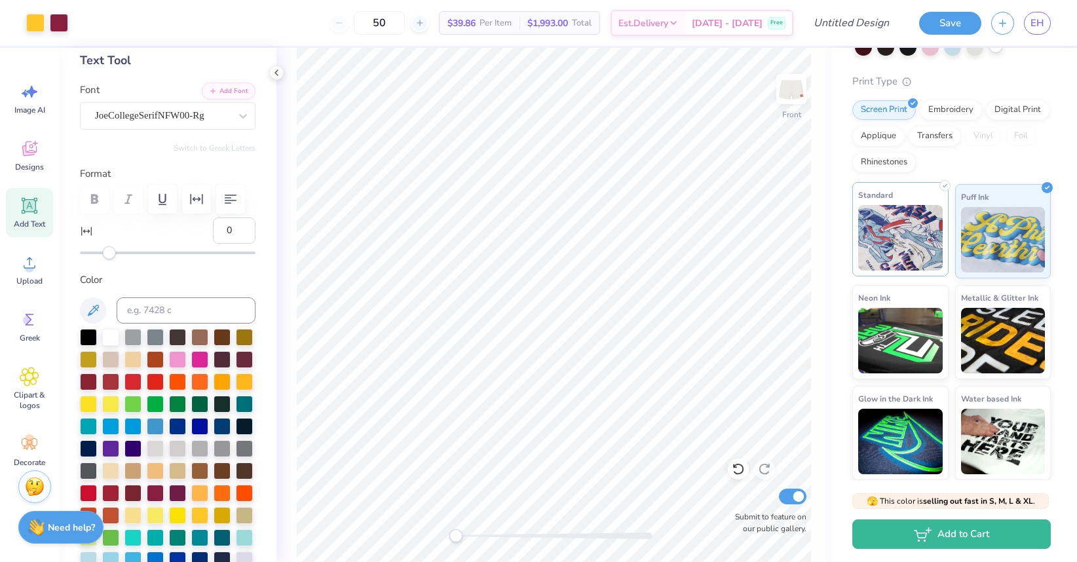
click at [906, 242] on img at bounding box center [901, 238] width 85 height 66
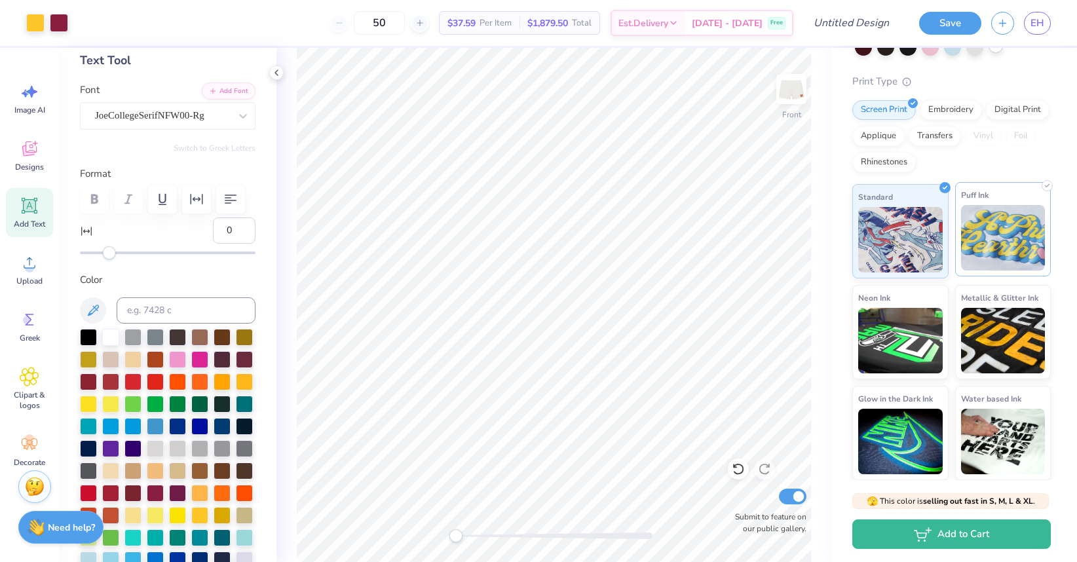
click at [978, 241] on img at bounding box center [1003, 238] width 85 height 66
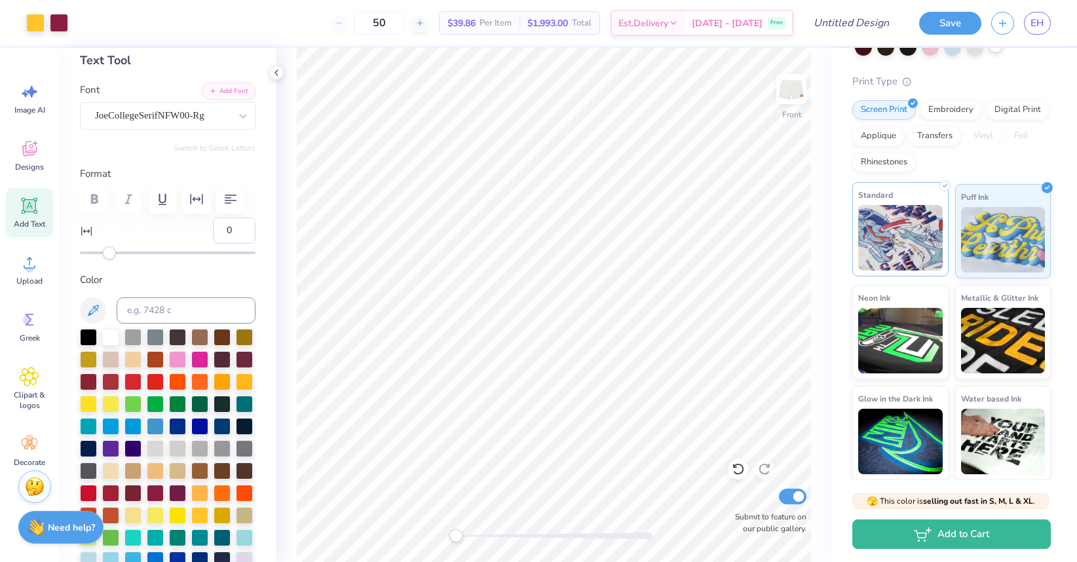
click at [916, 239] on img at bounding box center [901, 238] width 85 height 66
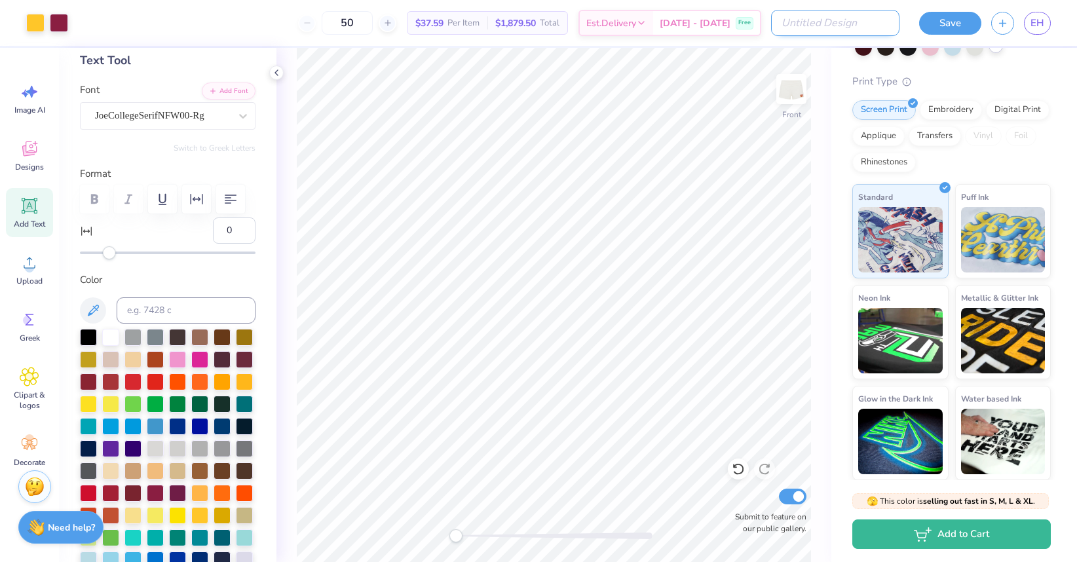
click at [854, 31] on input "Design Title" at bounding box center [835, 23] width 128 height 26
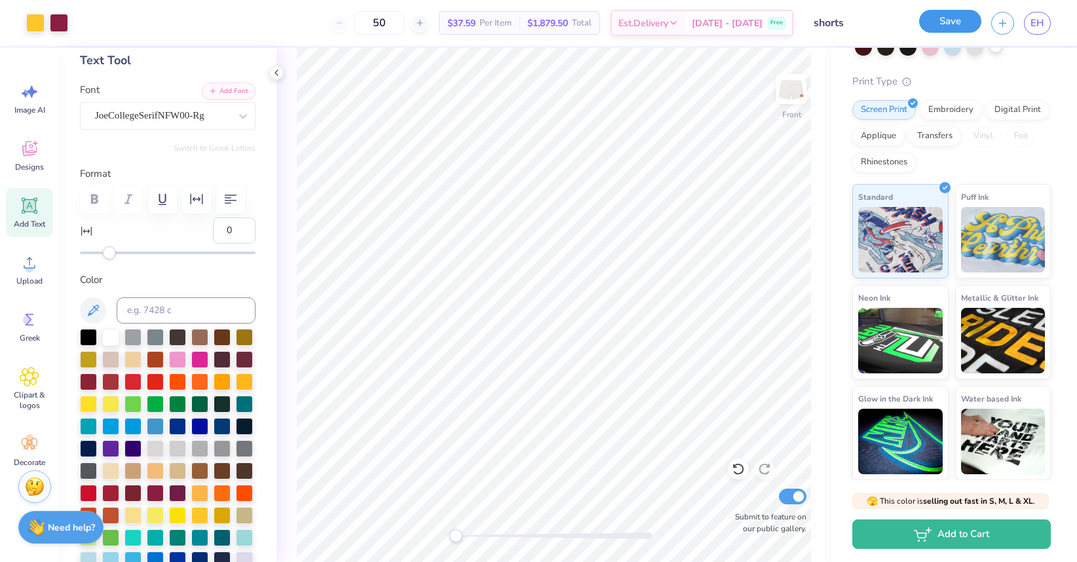
click at [957, 29] on button "Save" at bounding box center [950, 21] width 62 height 23
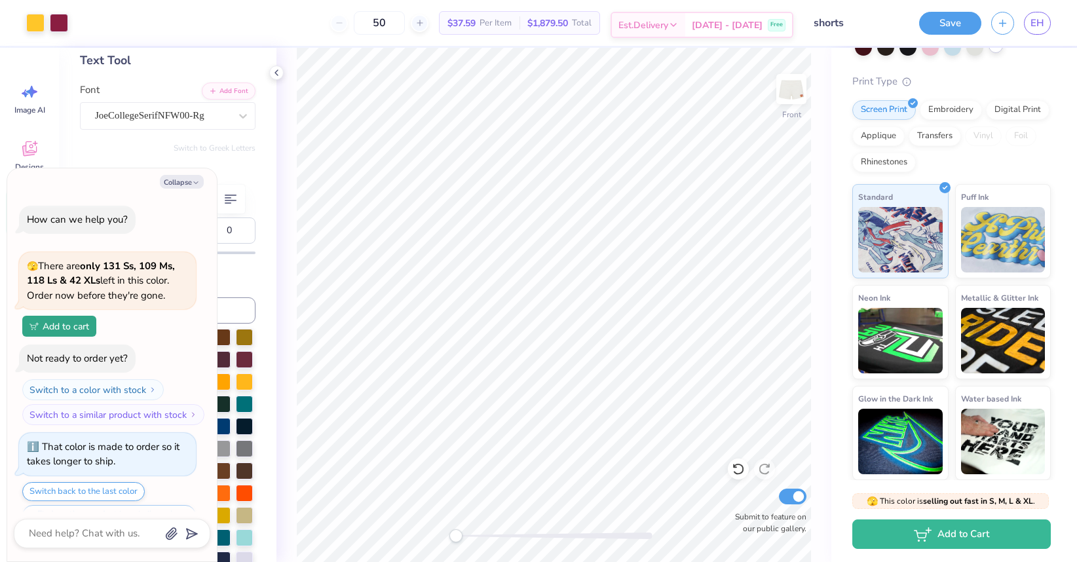
scroll to position [339, 0]
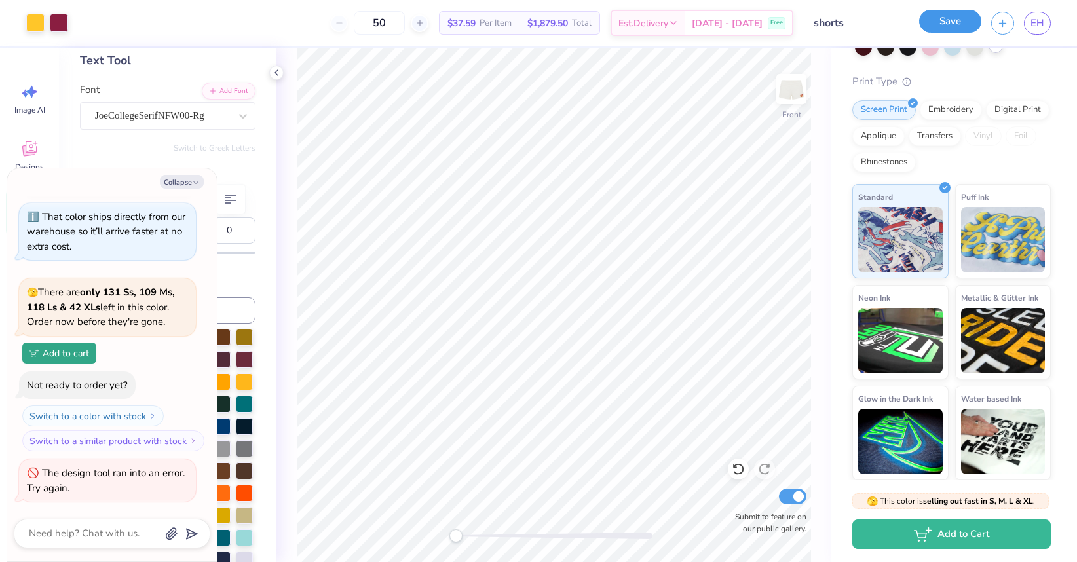
click at [938, 28] on button "Save" at bounding box center [950, 21] width 62 height 23
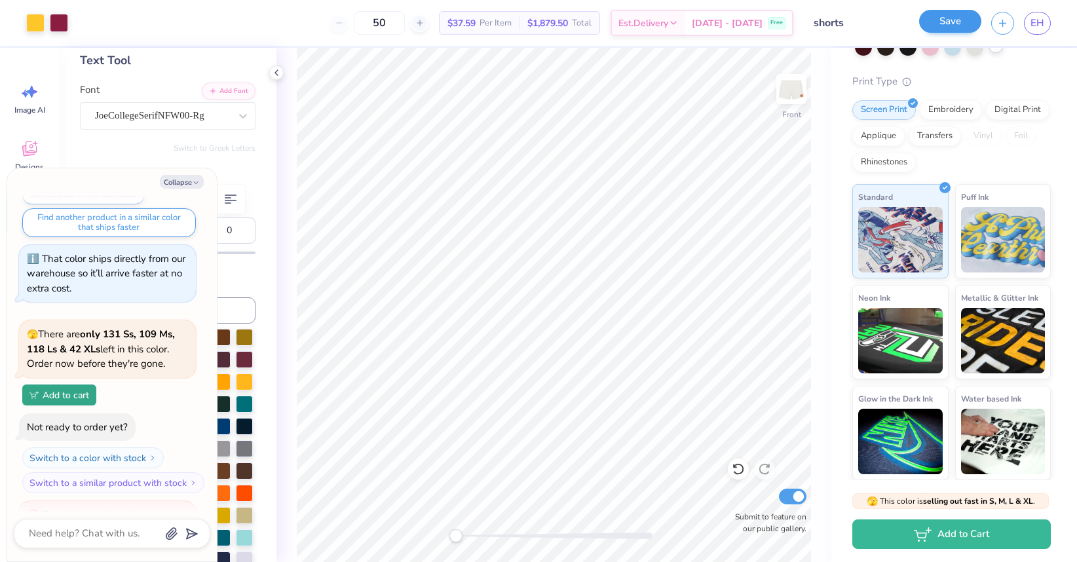
scroll to position [389, 0]
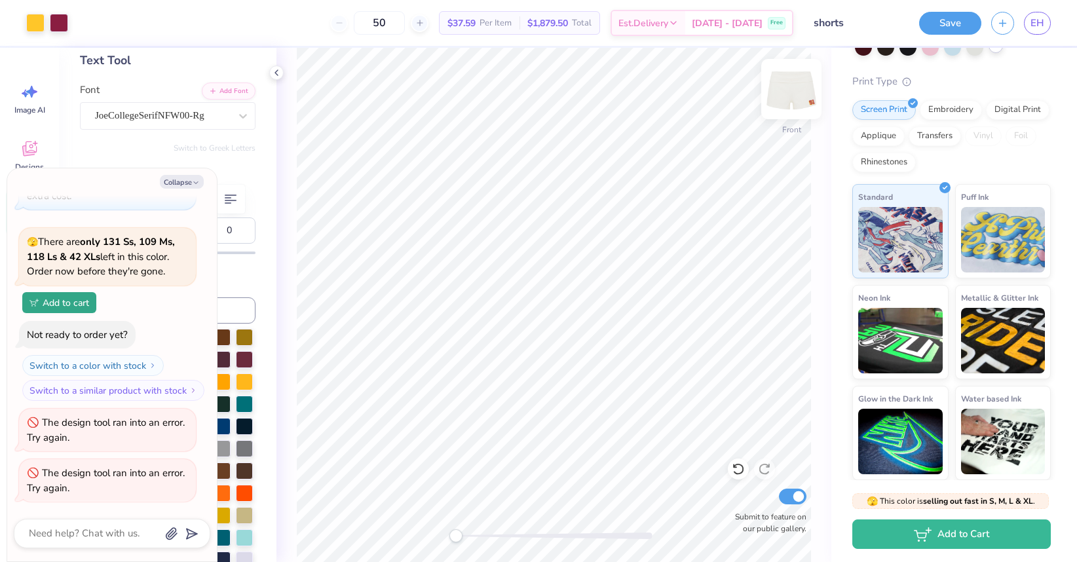
click at [776, 87] on div at bounding box center [792, 89] width 60 height 60
click at [783, 242] on input "3.00" at bounding box center [783, 237] width 47 height 18
drag, startPoint x: 786, startPoint y: 237, endPoint x: 763, endPoint y: 235, distance: 23.7
click at [763, 235] on input "2.74" at bounding box center [783, 237] width 47 height 18
click at [759, 237] on div "Front W 2.18 2.18 " H 2.82 2.82 " Y 1.73 1.73 " Center Middle Top Bottom Submit…" at bounding box center [554, 305] width 555 height 514
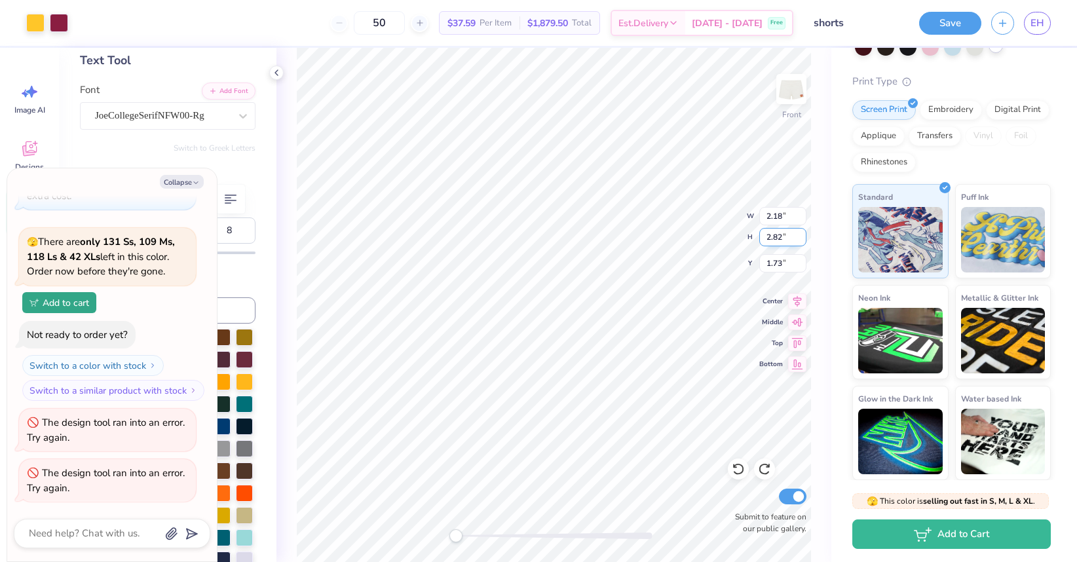
drag, startPoint x: 783, startPoint y: 241, endPoint x: 760, endPoint y: 239, distance: 23.6
click at [760, 239] on input "2.82" at bounding box center [783, 237] width 47 height 18
drag, startPoint x: 783, startPoint y: 235, endPoint x: 760, endPoint y: 235, distance: 23.6
click at [760, 235] on input "2.74" at bounding box center [783, 237] width 47 height 18
click at [758, 234] on div "Front W 2.18 2.18 " H 2.82 2.82 " Y 1.73 1.73 " Center Middle Top Bottom Submit…" at bounding box center [554, 305] width 555 height 514
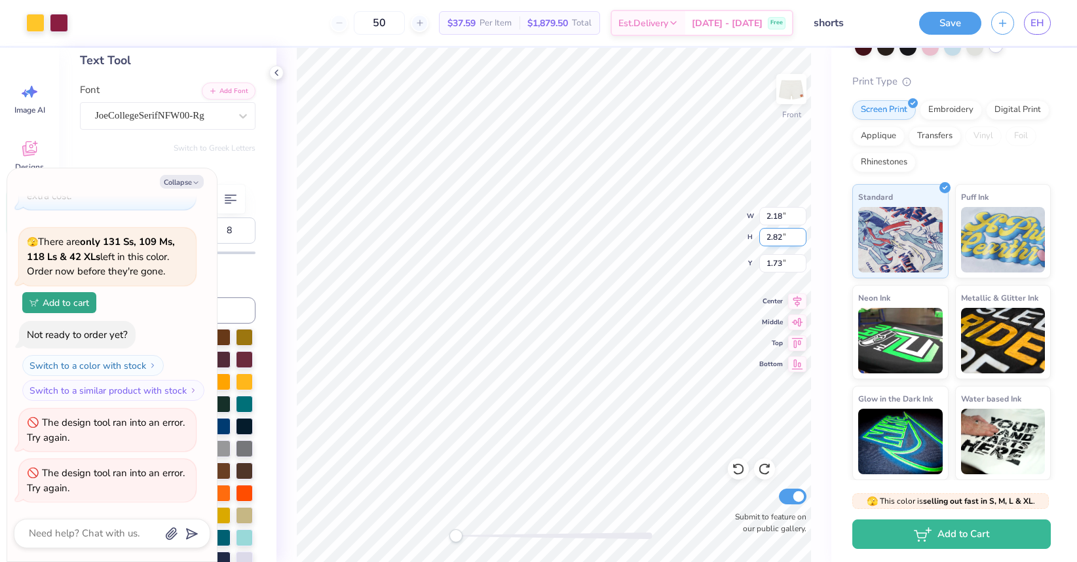
click at [779, 237] on input "2.82" at bounding box center [783, 237] width 47 height 18
click at [714, 212] on div "Front W 2.08 2.08 " H 3.61 3.61 " Y 1.47 1.47 " Center Middle Top Bottom Submit…" at bounding box center [554, 305] width 555 height 514
click at [788, 87] on img at bounding box center [791, 89] width 52 height 52
click at [815, 419] on div "Back W 1.77 1.77 " H 1.61 1.61 " Y 4.83 4.83 " Center Middle Top Bottom Submit …" at bounding box center [554, 305] width 555 height 514
click at [958, 21] on button "Save" at bounding box center [950, 21] width 62 height 23
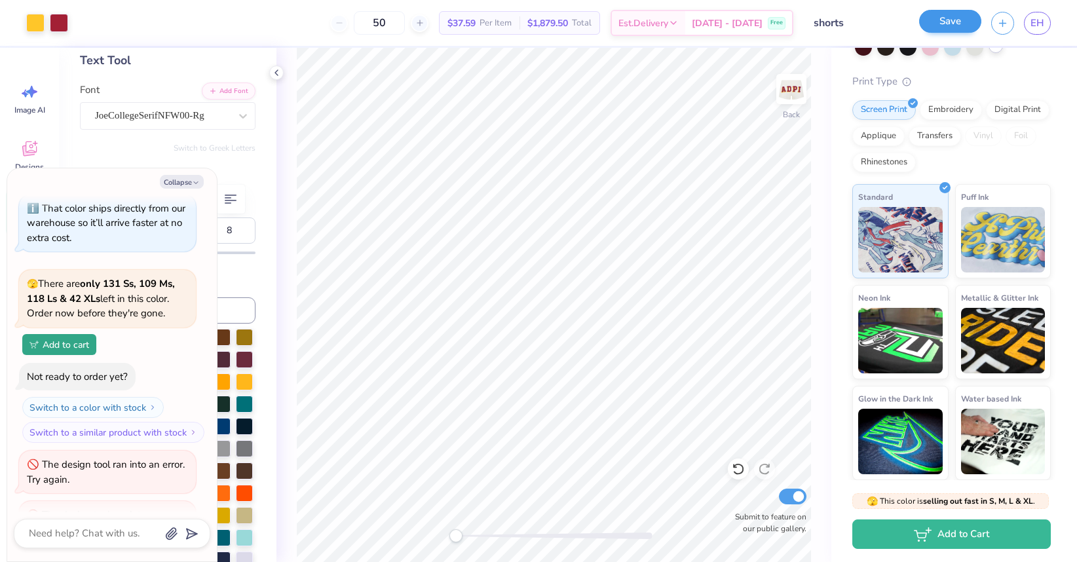
scroll to position [440, 0]
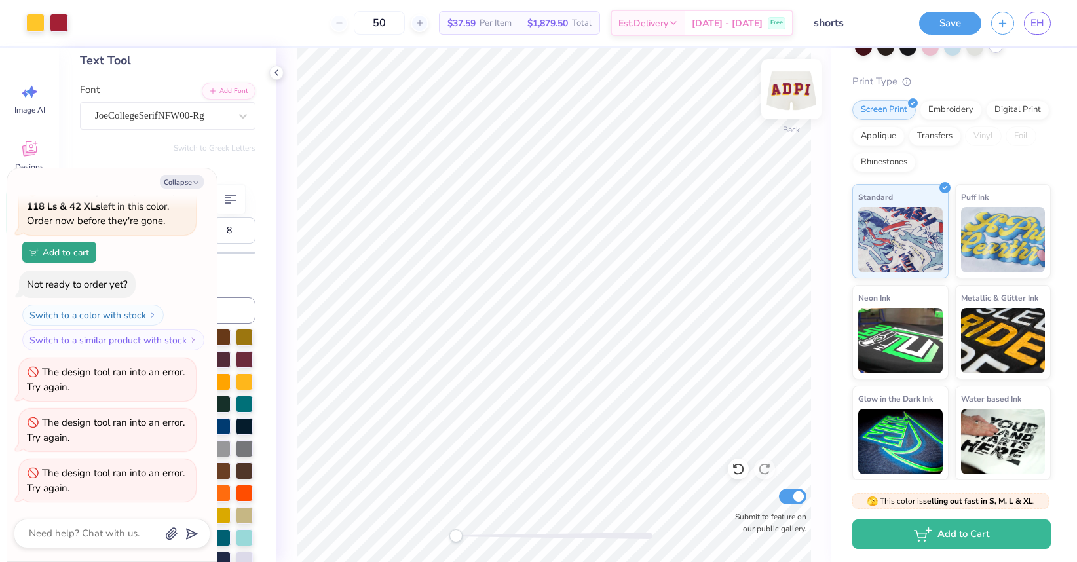
click at [788, 102] on img at bounding box center [791, 89] width 52 height 52
click at [1010, 26] on span "EH" at bounding box center [1038, 23] width 14 height 15
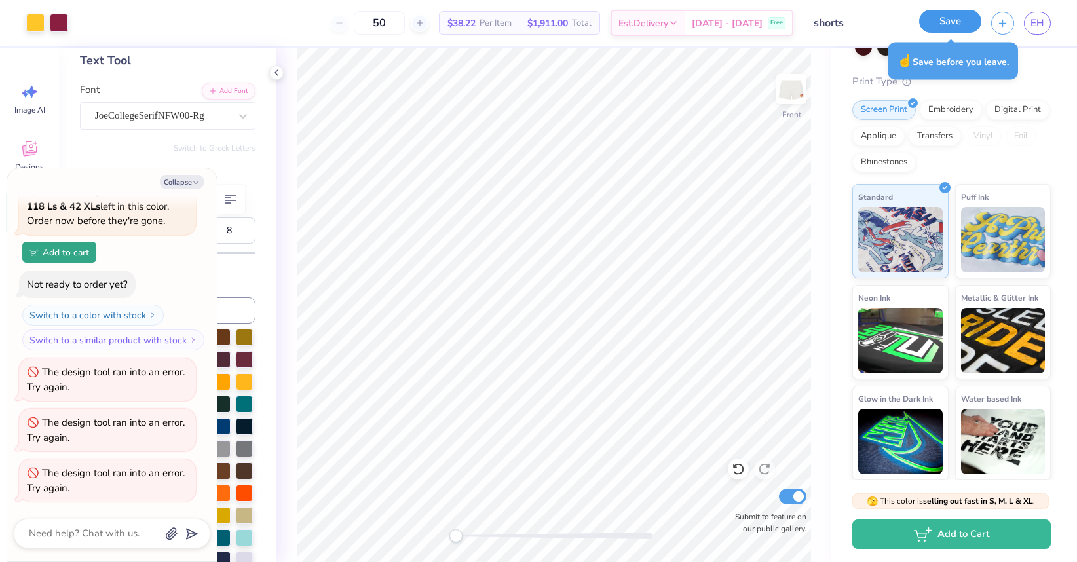
click at [941, 26] on button "Save" at bounding box center [950, 21] width 62 height 23
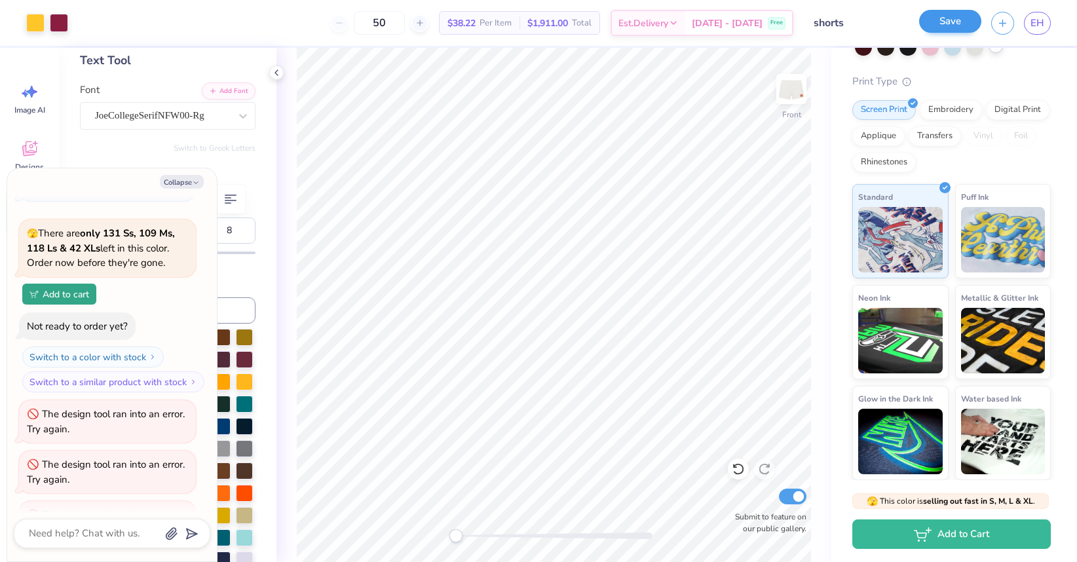
scroll to position [490, 0]
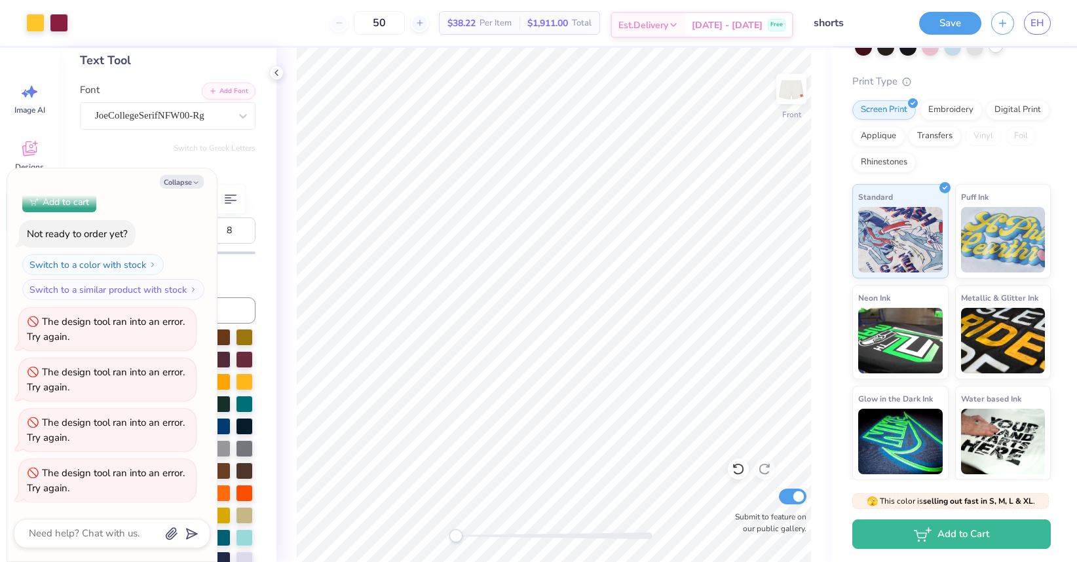
click at [733, 21] on span "Sep 22 - 25" at bounding box center [727, 25] width 71 height 14
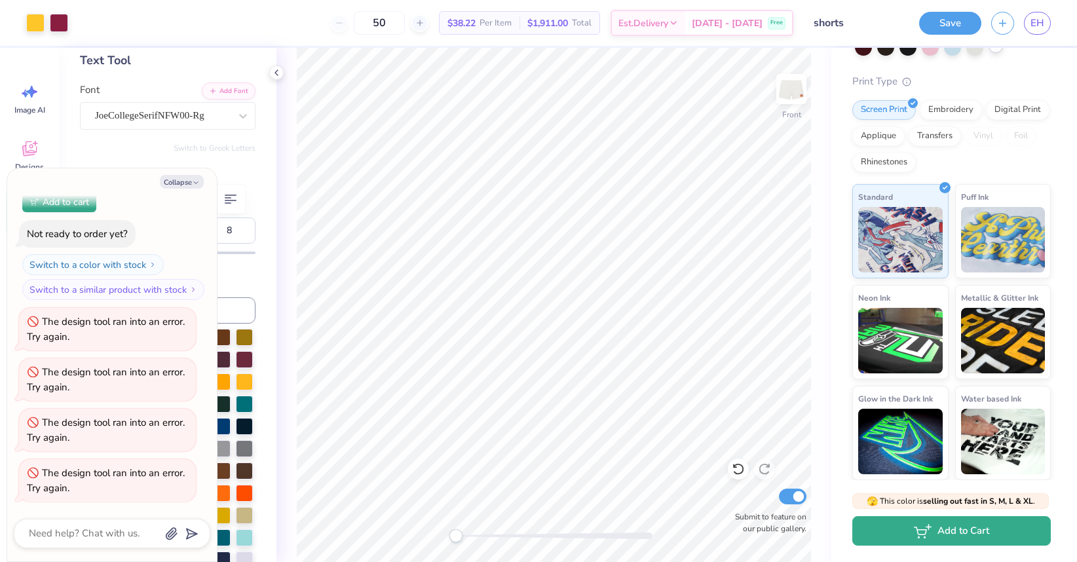
click at [900, 531] on button "Add to Cart" at bounding box center [952, 530] width 199 height 29
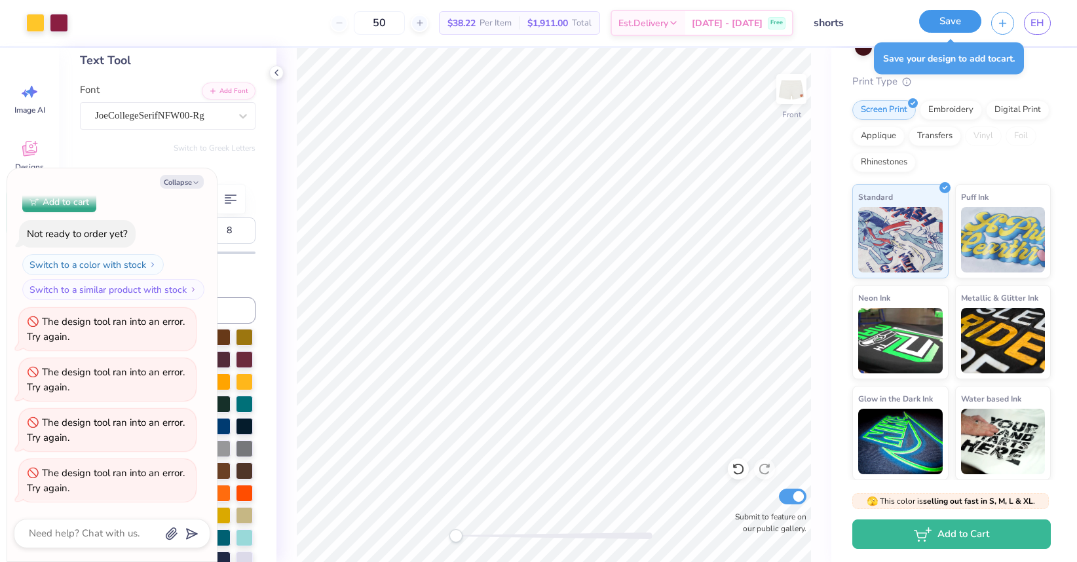
click at [946, 28] on button "Save" at bounding box center [950, 21] width 62 height 23
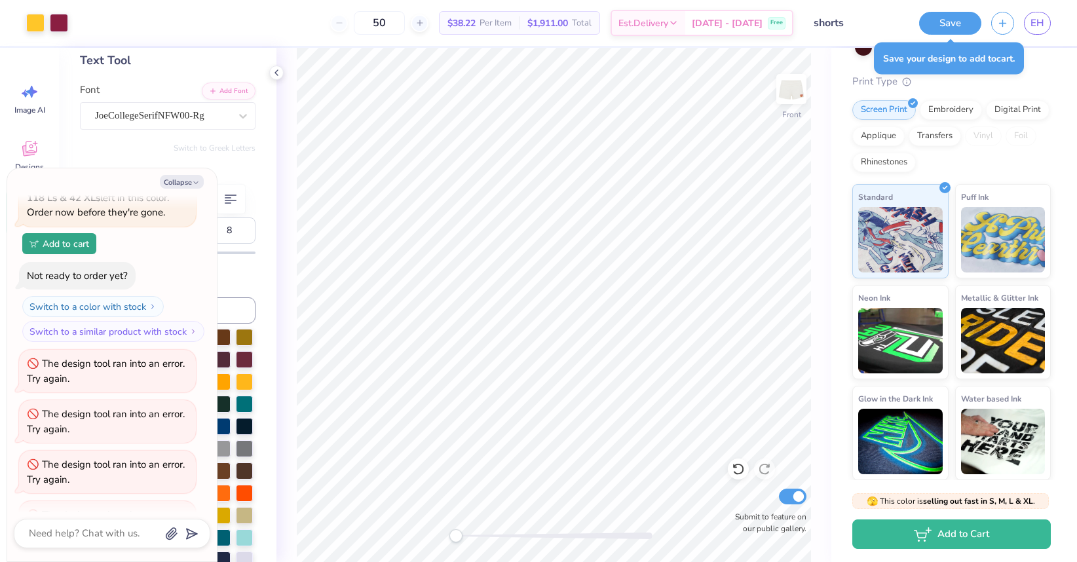
click at [155, 501] on div "The design tool ran into an error. Try again." at bounding box center [107, 522] width 177 height 43
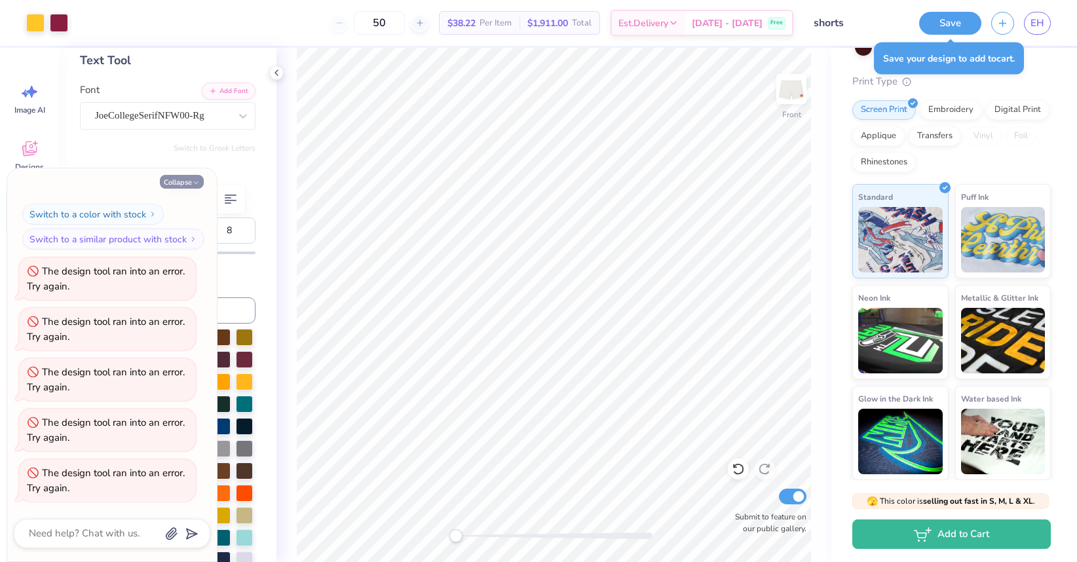
click at [188, 175] on button "Collapse" at bounding box center [182, 182] width 44 height 14
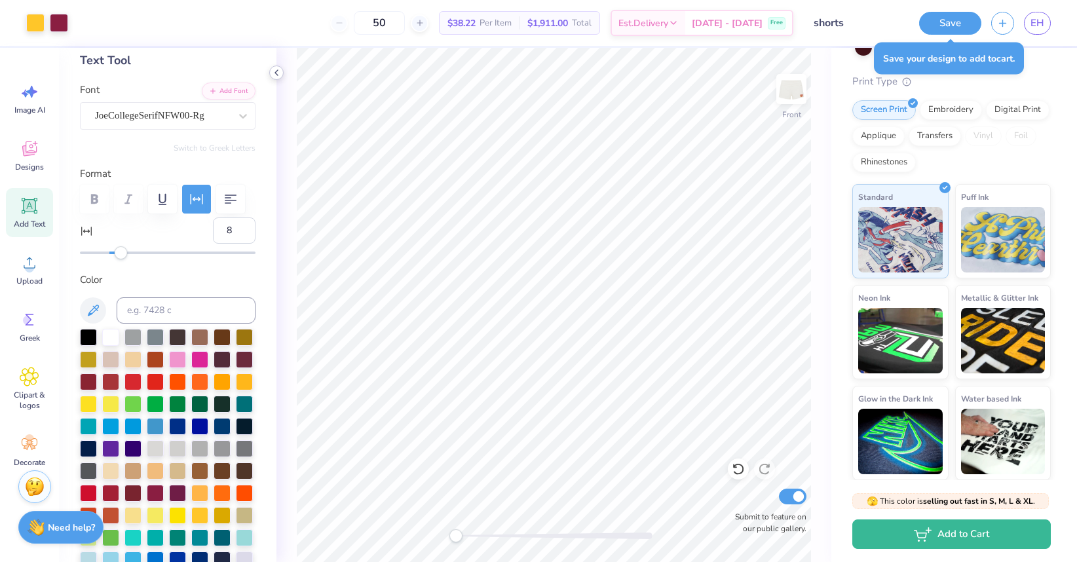
click at [280, 72] on icon at bounding box center [276, 73] width 10 height 10
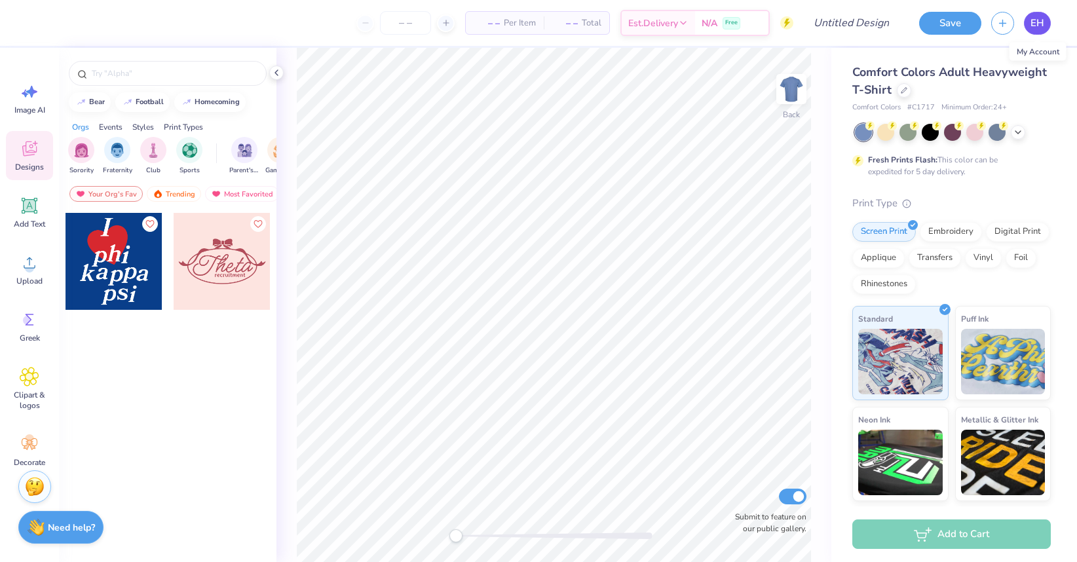
click at [1039, 18] on span "EH" at bounding box center [1038, 23] width 14 height 15
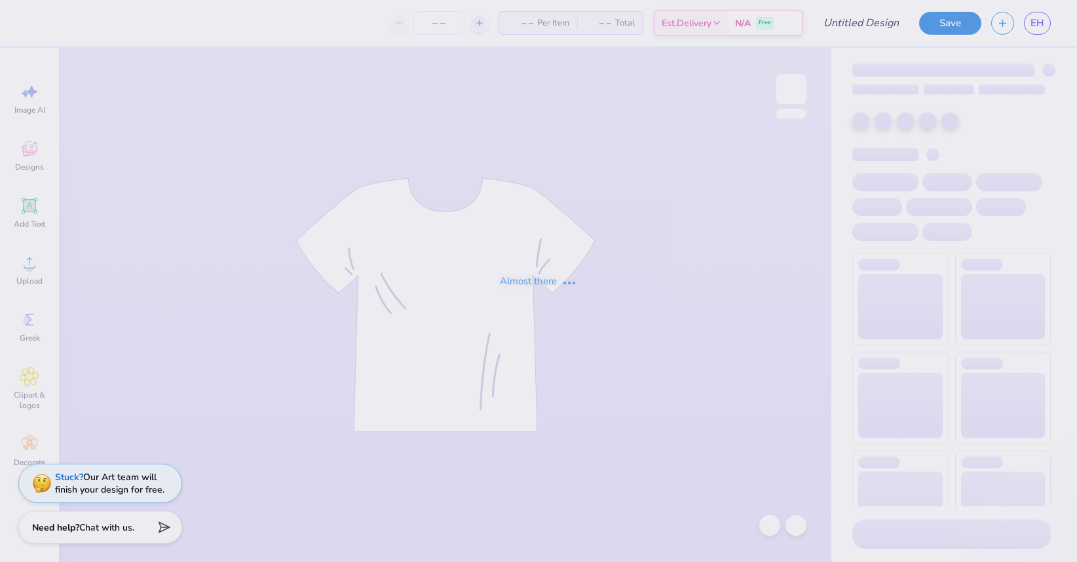
type input "i hear sc"
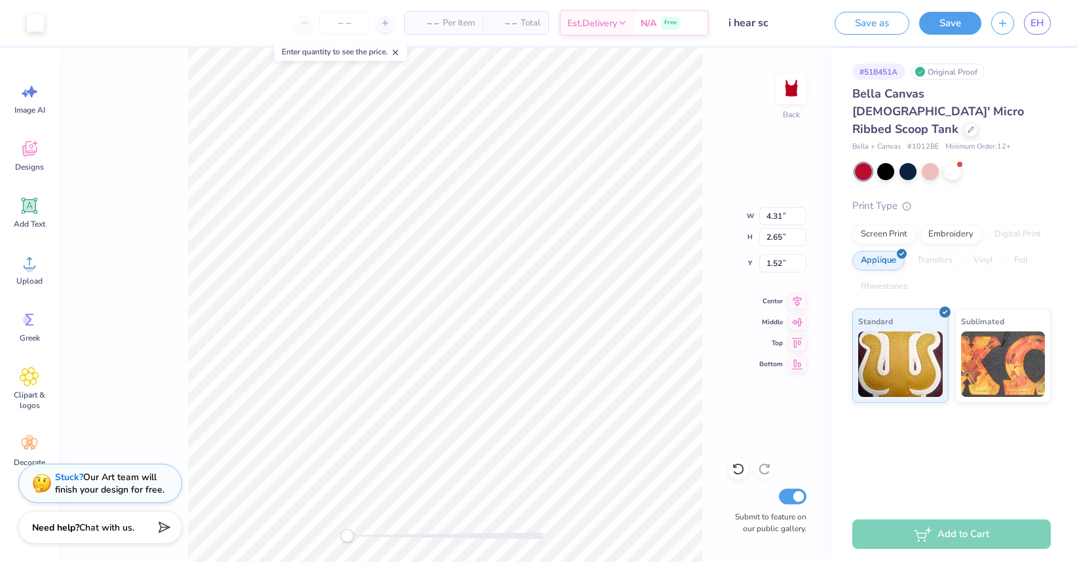
type input "1.78"
click at [957, 20] on button "Save" at bounding box center [950, 21] width 62 height 23
click at [341, 27] on input "number" at bounding box center [344, 23] width 51 height 24
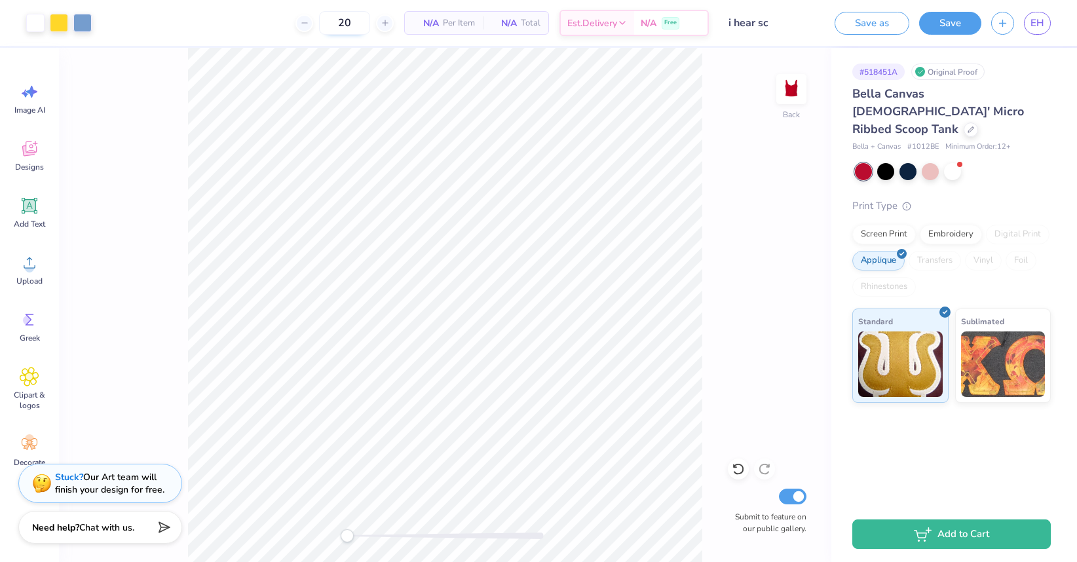
type input "20"
click at [664, 22] on span "[DATE] - [DATE]" at bounding box center [643, 25] width 71 height 14
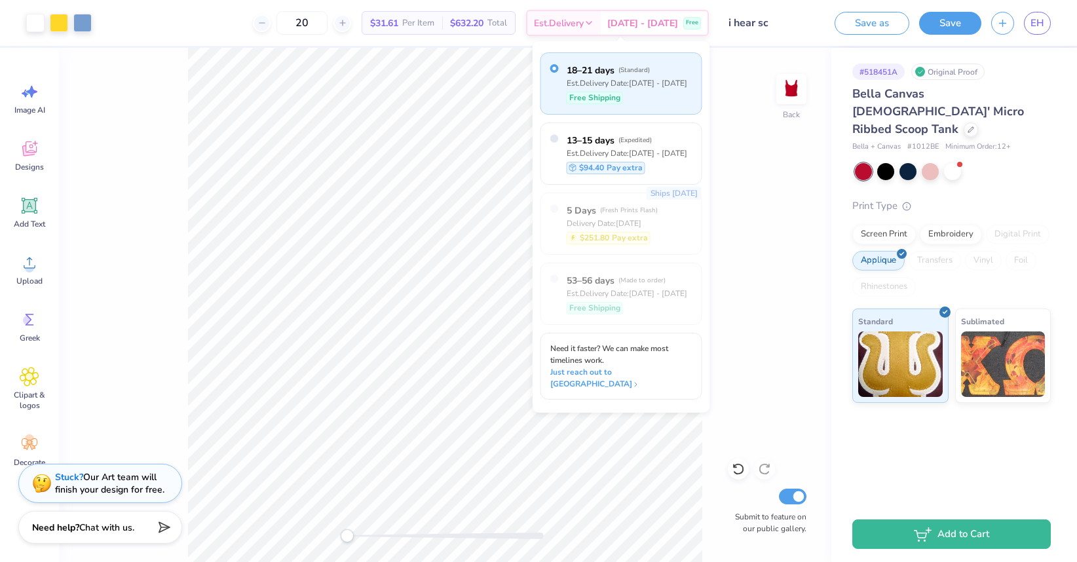
click at [716, 176] on div "Back Submit to feature on our public gallery." at bounding box center [445, 305] width 773 height 514
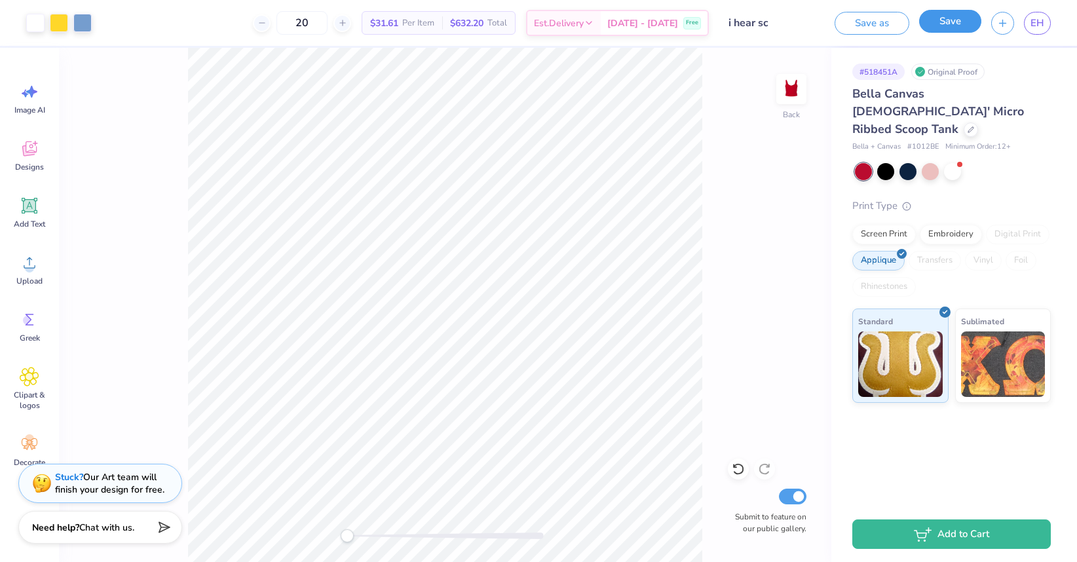
click at [944, 20] on button "Save" at bounding box center [950, 21] width 62 height 23
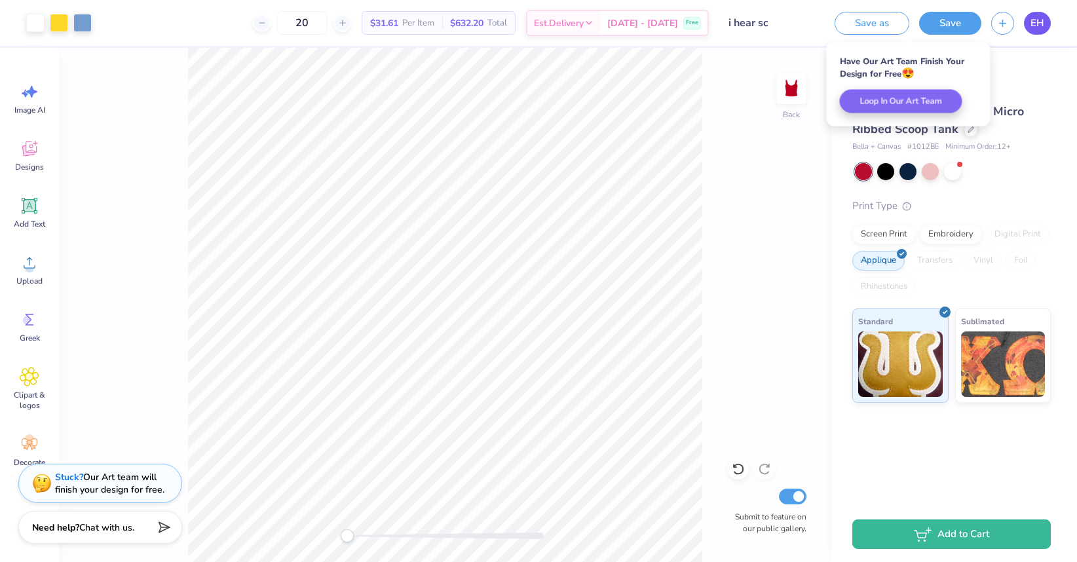
click at [1036, 22] on span "EH" at bounding box center [1038, 23] width 14 height 15
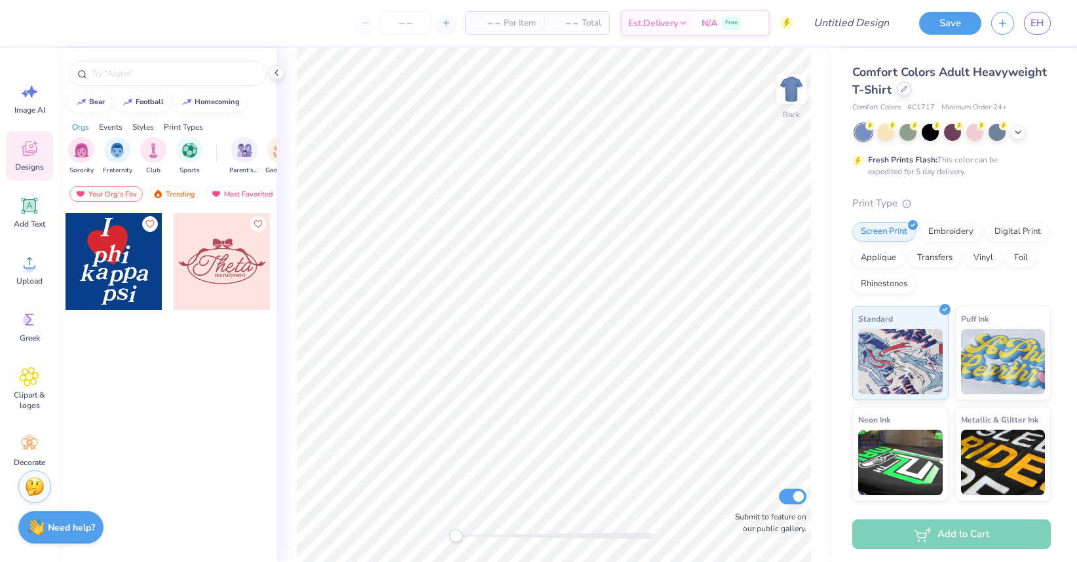
click at [907, 94] on div at bounding box center [904, 89] width 14 height 14
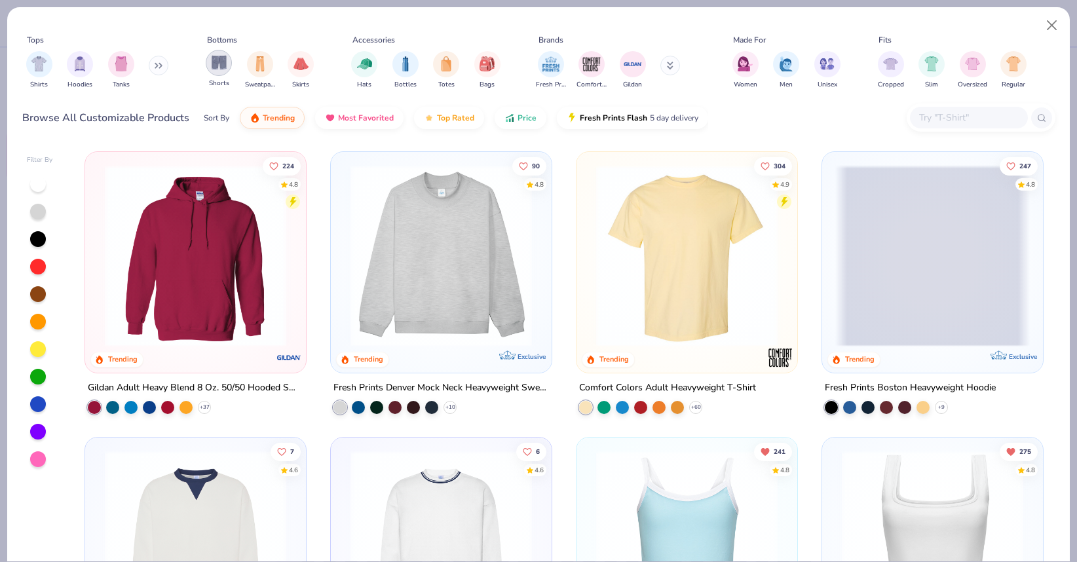
click at [222, 68] on img "filter for Shorts" at bounding box center [219, 62] width 15 height 15
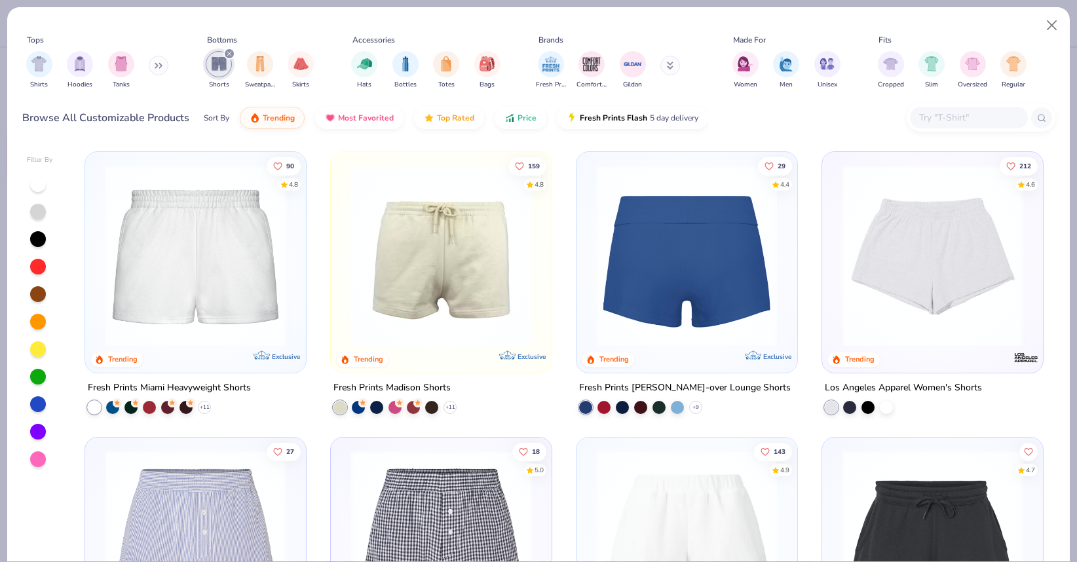
click at [669, 261] on img at bounding box center [687, 256] width 195 height 182
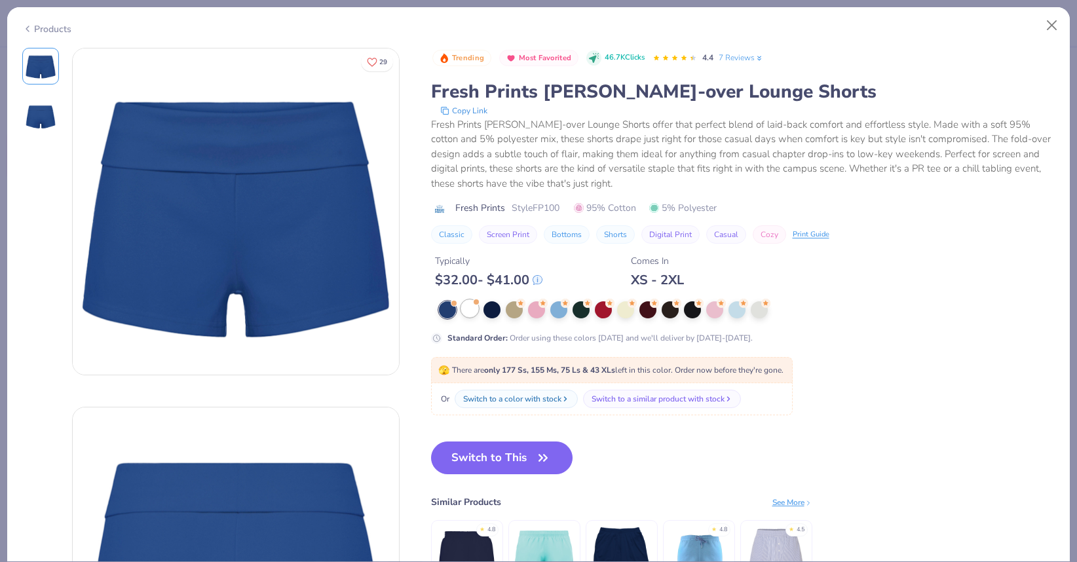
click at [474, 307] on div at bounding box center [469, 308] width 17 height 17
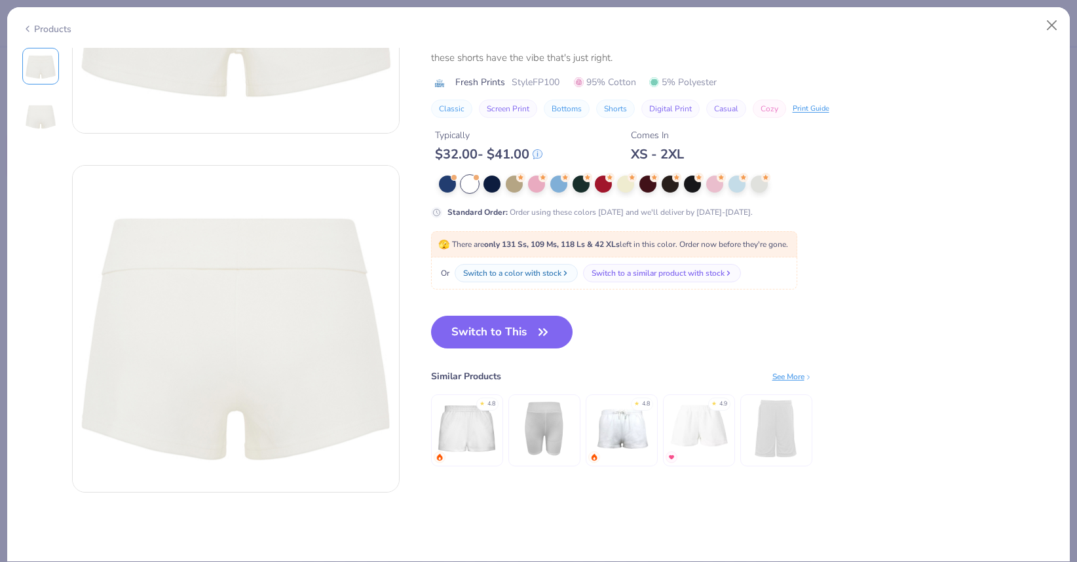
scroll to position [222, 0]
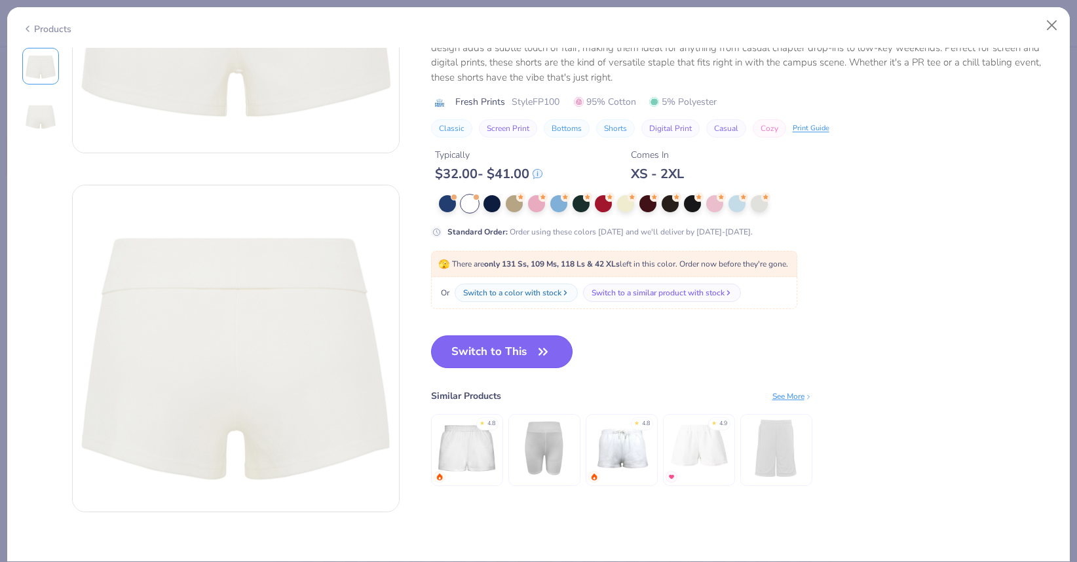
click at [478, 358] on button "Switch to This" at bounding box center [502, 352] width 142 height 33
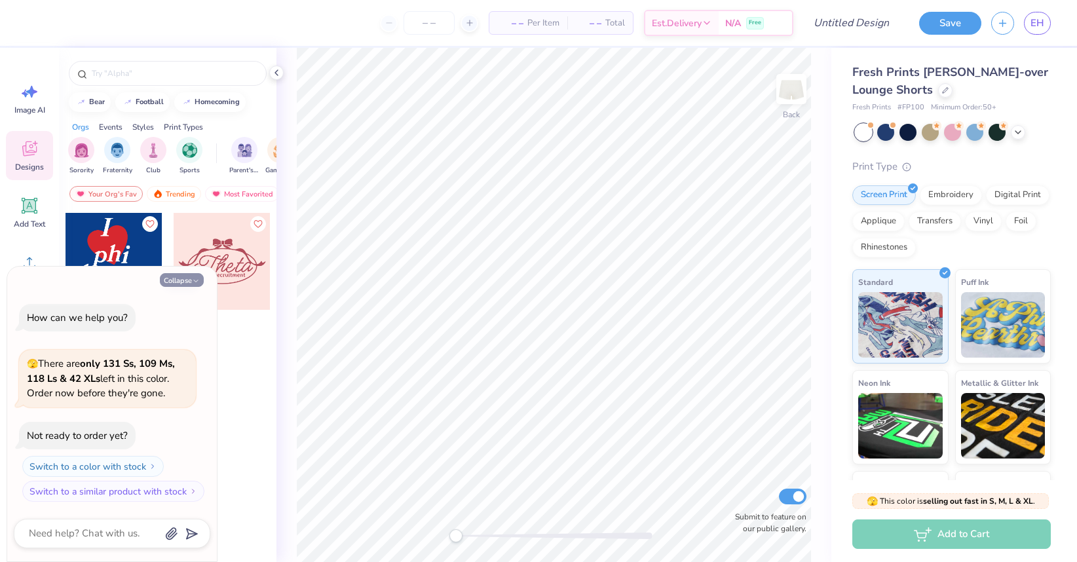
click at [191, 280] on button "Collapse" at bounding box center [182, 280] width 44 height 14
type textarea "x"
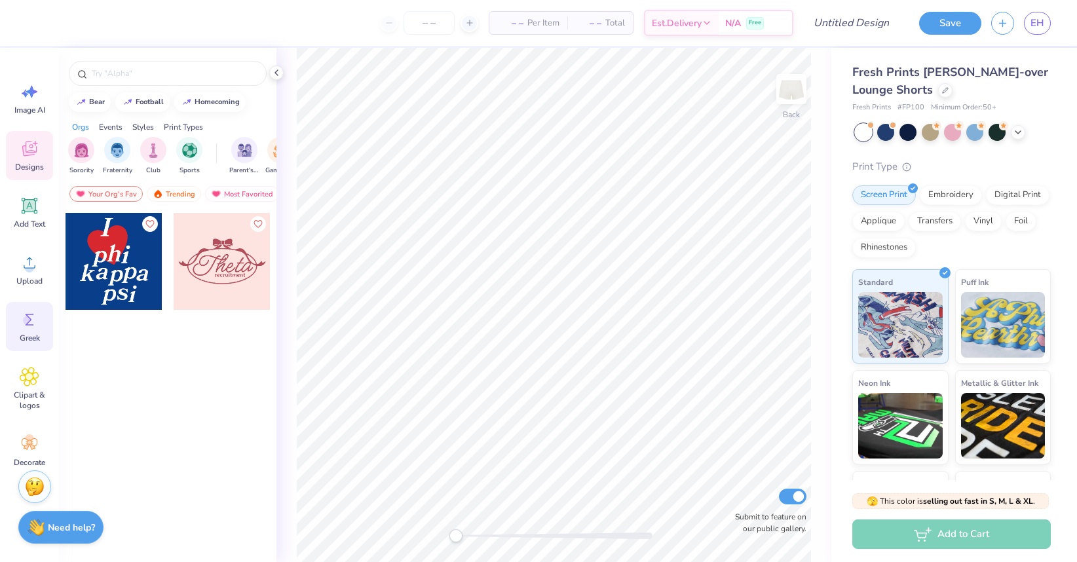
click at [42, 316] on div "Greek" at bounding box center [29, 326] width 47 height 49
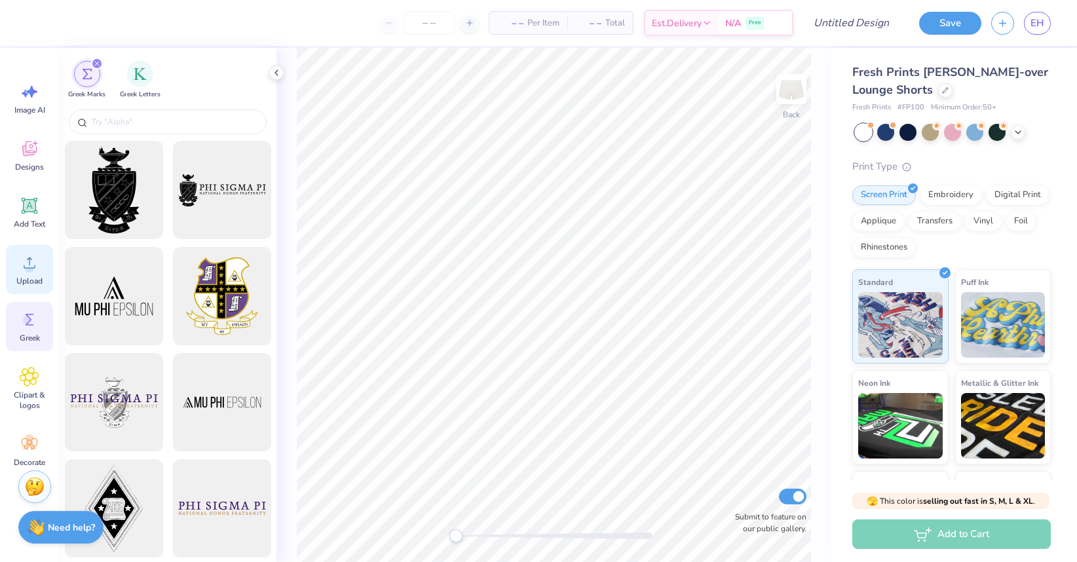
click at [31, 263] on icon at bounding box center [30, 263] width 20 height 20
click at [24, 222] on span "Add Text" at bounding box center [29, 224] width 31 height 10
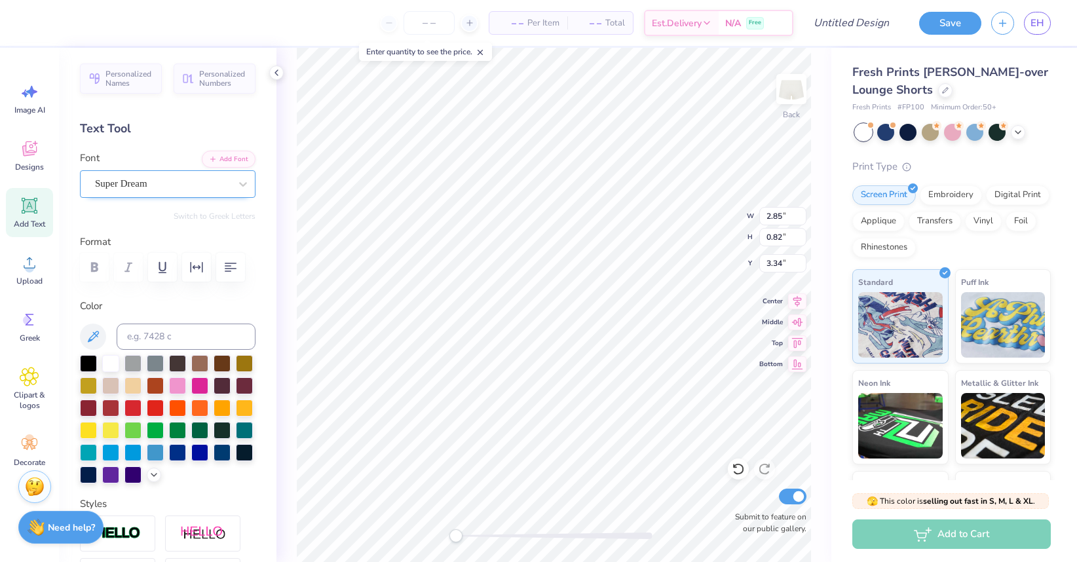
click at [136, 186] on div "Super Dream" at bounding box center [163, 184] width 138 height 20
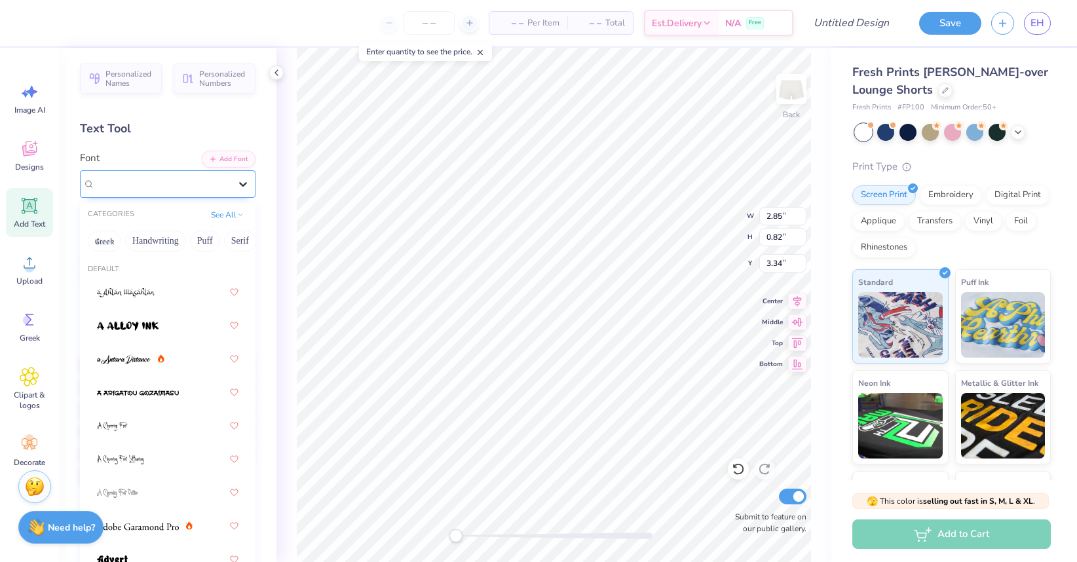
click at [243, 180] on icon at bounding box center [243, 184] width 13 height 13
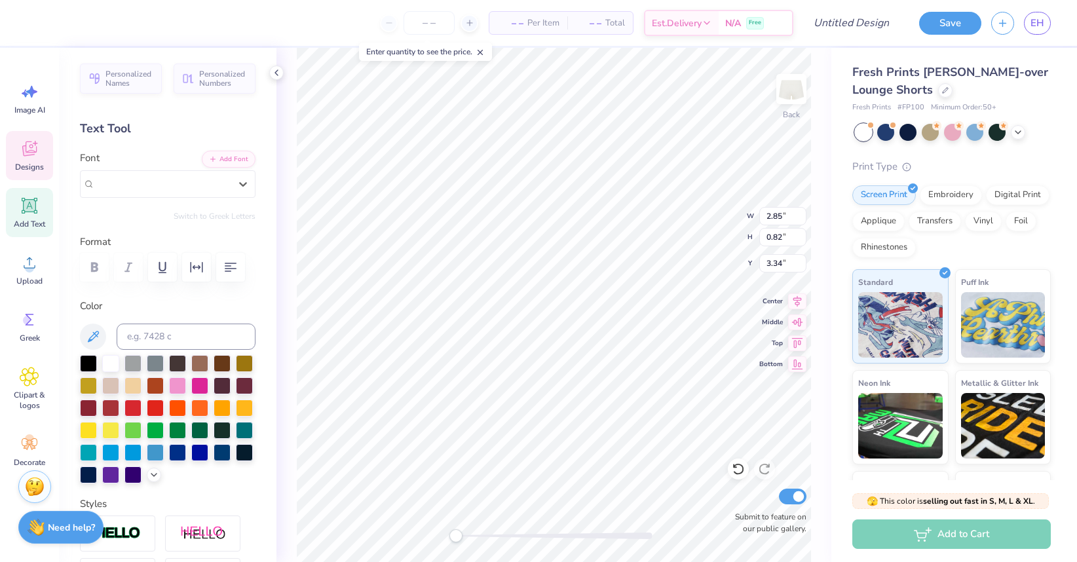
click at [29, 156] on icon at bounding box center [30, 149] width 20 height 20
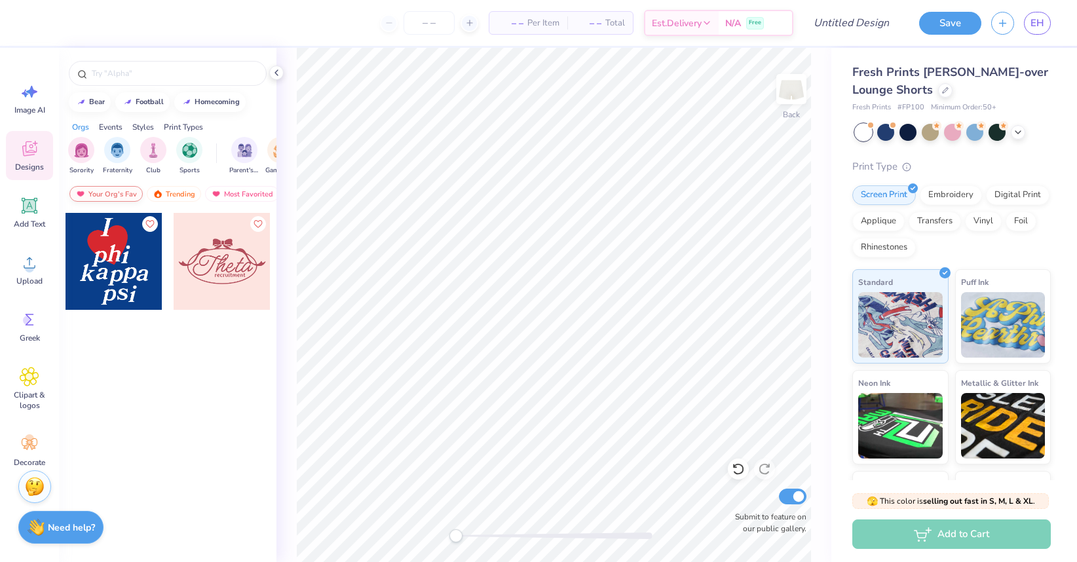
click at [129, 195] on div "Your Org's Fav" at bounding box center [105, 194] width 73 height 16
click at [163, 197] on div "Trending" at bounding box center [174, 194] width 54 height 16
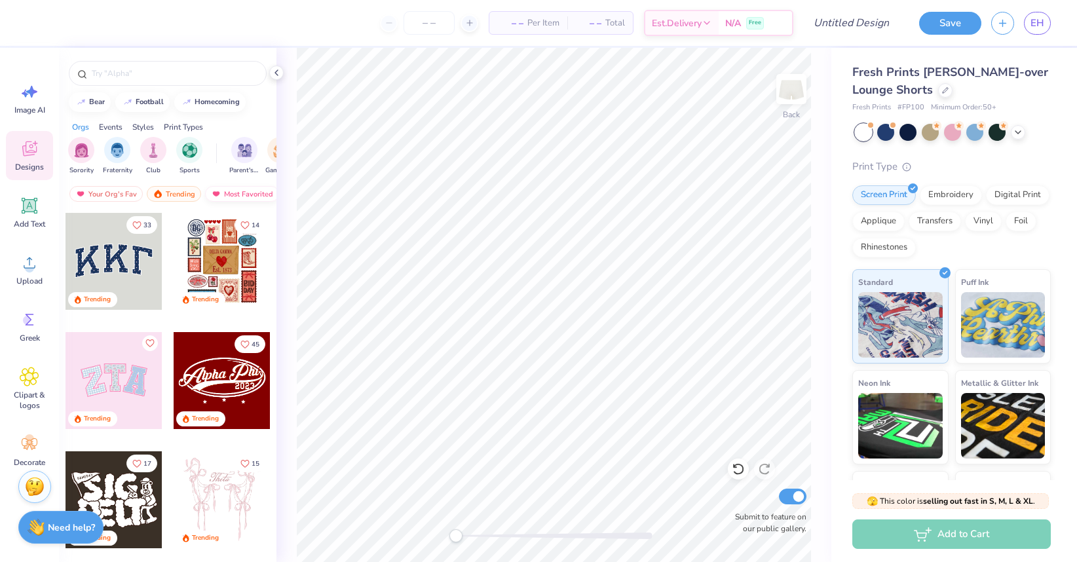
click at [246, 189] on div "Most Favorited" at bounding box center [242, 194] width 74 height 16
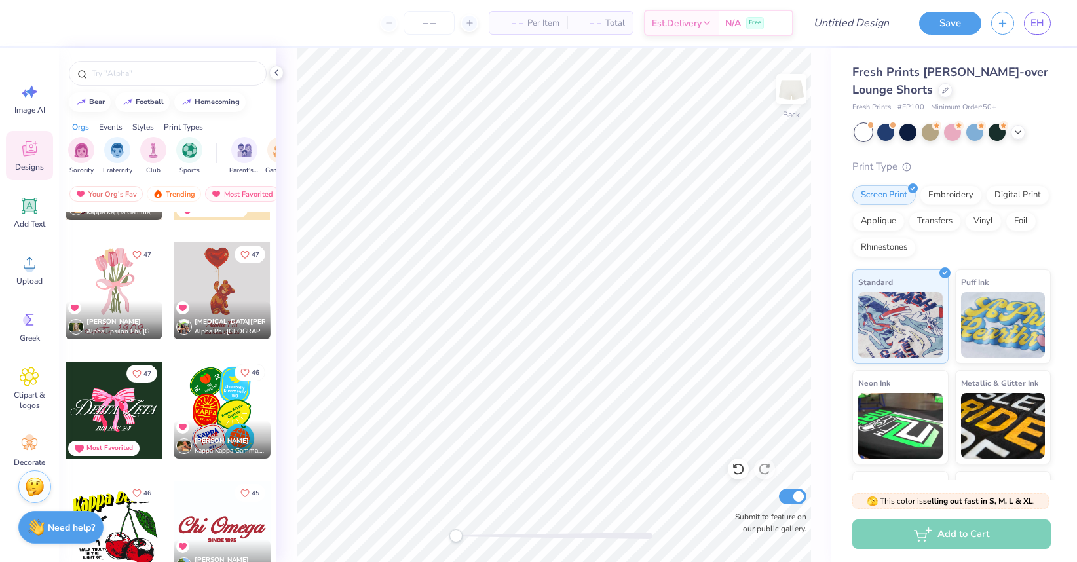
scroll to position [5725, 0]
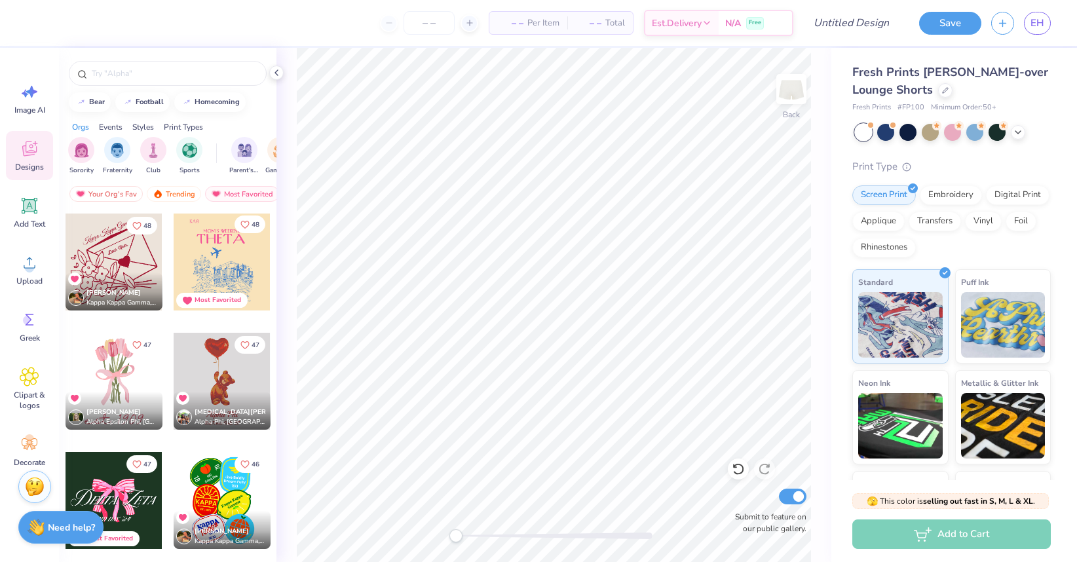
click at [248, 222] on icon "Like" at bounding box center [245, 224] width 9 height 9
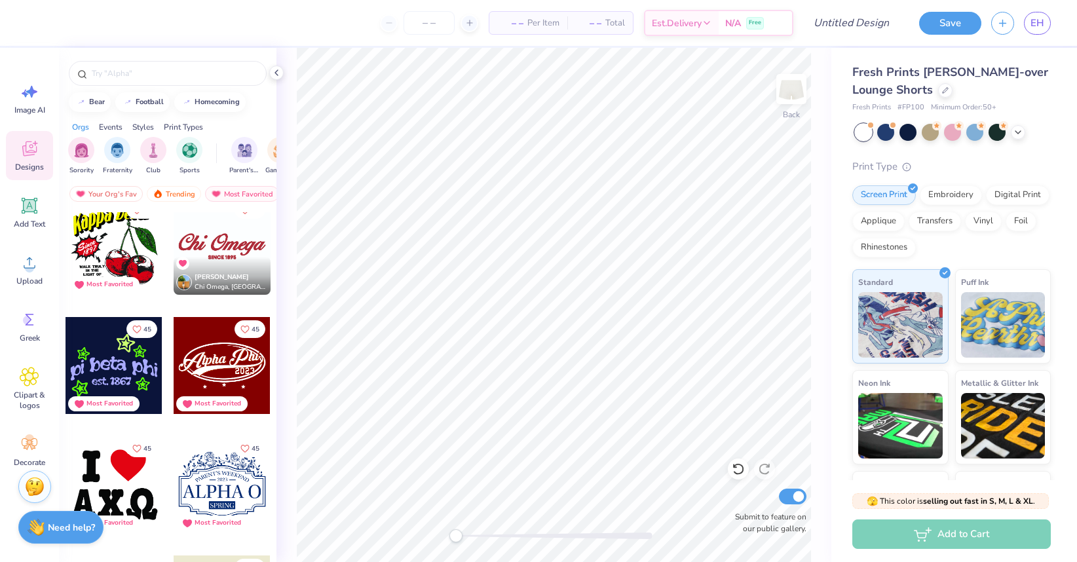
scroll to position [6064, 0]
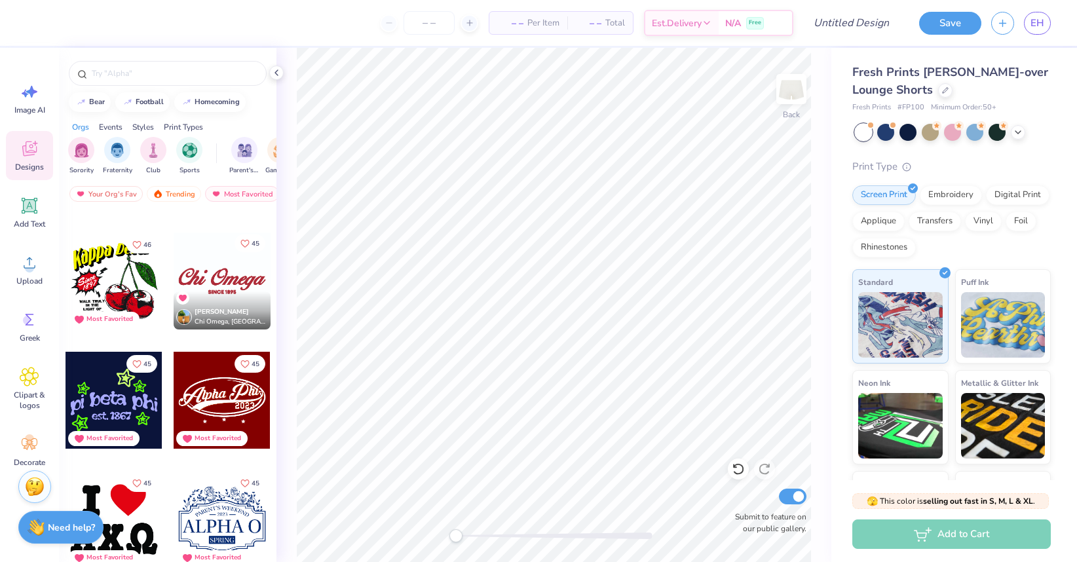
click at [250, 241] on button "45" at bounding box center [250, 244] width 31 height 18
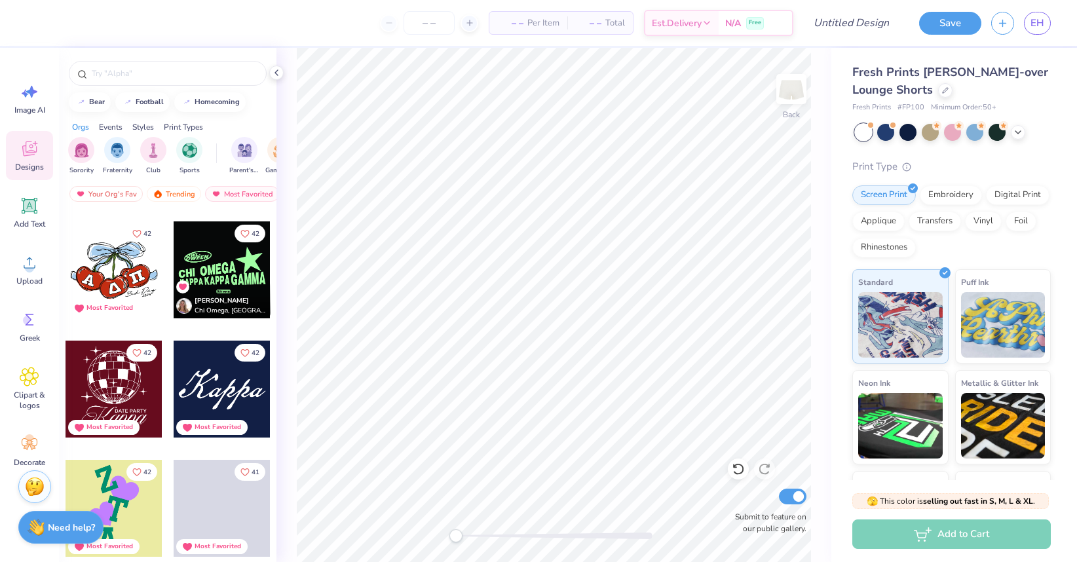
scroll to position [6914, 0]
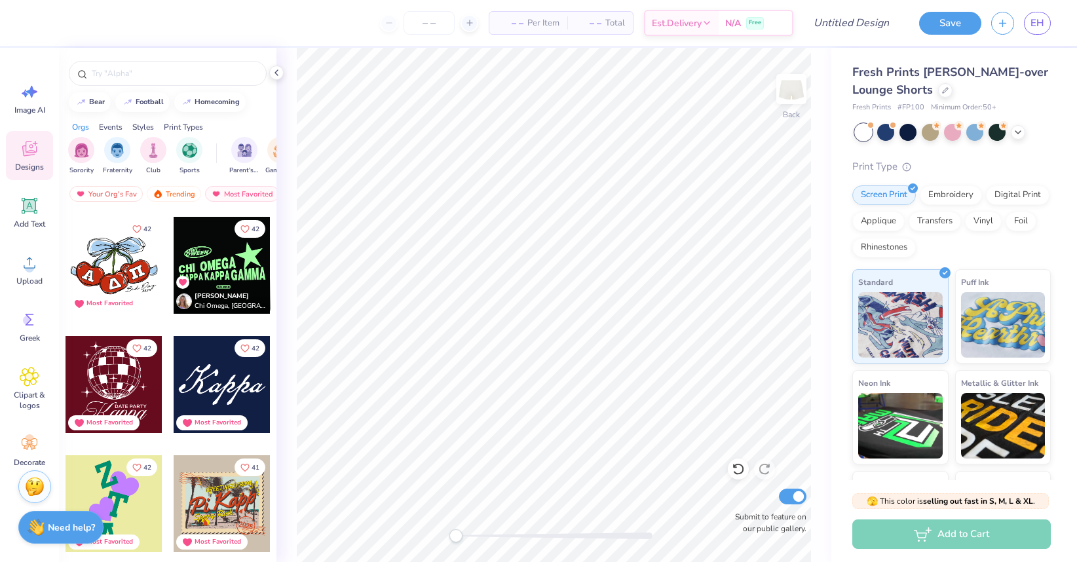
click at [235, 385] on div at bounding box center [222, 384] width 97 height 97
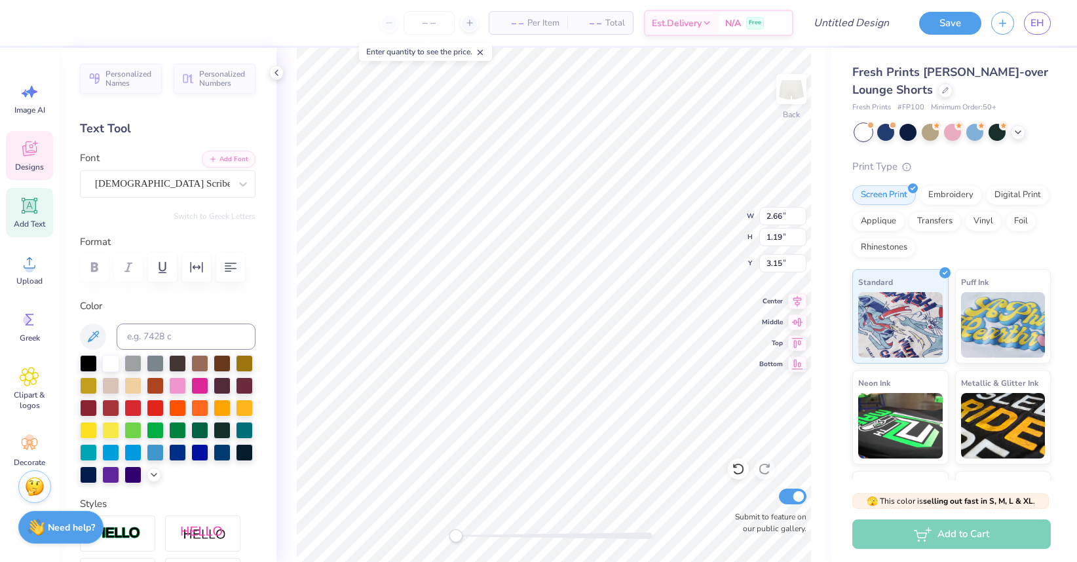
scroll to position [0, 1]
type textarea "Alpha delta pi"
click at [18, 159] on div "Designs" at bounding box center [29, 155] width 47 height 49
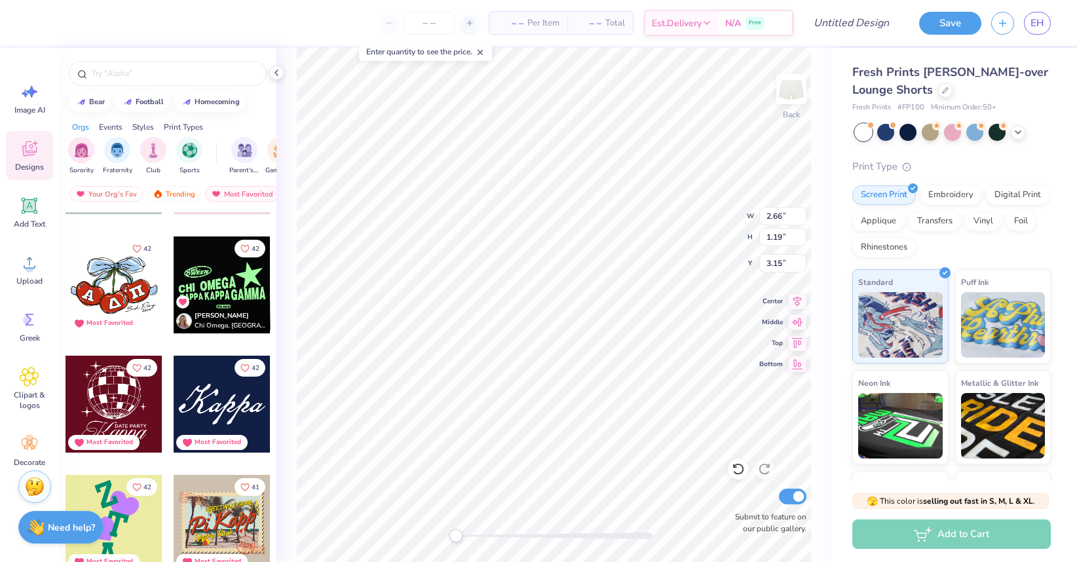
scroll to position [6902, 0]
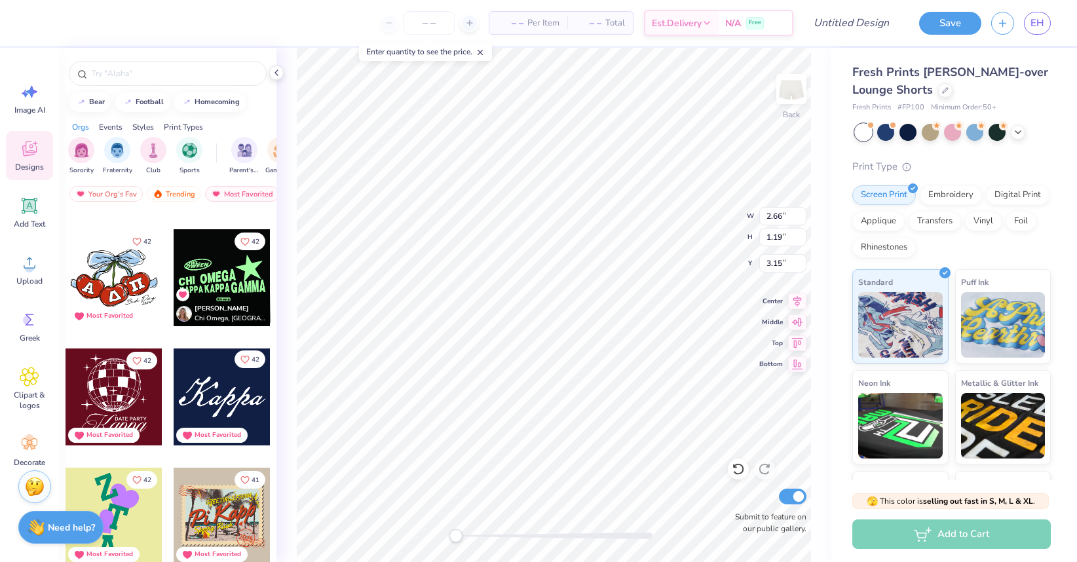
click at [244, 360] on icon "Like" at bounding box center [245, 359] width 9 height 9
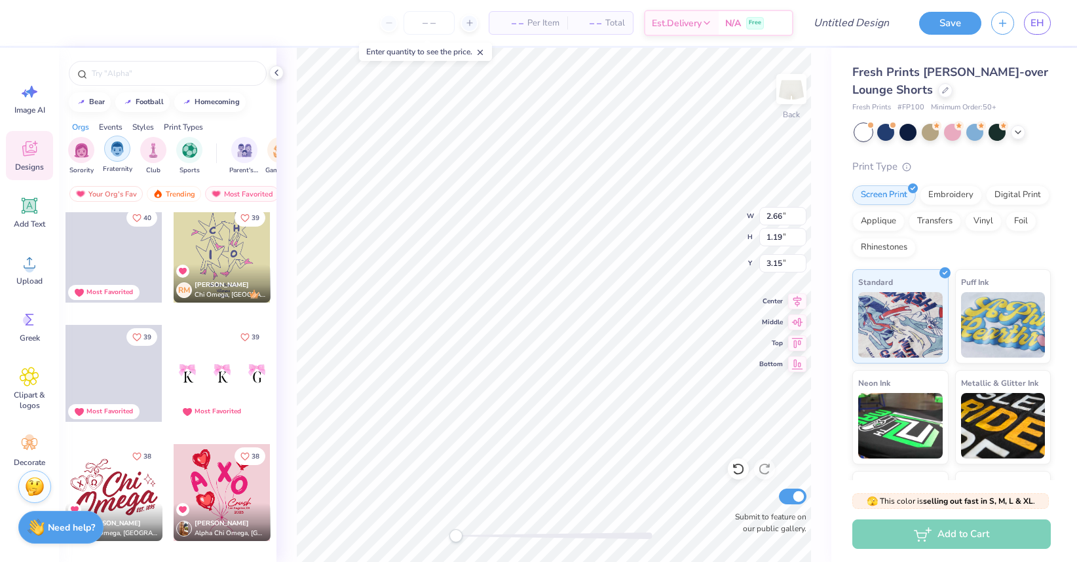
scroll to position [8096, 0]
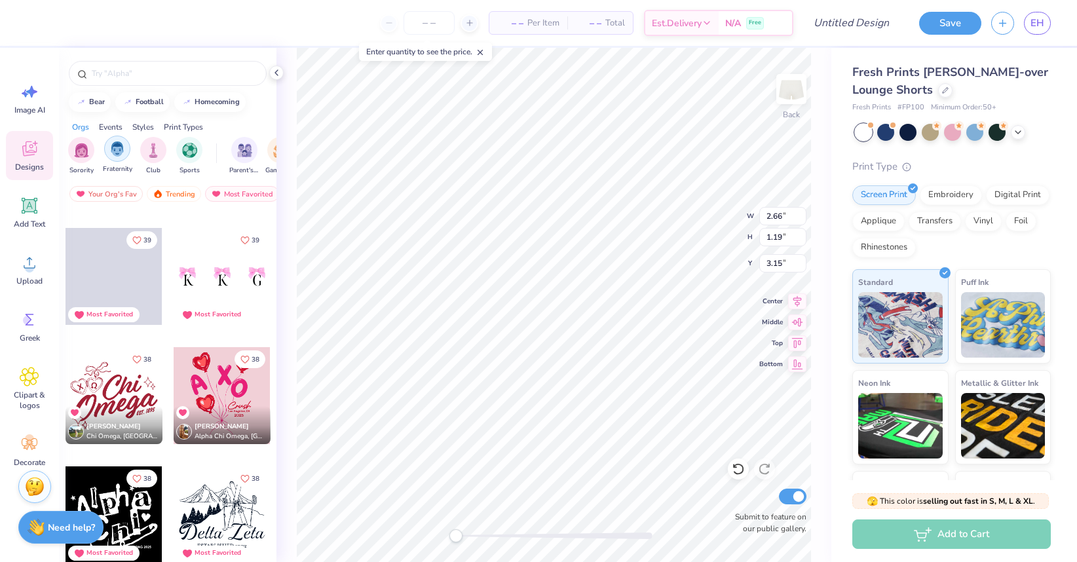
click at [117, 138] on div "filter for Fraternity" at bounding box center [117, 149] width 26 height 26
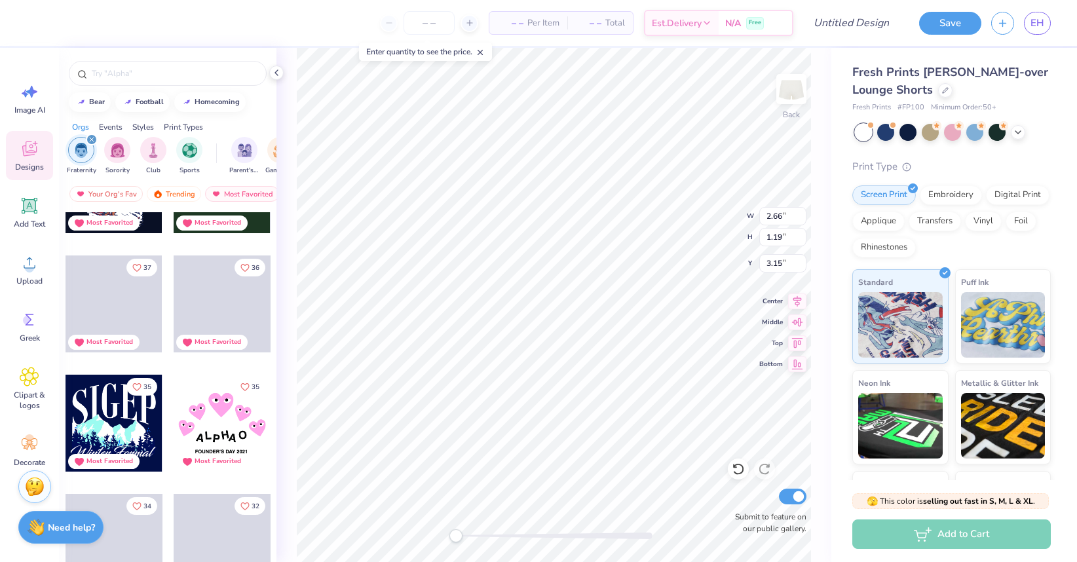
scroll to position [551, 0]
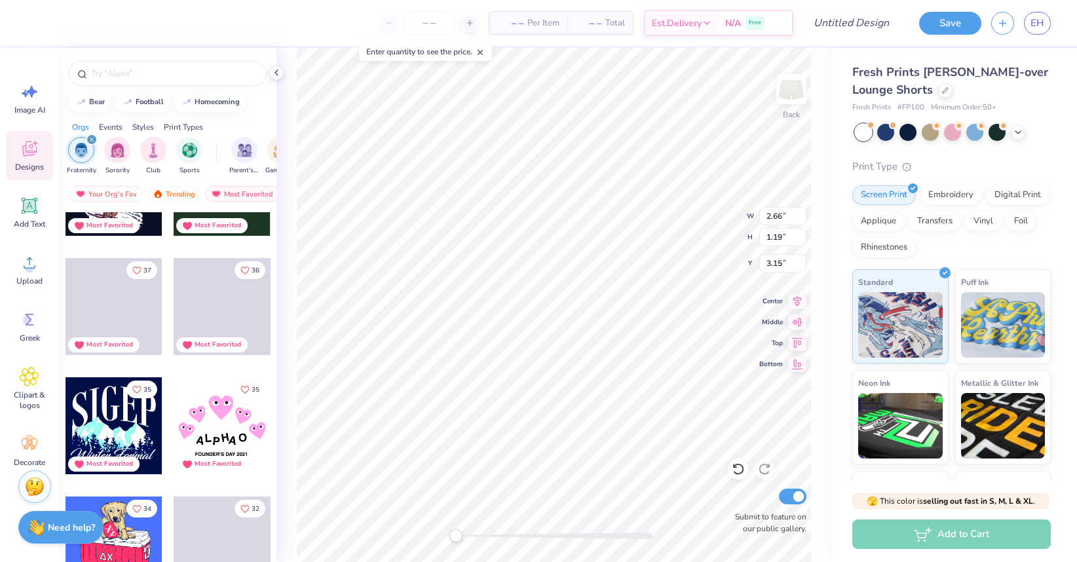
click at [91, 142] on icon "filter for Fraternity" at bounding box center [91, 139] width 5 height 5
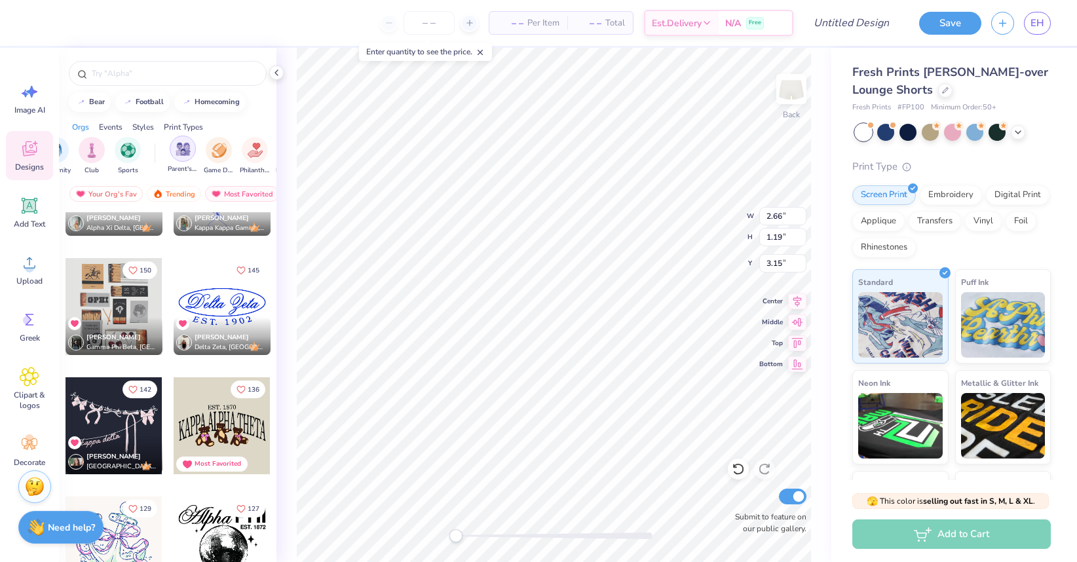
scroll to position [0, 112]
click at [164, 145] on img "filter for Game Day" at bounding box center [168, 149] width 15 height 15
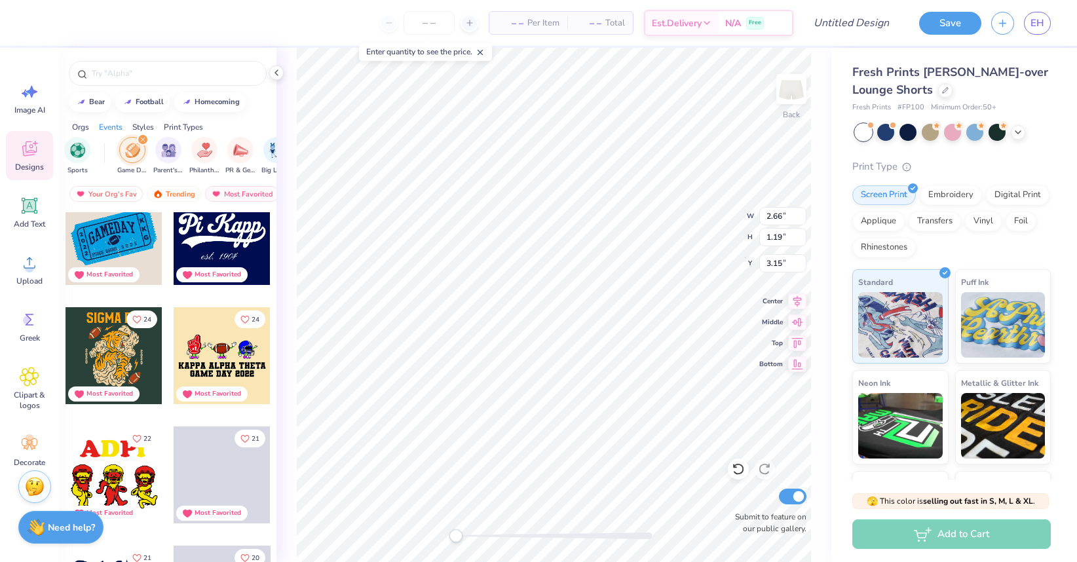
scroll to position [143, 0]
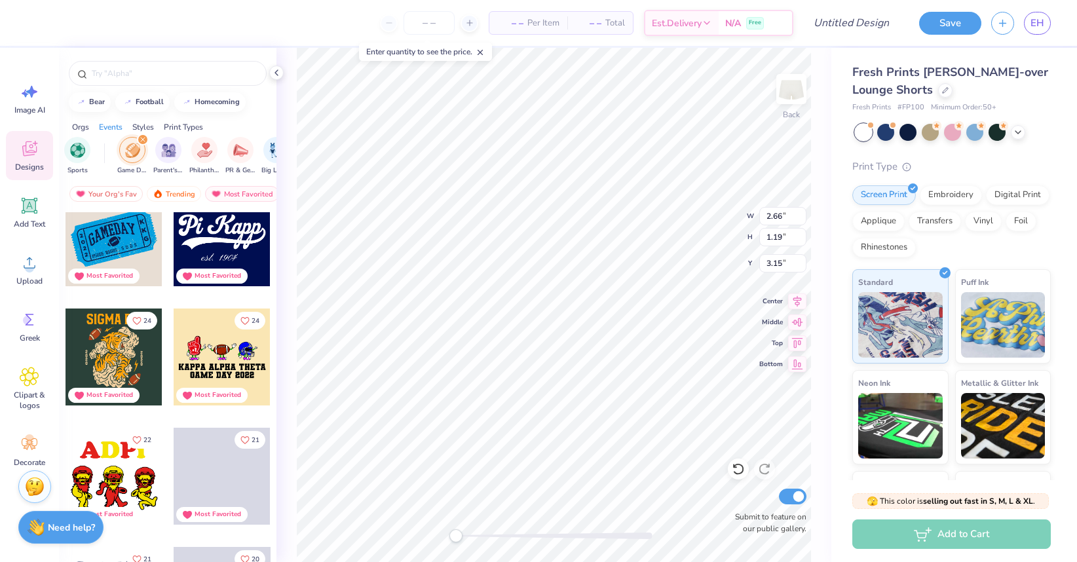
click at [244, 248] on div at bounding box center [222, 237] width 97 height 97
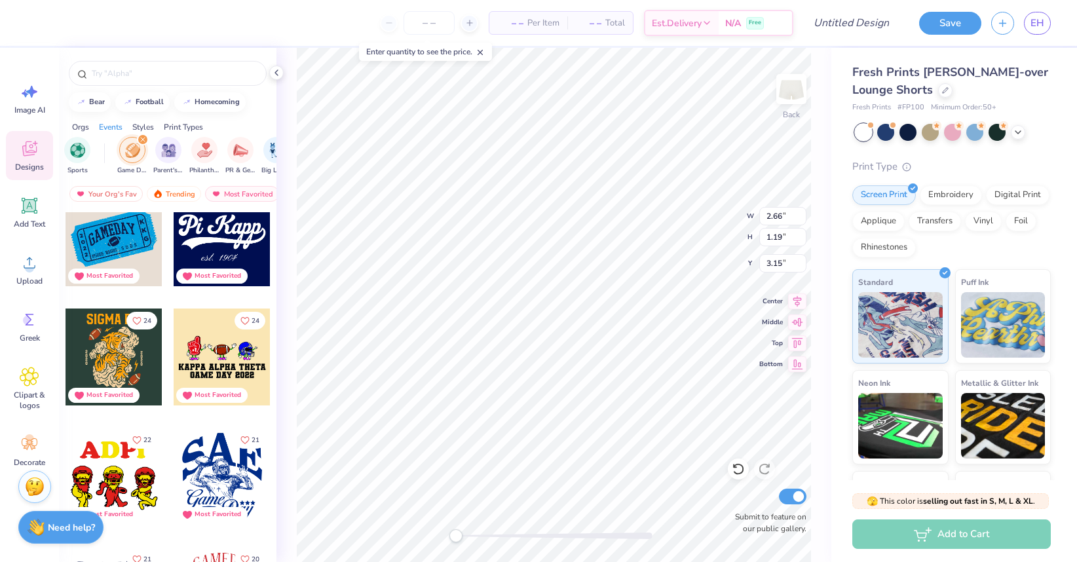
type input "5.41"
type input "2.57"
type input "2.47"
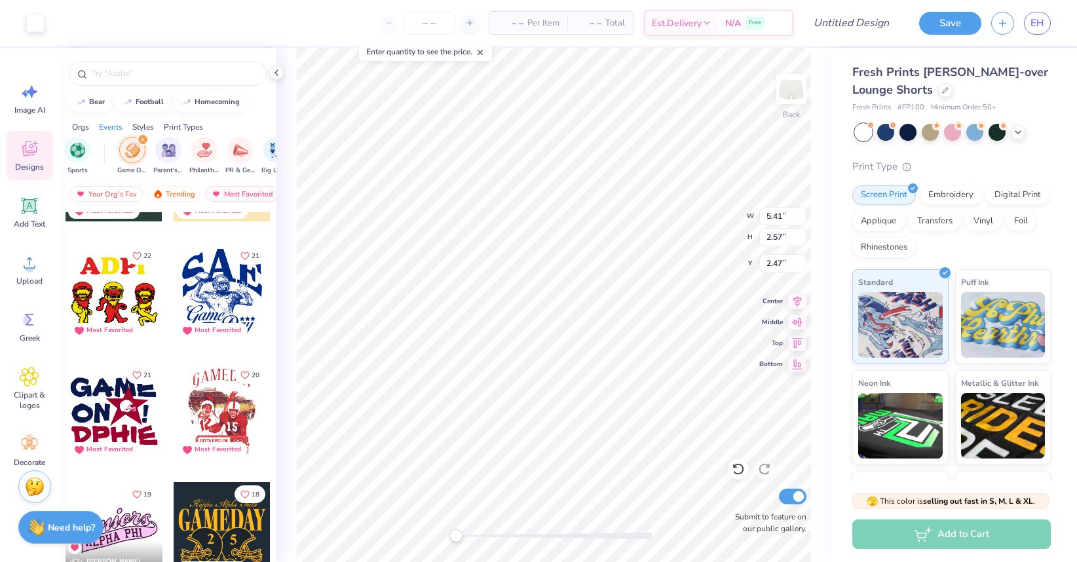
scroll to position [372, 0]
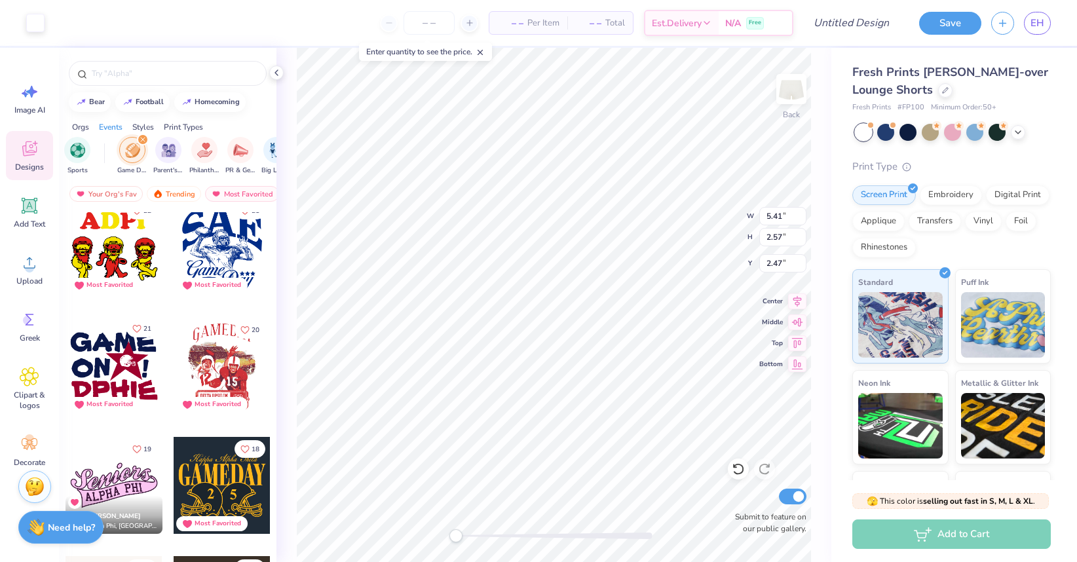
click at [135, 330] on icon "Like" at bounding box center [136, 328] width 9 height 9
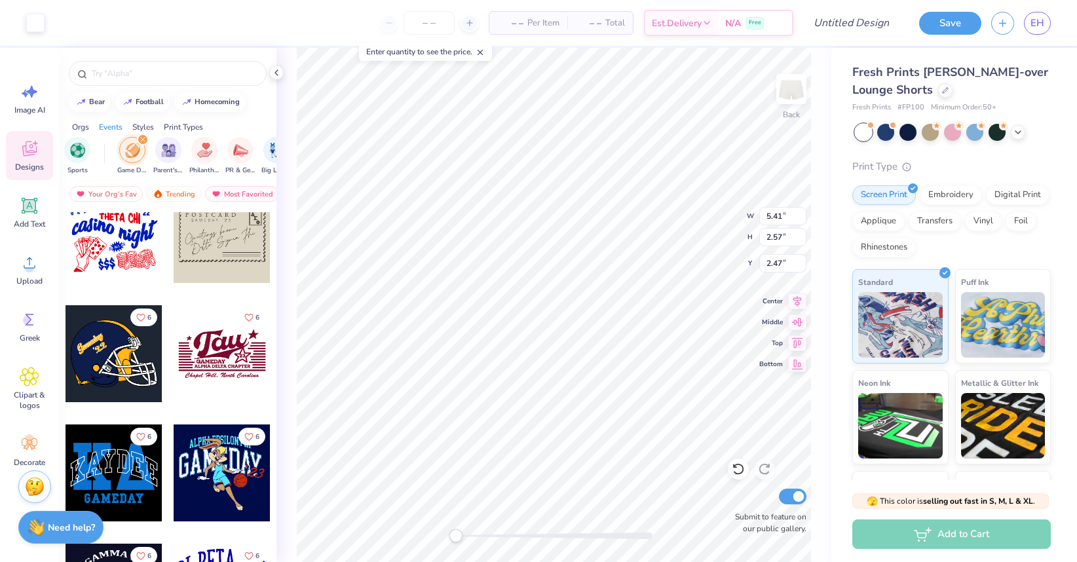
scroll to position [2652, 0]
